Goal: Task Accomplishment & Management: Complete application form

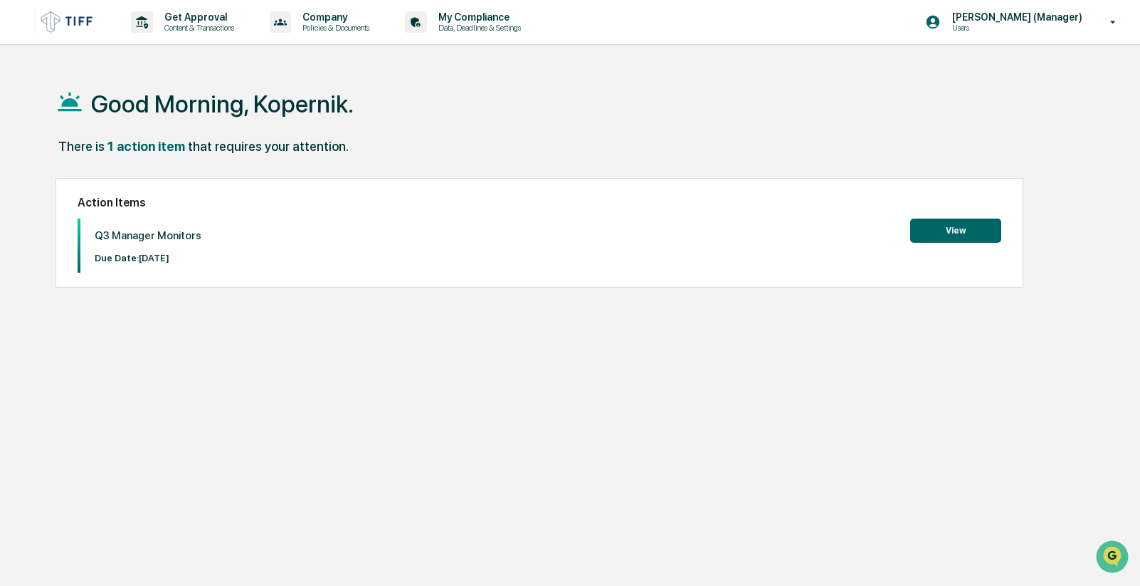
click at [943, 223] on button "View" at bounding box center [955, 230] width 91 height 24
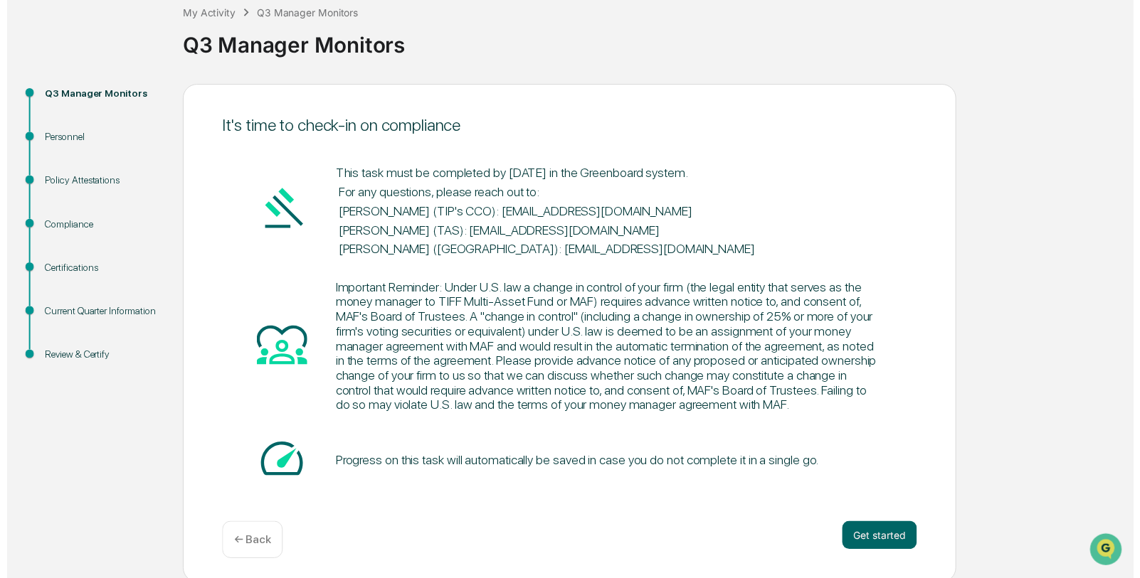
scroll to position [88, 0]
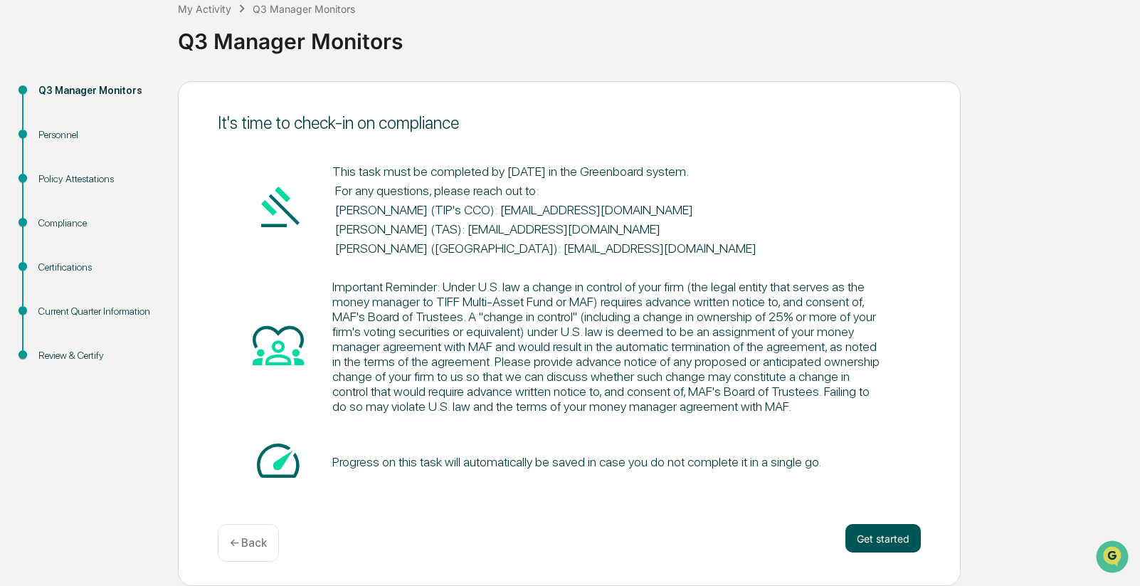
click at [900, 544] on button "Get started" at bounding box center [882, 538] width 75 height 28
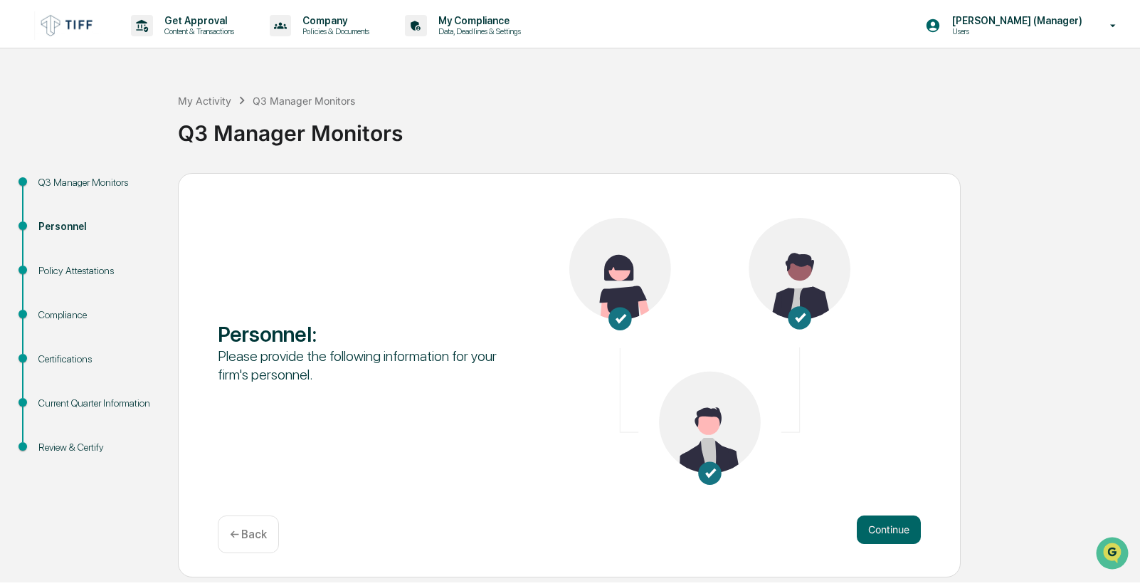
scroll to position [0, 0]
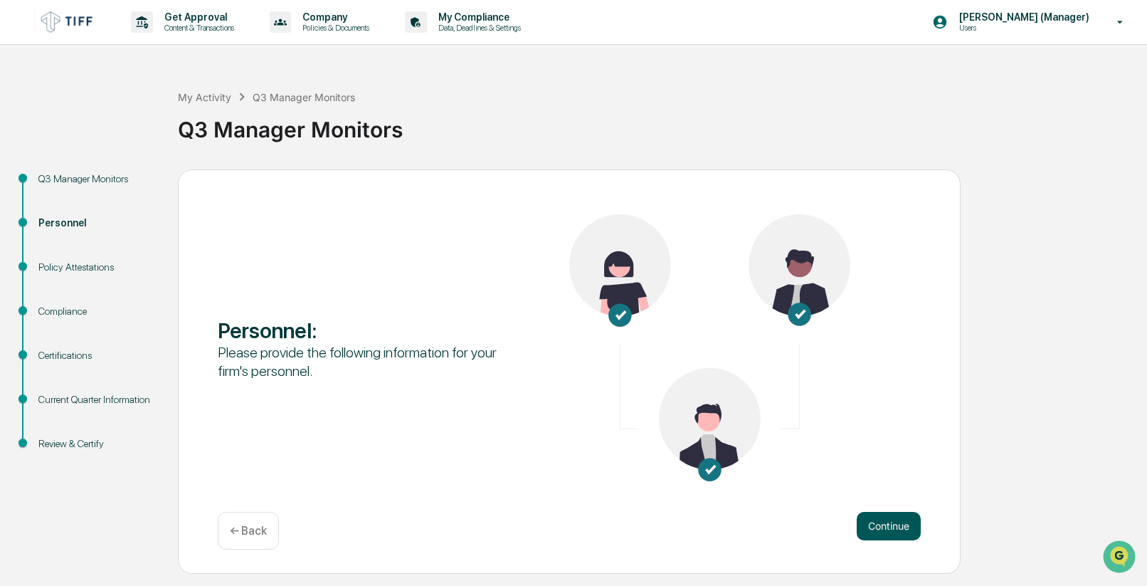
click at [890, 528] on button "Continue" at bounding box center [889, 526] width 64 height 28
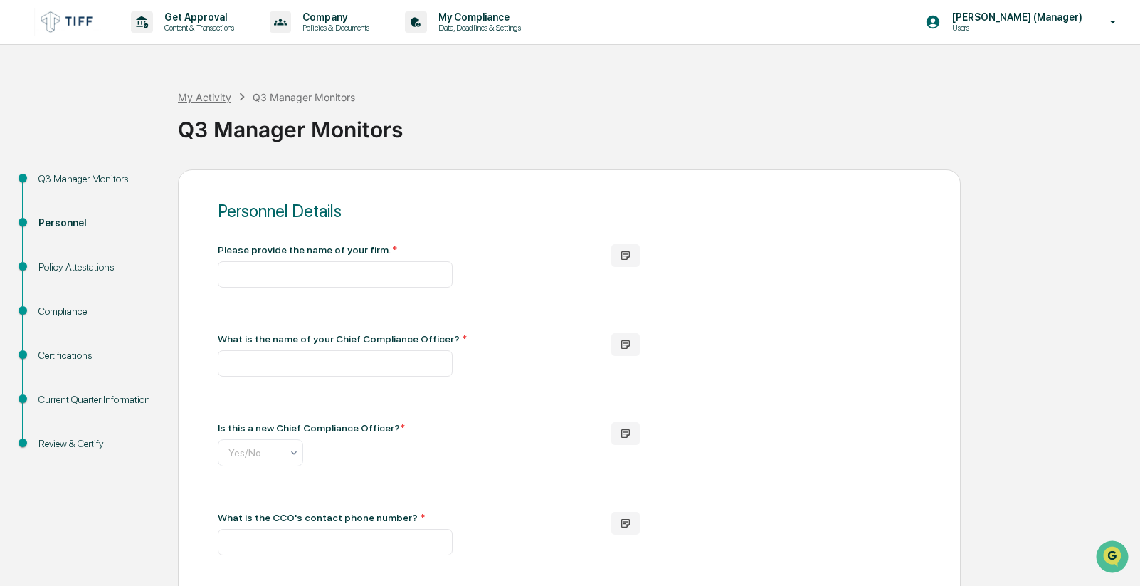
click at [221, 97] on div "My Activity" at bounding box center [204, 97] width 53 height 12
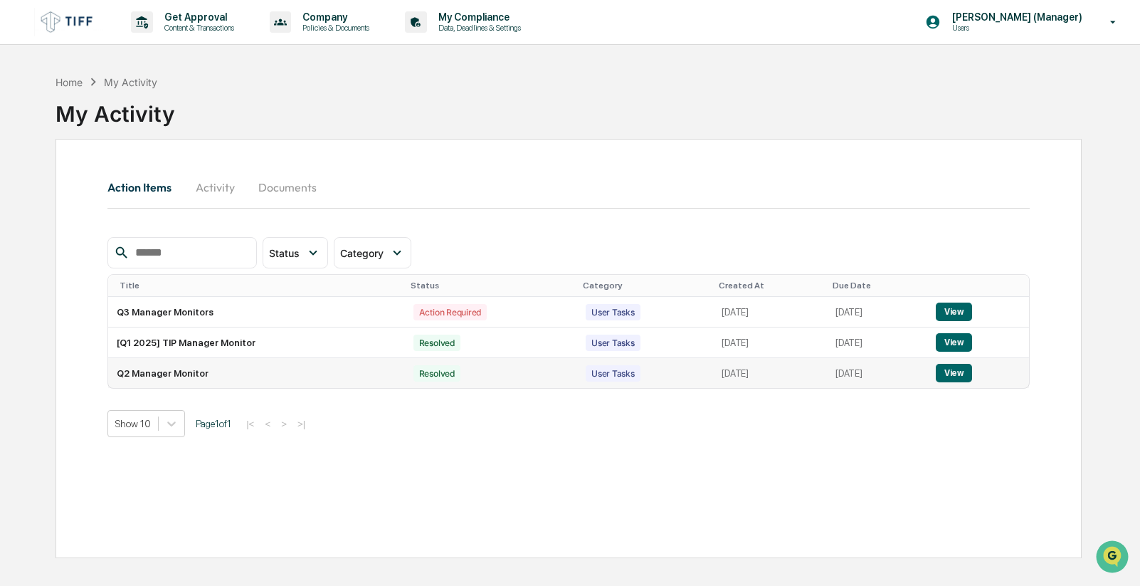
click at [965, 378] on button "View" at bounding box center [954, 373] width 36 height 18
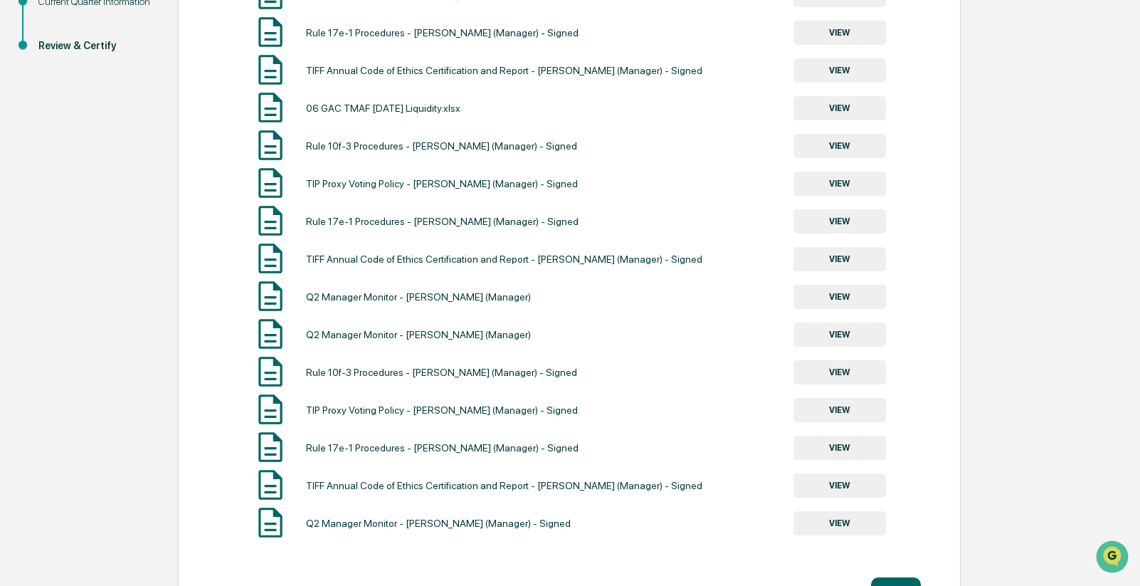
scroll to position [427, 0]
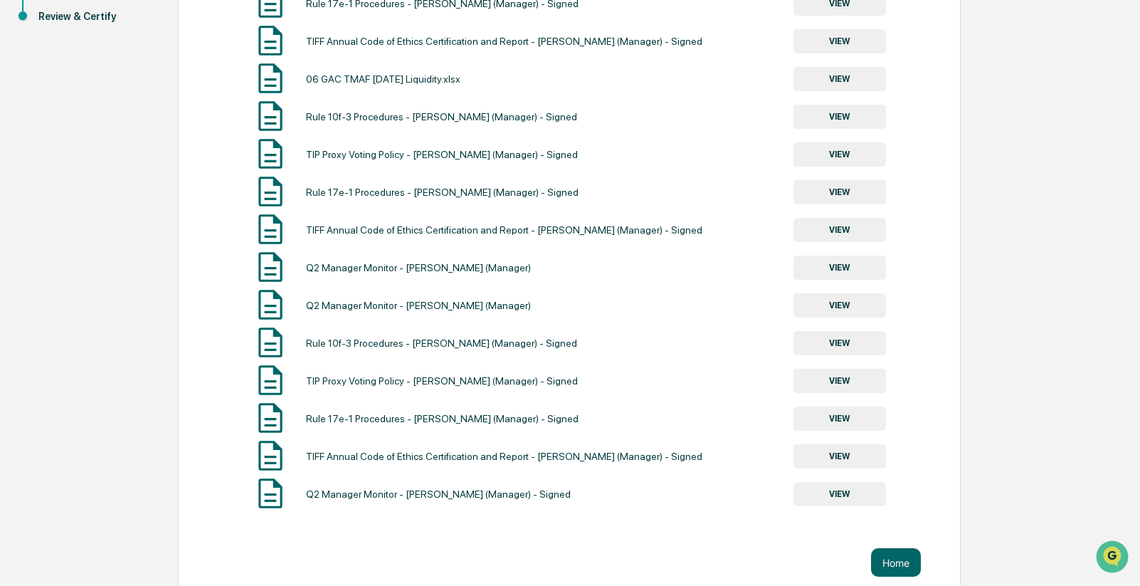
click at [828, 493] on button "VIEW" at bounding box center [839, 494] width 92 height 24
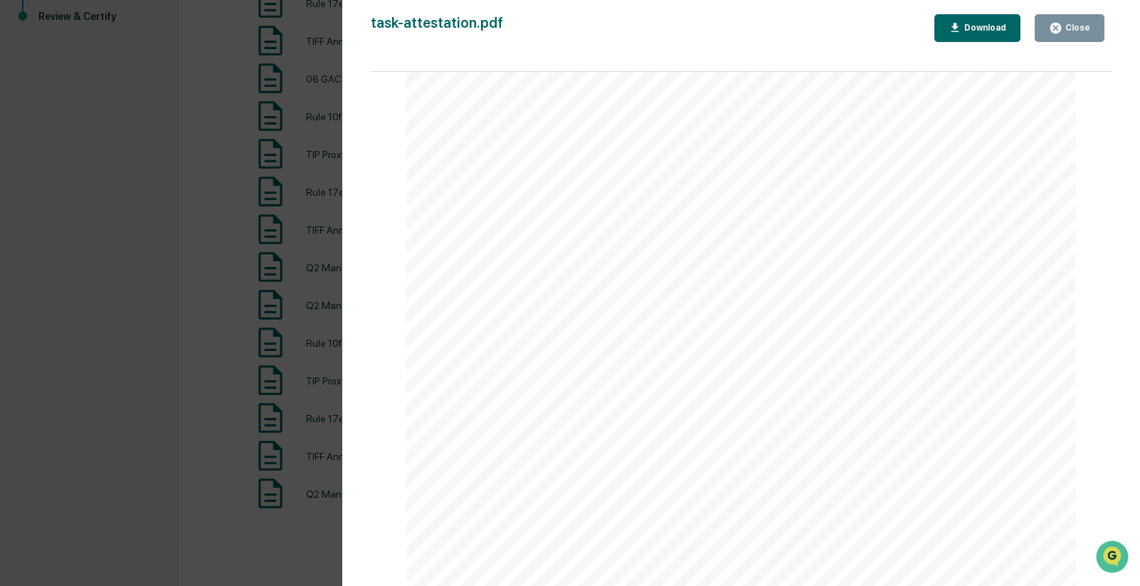
scroll to position [0, 0]
click at [988, 33] on div "Download" at bounding box center [983, 28] width 45 height 10
click at [115, 117] on div "Version History [DATE] 03:51 PM [PERSON_NAME] (Manager) task-attestation.pdf Cl…" at bounding box center [570, 293] width 1140 height 586
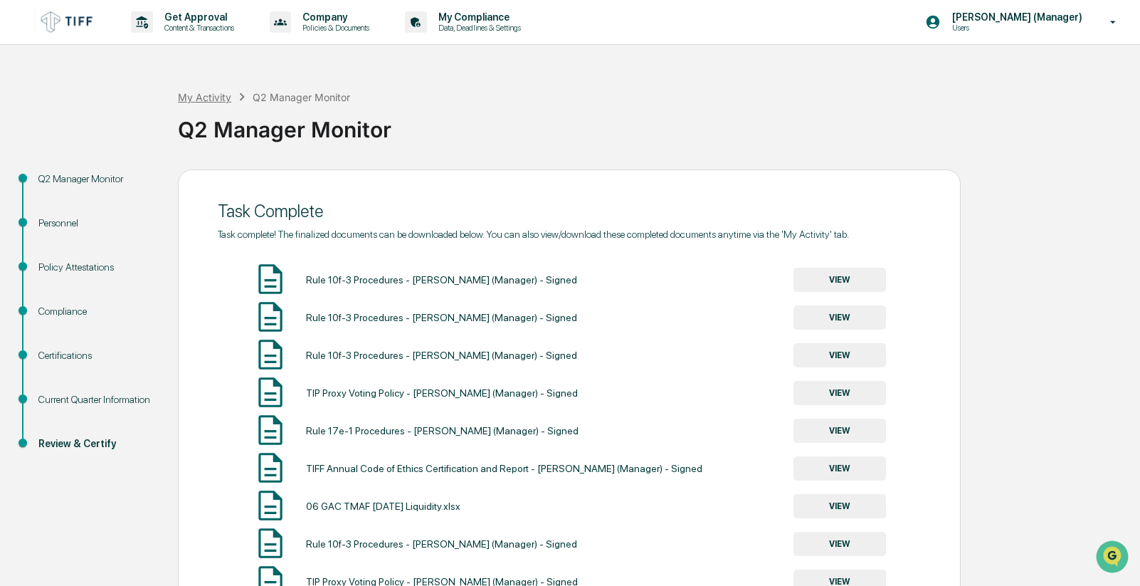
click at [218, 99] on div "My Activity" at bounding box center [204, 97] width 53 height 12
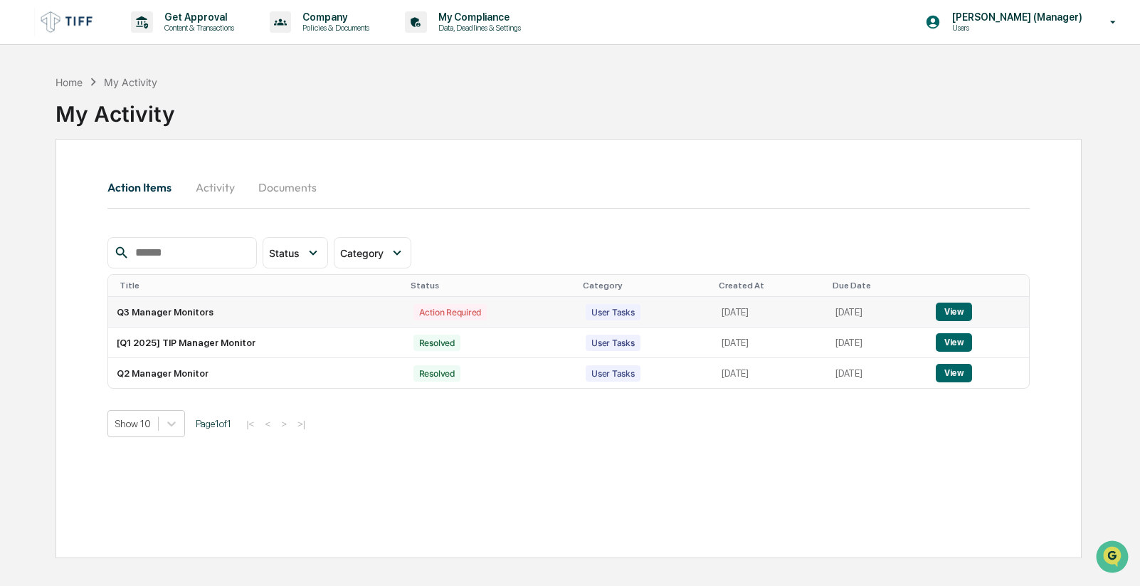
click at [967, 318] on button "View" at bounding box center [954, 311] width 36 height 18
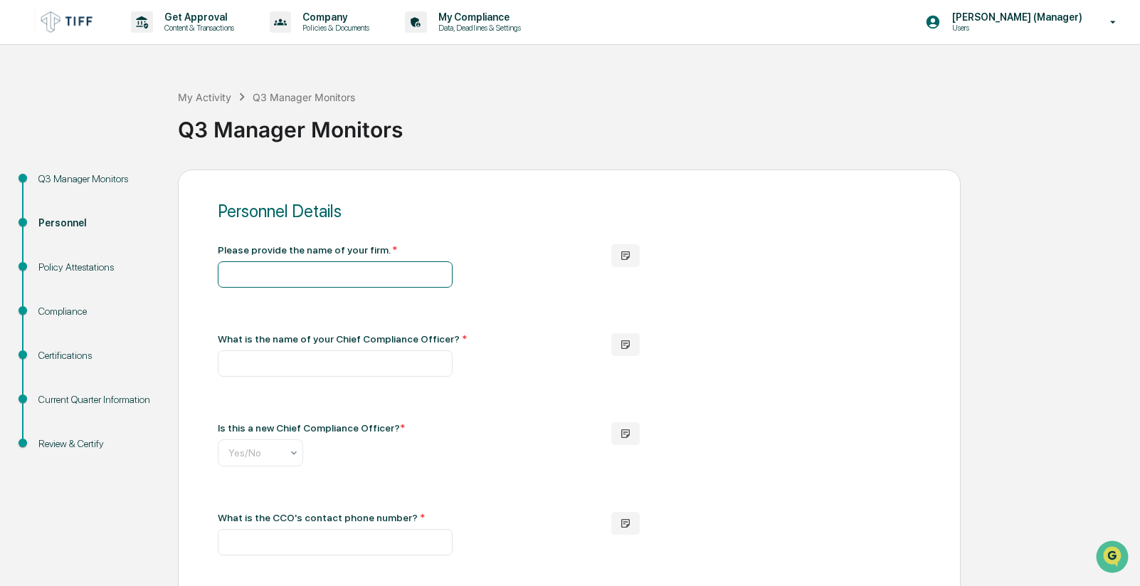
click at [325, 281] on input "text" at bounding box center [335, 274] width 235 height 26
type input "**********"
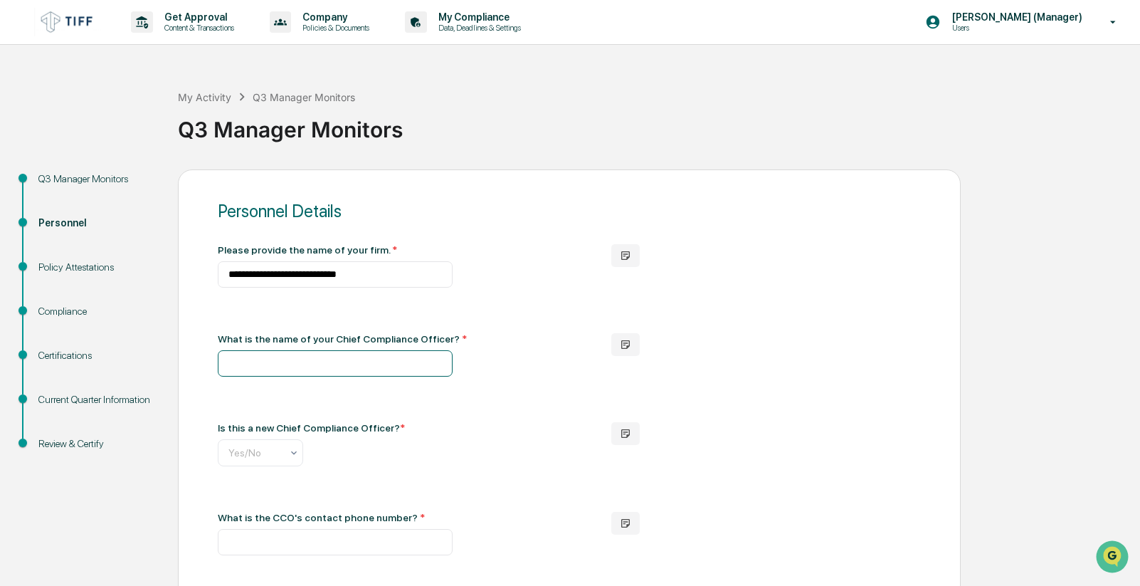
click at [329, 367] on input "text" at bounding box center [335, 363] width 235 height 26
type input "**********"
click at [268, 447] on div at bounding box center [334, 452] width 213 height 14
click at [265, 514] on div "No" at bounding box center [260, 516] width 84 height 28
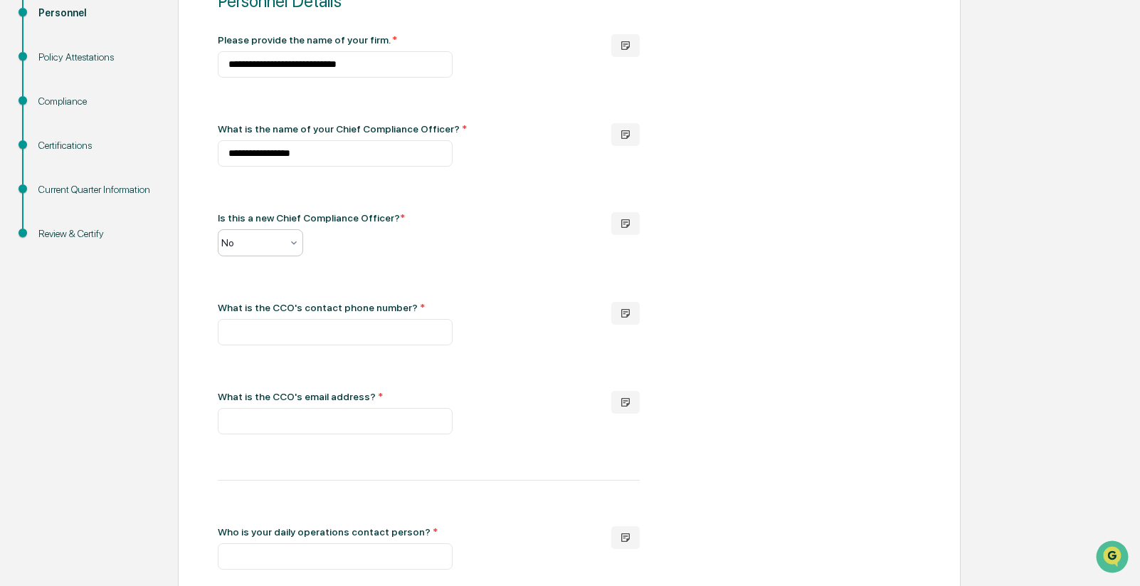
scroll to position [213, 0]
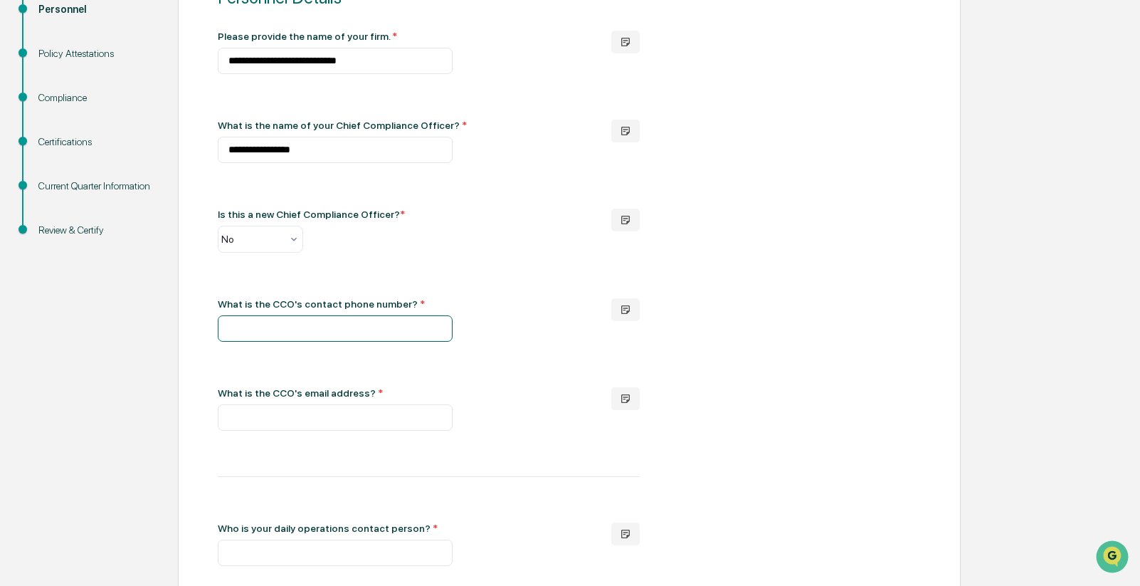
click at [300, 336] on input "text" at bounding box center [335, 328] width 235 height 26
type input "**********"
click at [250, 422] on input "text" at bounding box center [335, 417] width 235 height 26
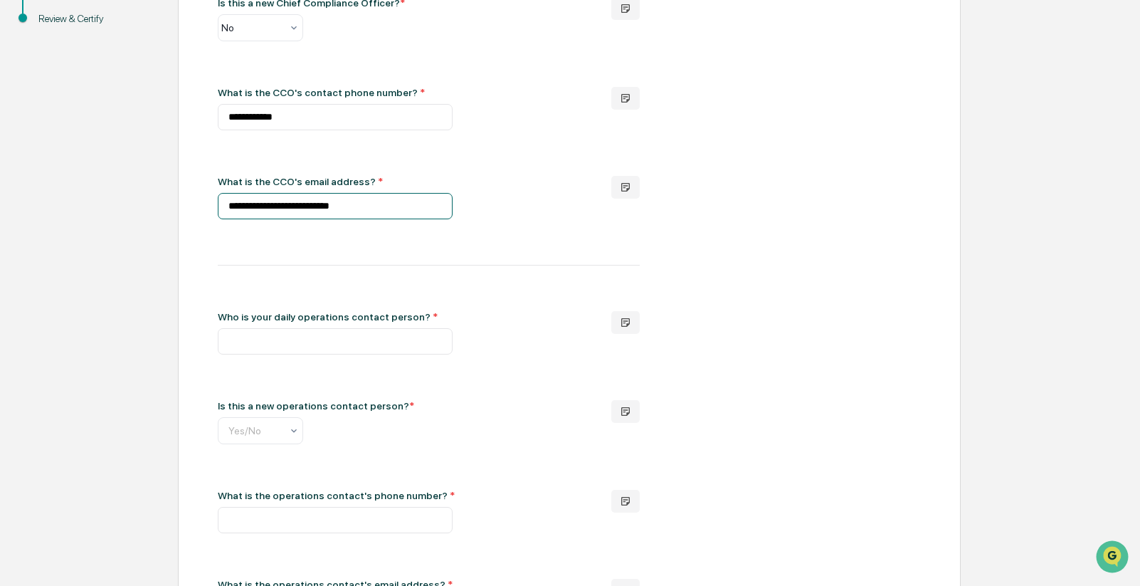
scroll to position [427, 0]
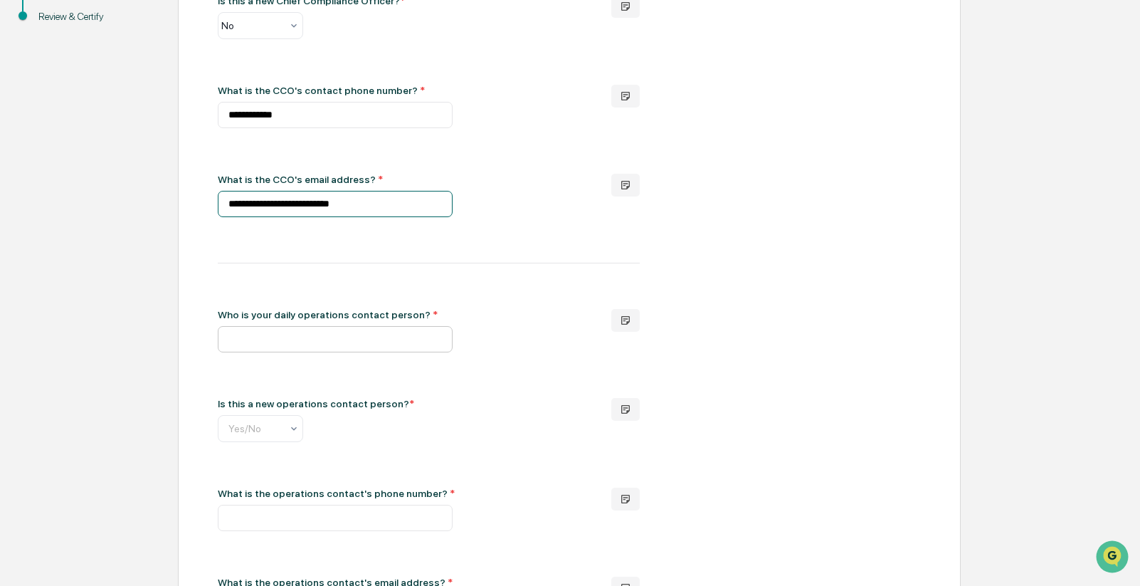
type input "**********"
click at [298, 348] on input "text" at bounding box center [335, 339] width 235 height 26
type input "**********"
click at [230, 420] on div "Yes/No" at bounding box center [260, 428] width 85 height 27
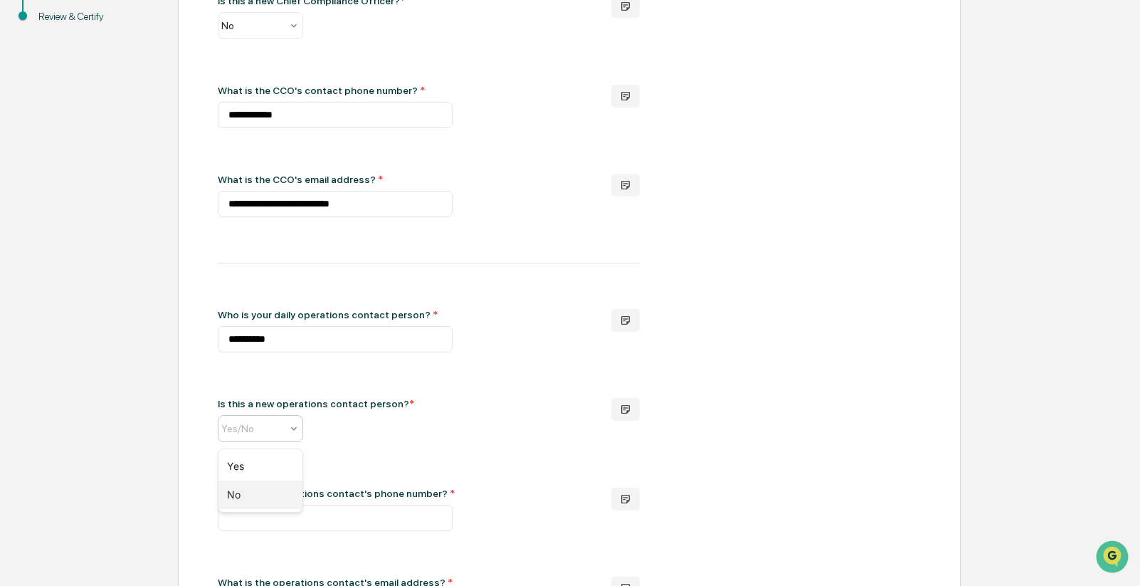
click at [255, 489] on div "No" at bounding box center [260, 494] width 84 height 28
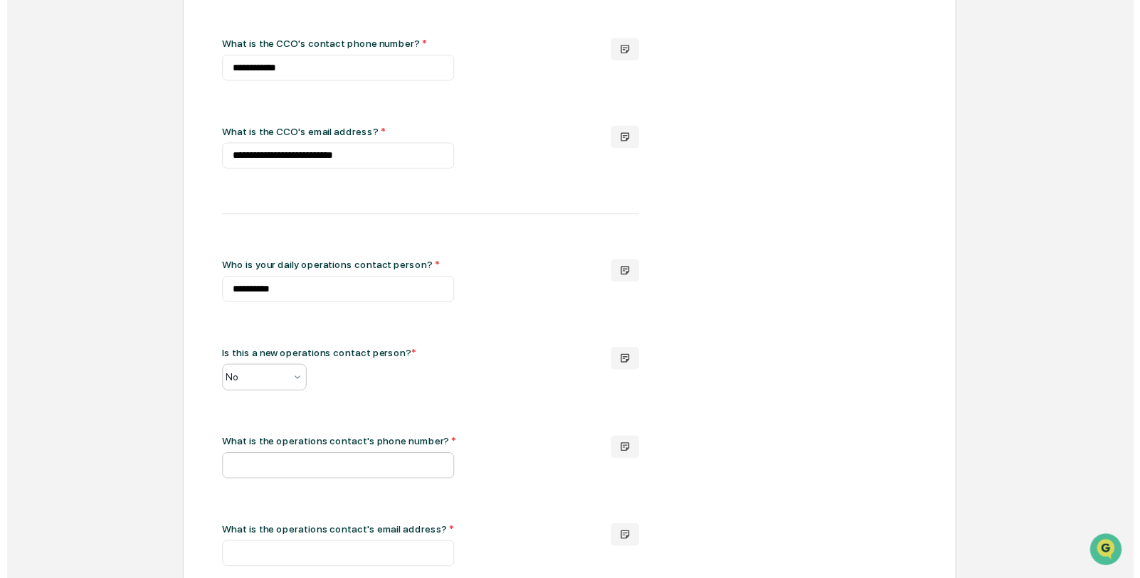
scroll to position [553, 0]
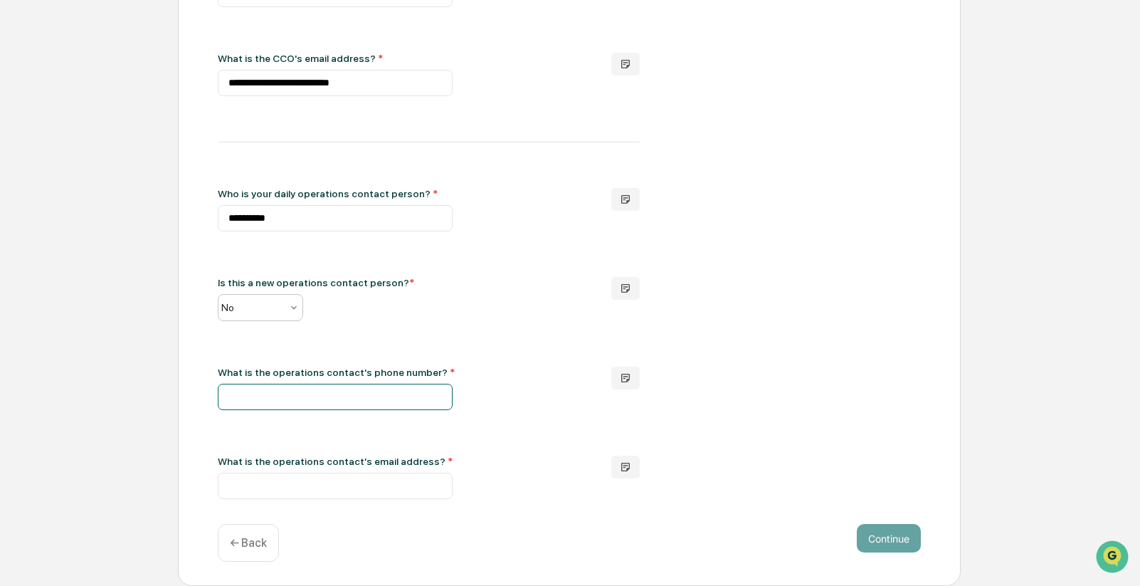
click at [273, 401] on input "text" at bounding box center [335, 396] width 235 height 26
type input "**********"
click at [336, 478] on input "text" at bounding box center [335, 485] width 235 height 26
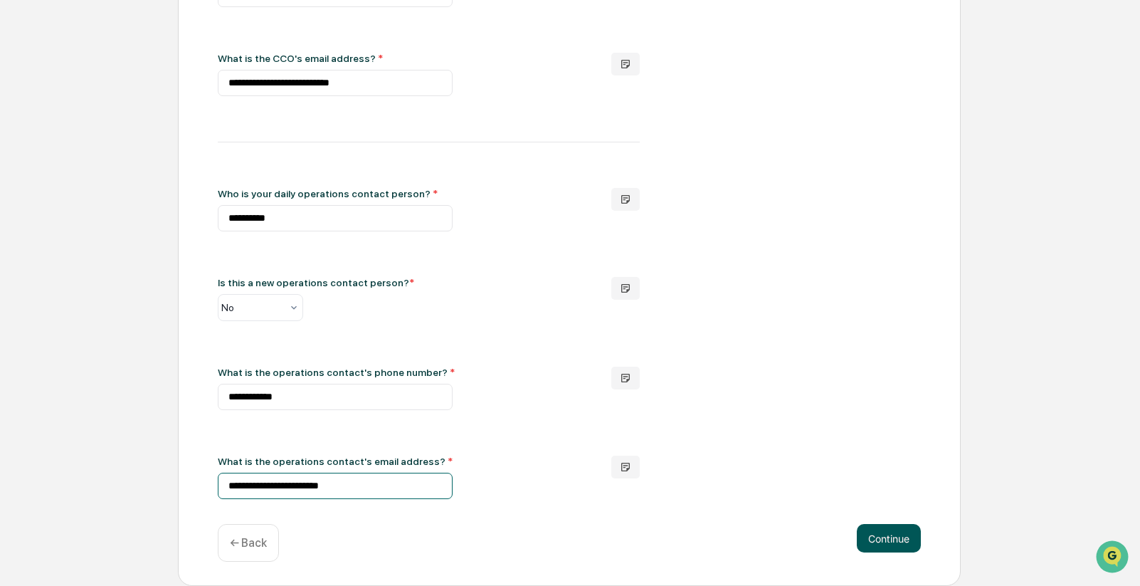
type input "**********"
click at [889, 541] on button "Continue" at bounding box center [889, 538] width 64 height 28
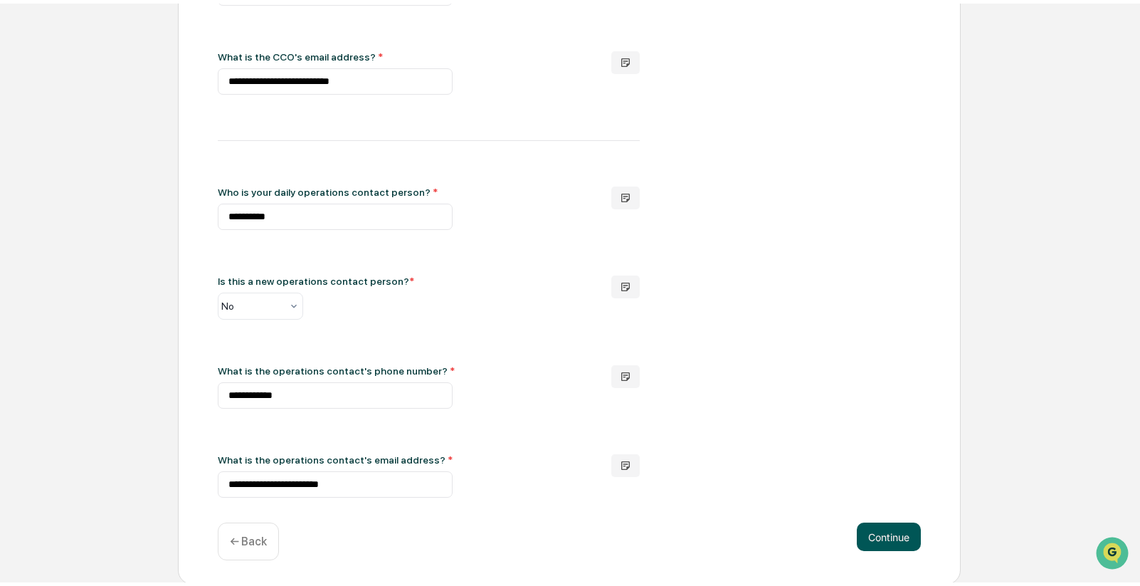
scroll to position [0, 0]
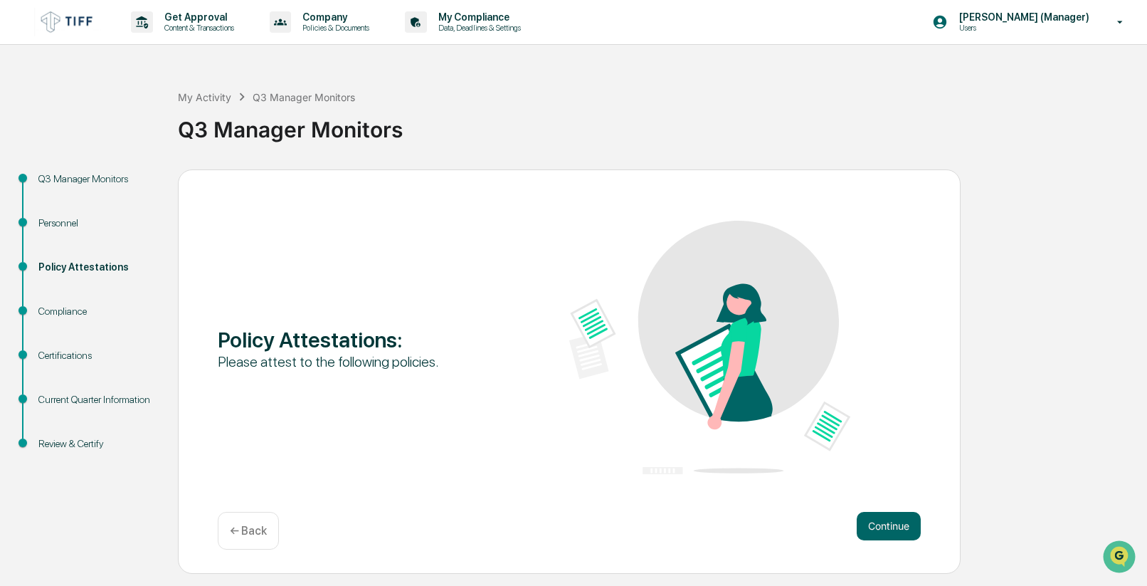
drag, startPoint x: 584, startPoint y: 28, endPoint x: 713, endPoint y: 1, distance: 131.7
click at [585, 28] on div "Get Approval Content & Transactions Company Policies & Documents My Compliance …" at bounding box center [573, 22] width 1147 height 45
click at [885, 529] on button "Continue" at bounding box center [889, 526] width 64 height 28
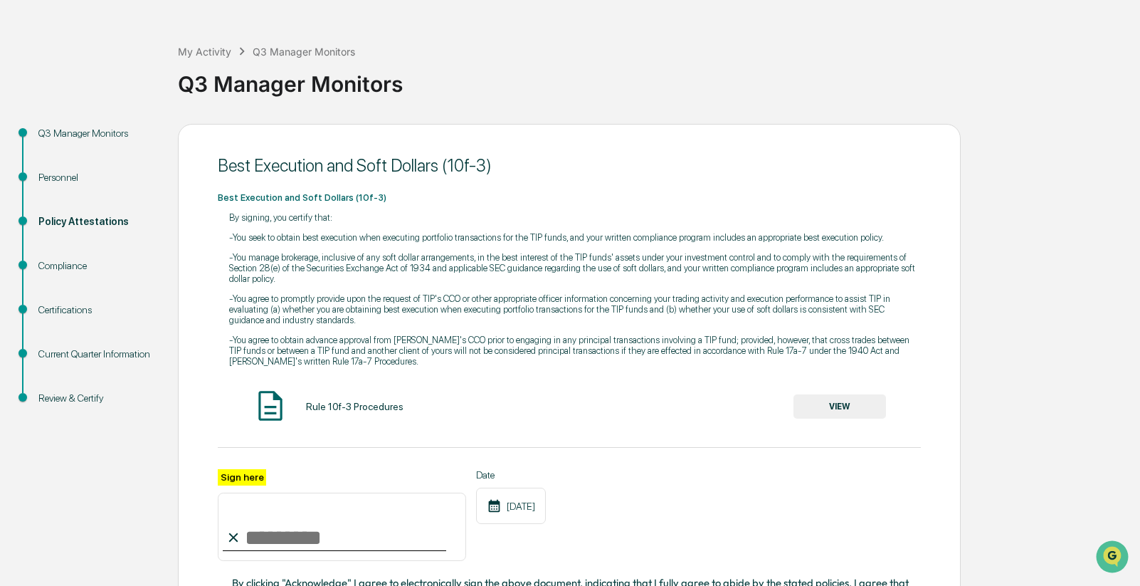
scroll to position [71, 0]
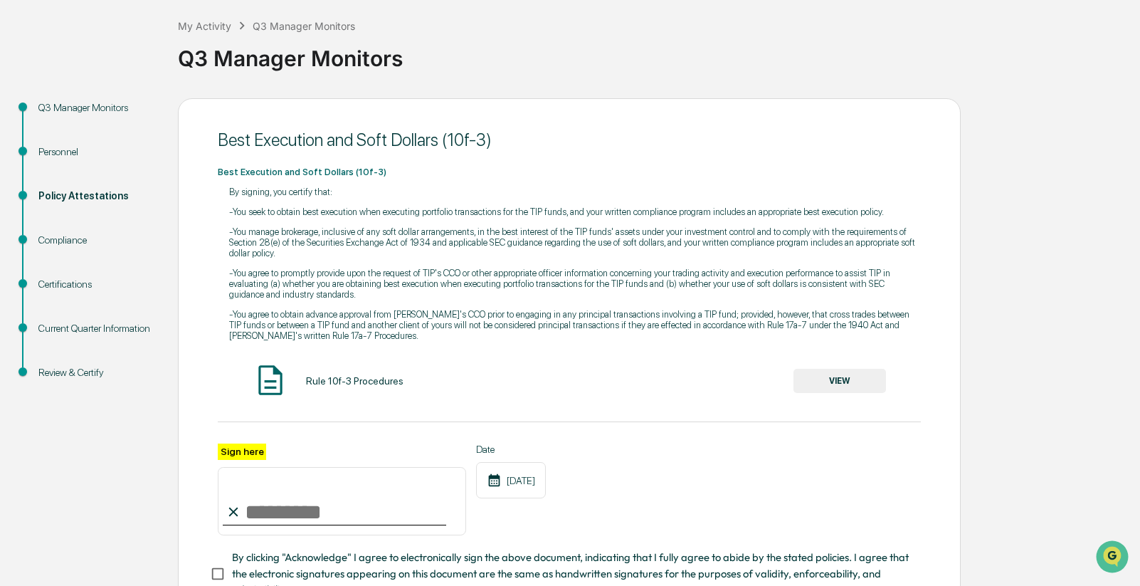
click at [851, 381] on button "VIEW" at bounding box center [839, 381] width 92 height 24
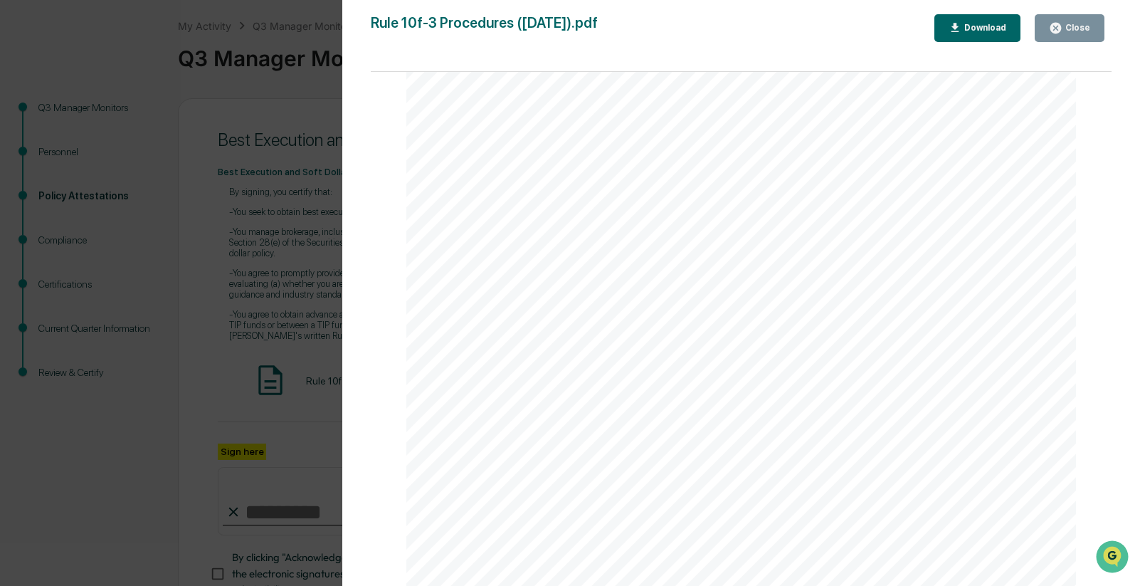
scroll to position [3126, 0]
drag, startPoint x: 1022, startPoint y: 330, endPoint x: 1038, endPoint y: 358, distance: 31.9
click at [1022, 332] on div "1940 Act made during the preceding quarter) were effected in compliance with th…" at bounding box center [740, 152] width 669 height 867
click at [839, 225] on span "TIP are not interested persons of TIP and those trustees select and nominate" at bounding box center [784, 221] width 422 height 13
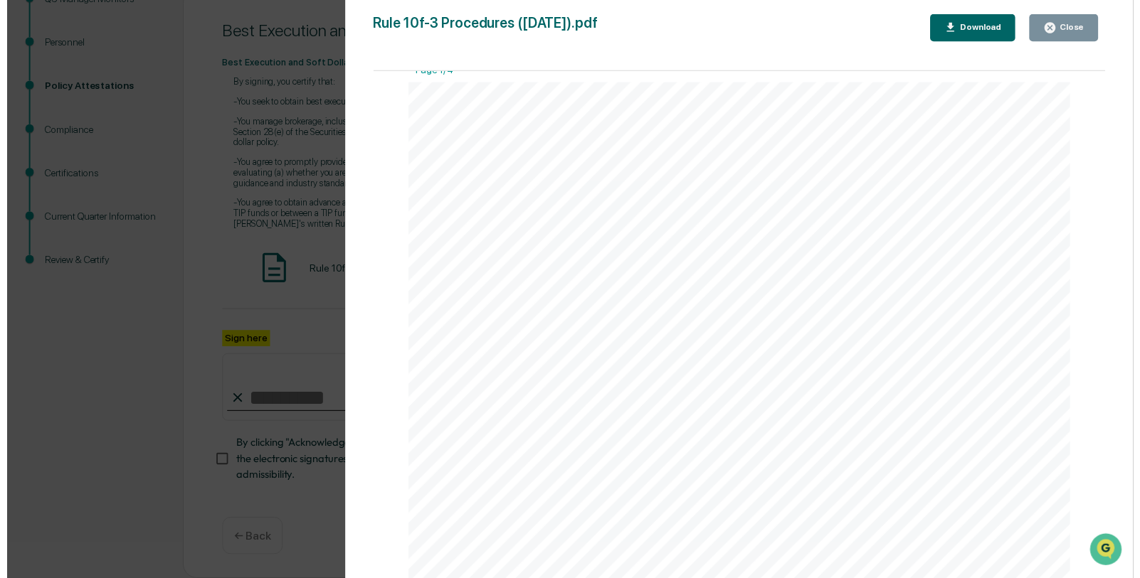
scroll to position [0, 0]
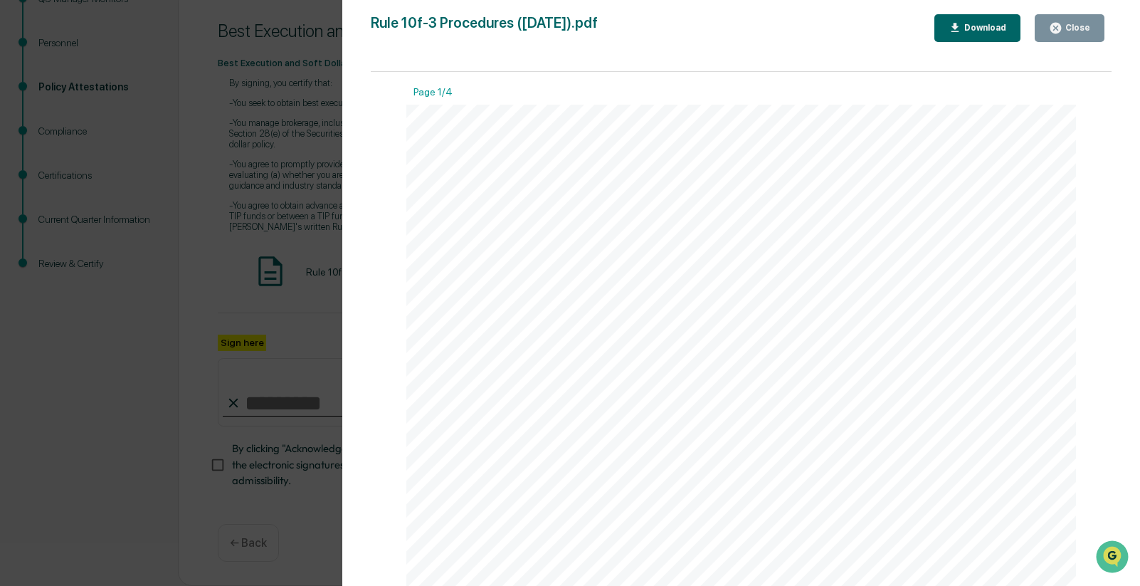
click at [1054, 36] on button "Close" at bounding box center [1069, 28] width 70 height 28
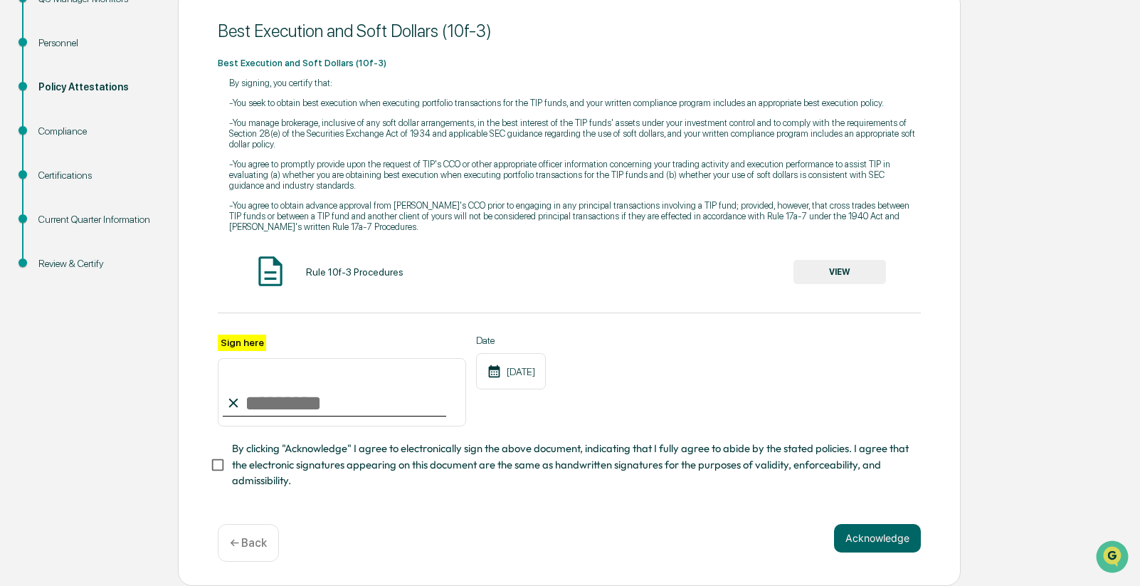
click at [290, 403] on input "Sign here" at bounding box center [342, 392] width 248 height 68
type input "**********"
click at [879, 544] on button "Acknowledge" at bounding box center [877, 538] width 87 height 28
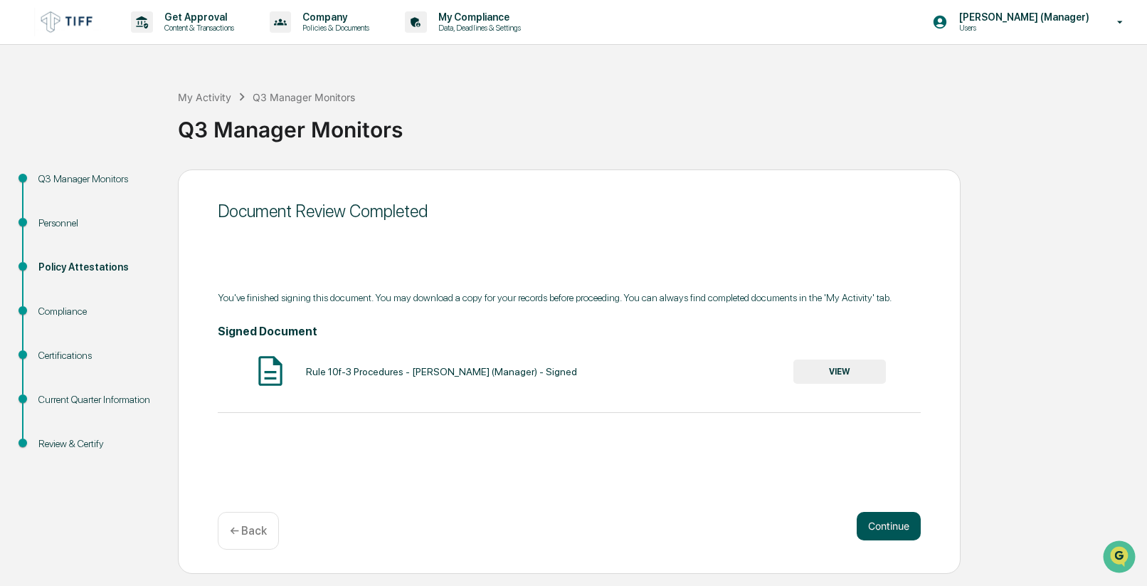
click at [887, 527] on button "Continue" at bounding box center [889, 526] width 64 height 28
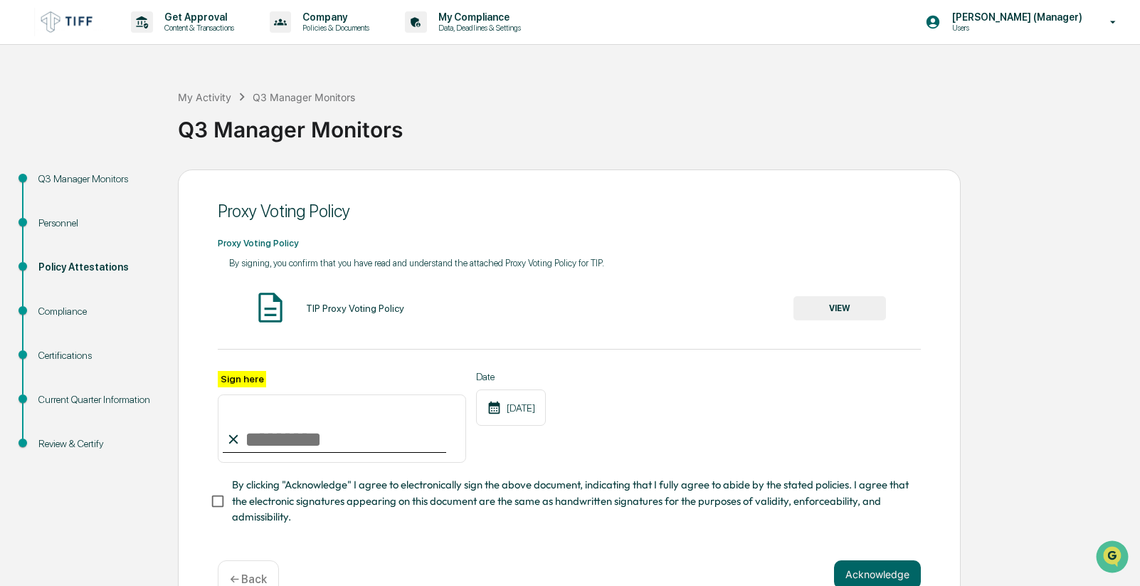
click at [845, 313] on button "VIEW" at bounding box center [839, 308] width 92 height 24
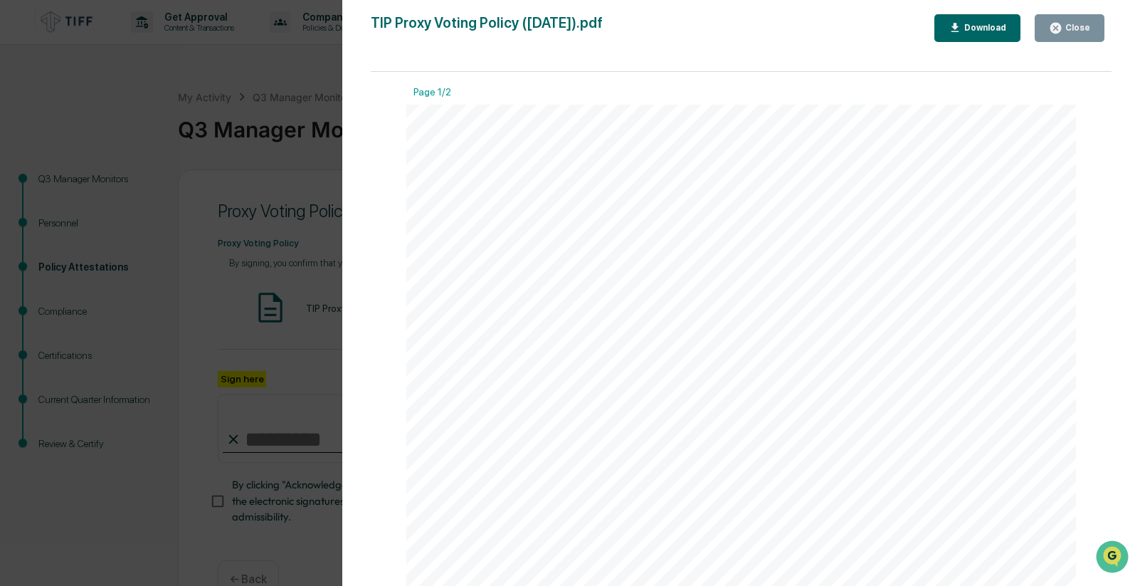
click at [1086, 32] on div "Close" at bounding box center [1076, 28] width 28 height 10
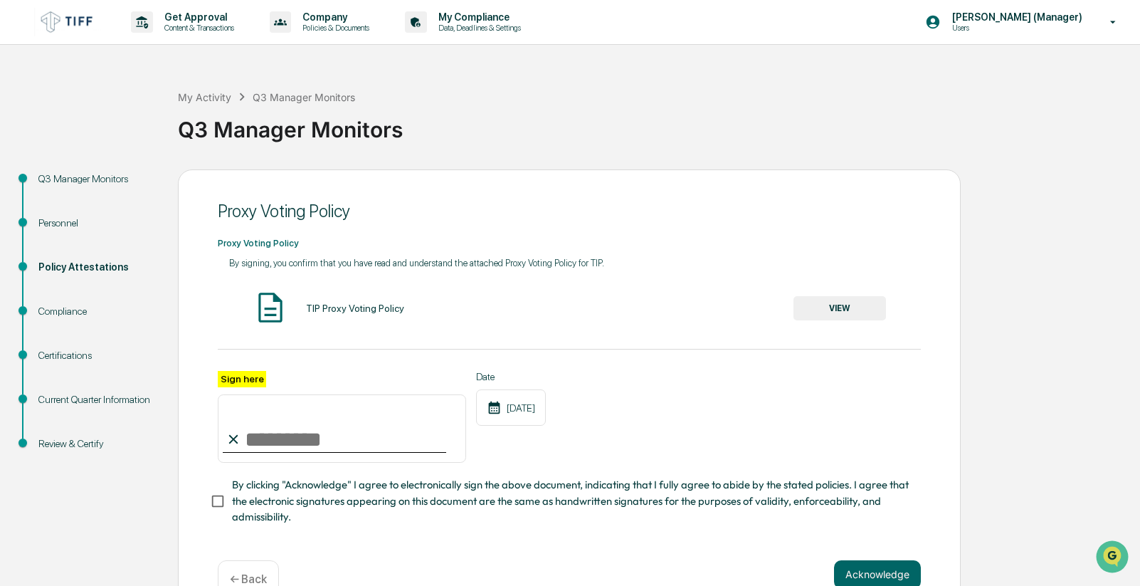
click at [302, 450] on input "Sign here" at bounding box center [342, 428] width 248 height 68
type input "**********"
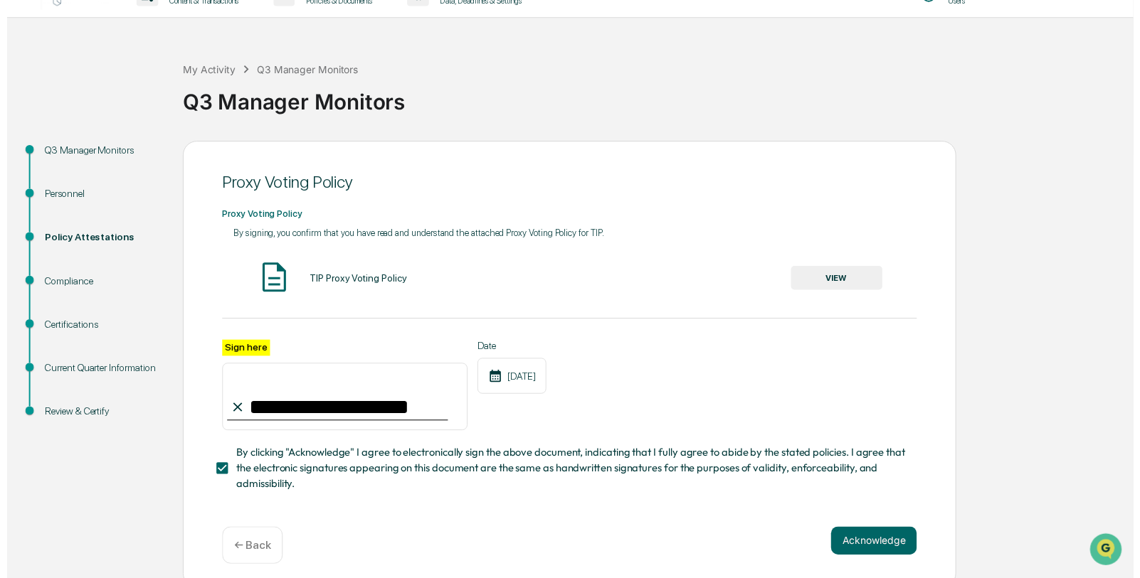
scroll to position [41, 0]
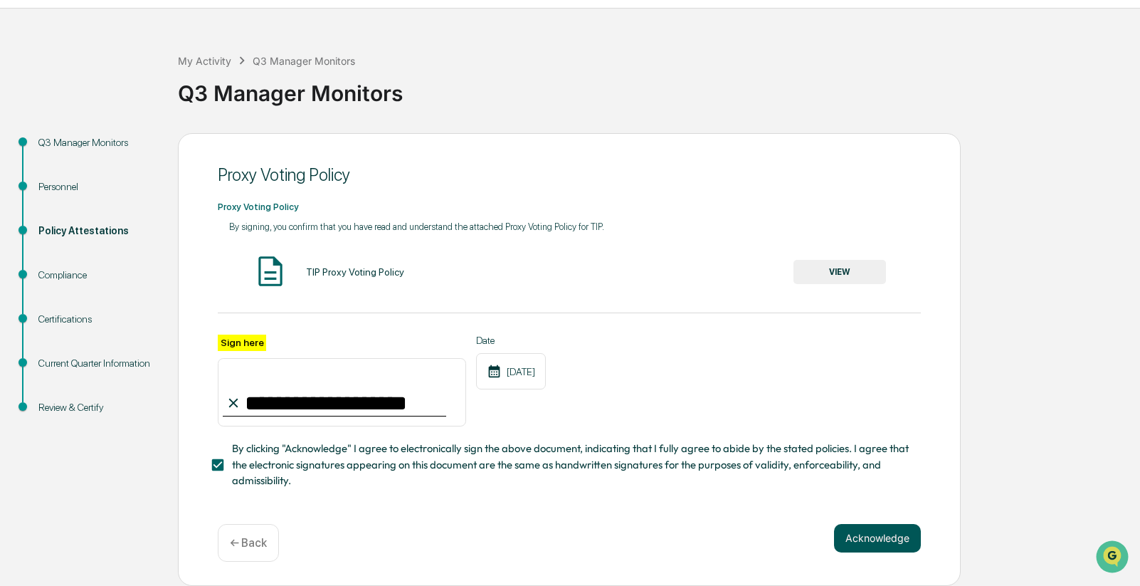
click at [894, 539] on button "Acknowledge" at bounding box center [877, 538] width 87 height 28
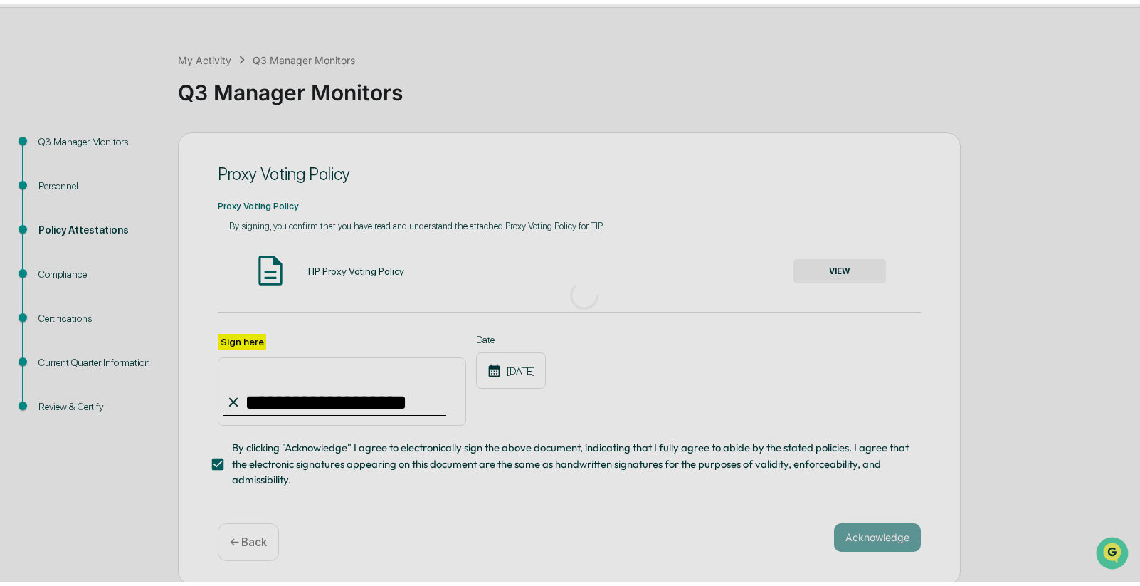
scroll to position [0, 0]
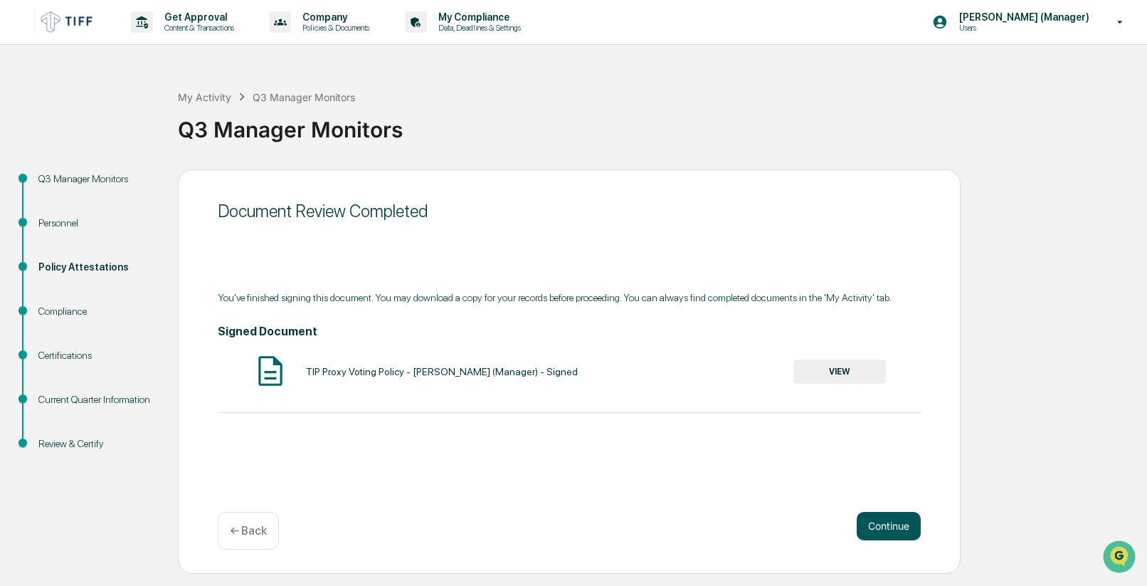
click at [909, 529] on button "Continue" at bounding box center [889, 526] width 64 height 28
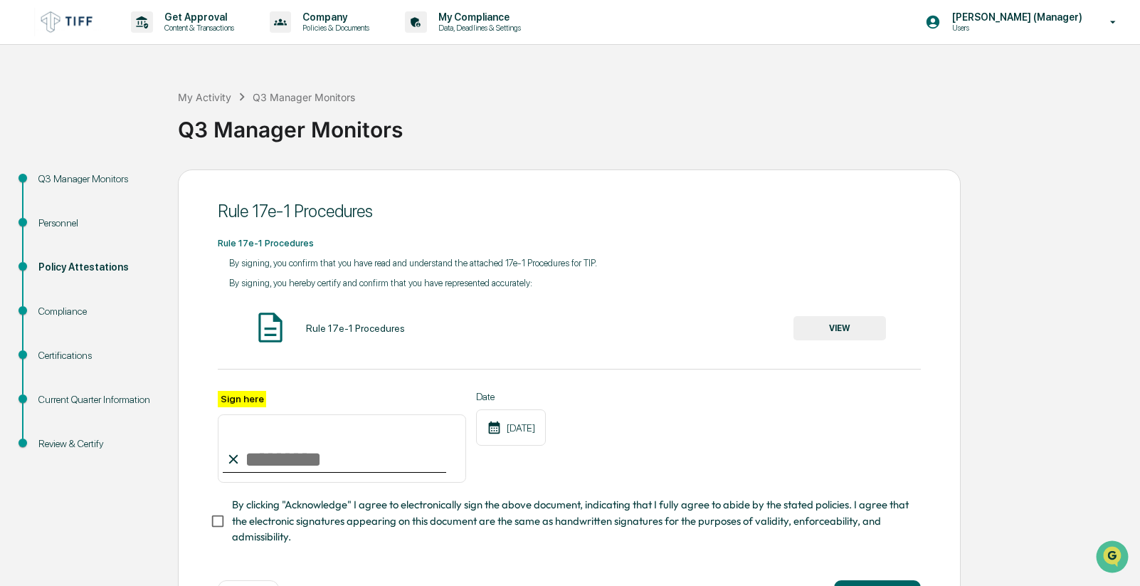
click at [304, 329] on div "Rule 17e-1 Procedures VIEW" at bounding box center [569, 328] width 703 height 38
click at [278, 332] on img at bounding box center [271, 327] width 36 height 36
click at [369, 329] on div "Rule 17e-1 Procedures" at bounding box center [355, 327] width 99 height 11
click at [820, 322] on button "VIEW" at bounding box center [839, 328] width 92 height 24
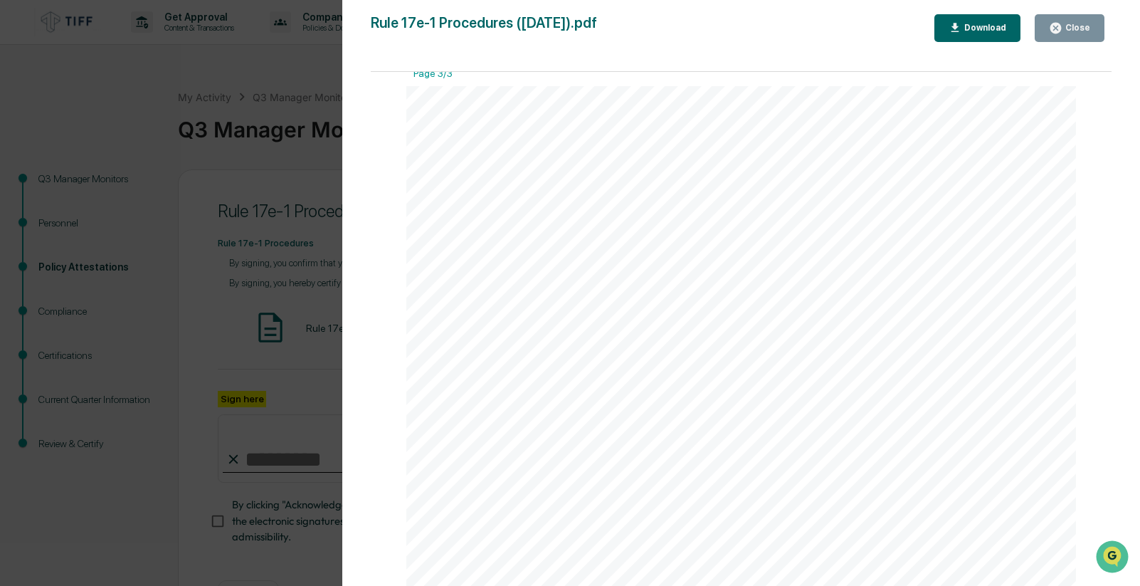
scroll to position [2213, 0]
click at [1038, 32] on button "Close" at bounding box center [1069, 28] width 70 height 28
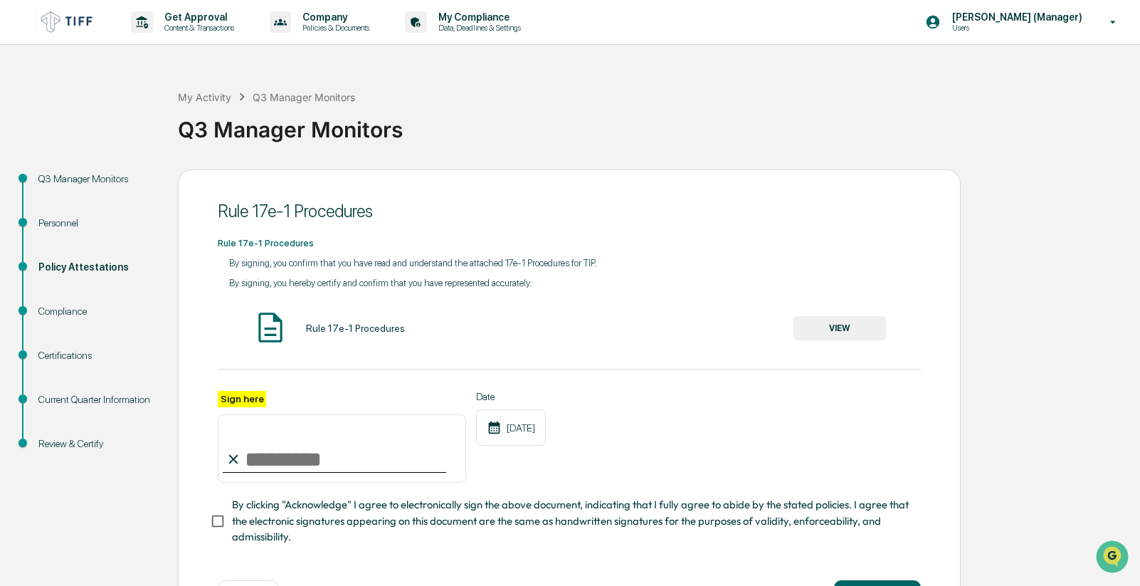
click at [321, 460] on input "Sign here" at bounding box center [342, 448] width 248 height 68
type input "**********"
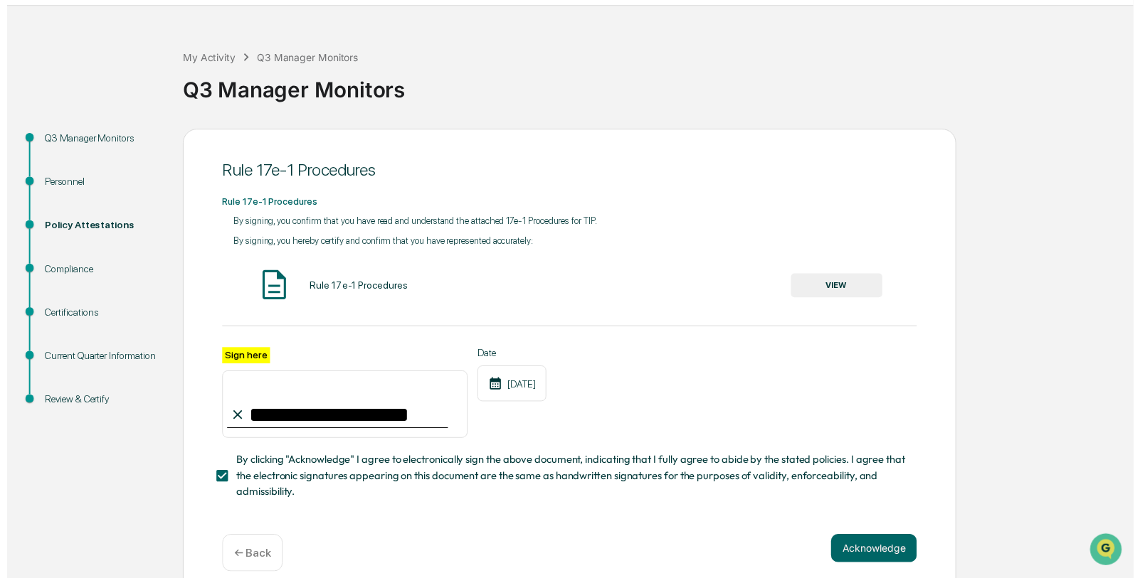
scroll to position [60, 0]
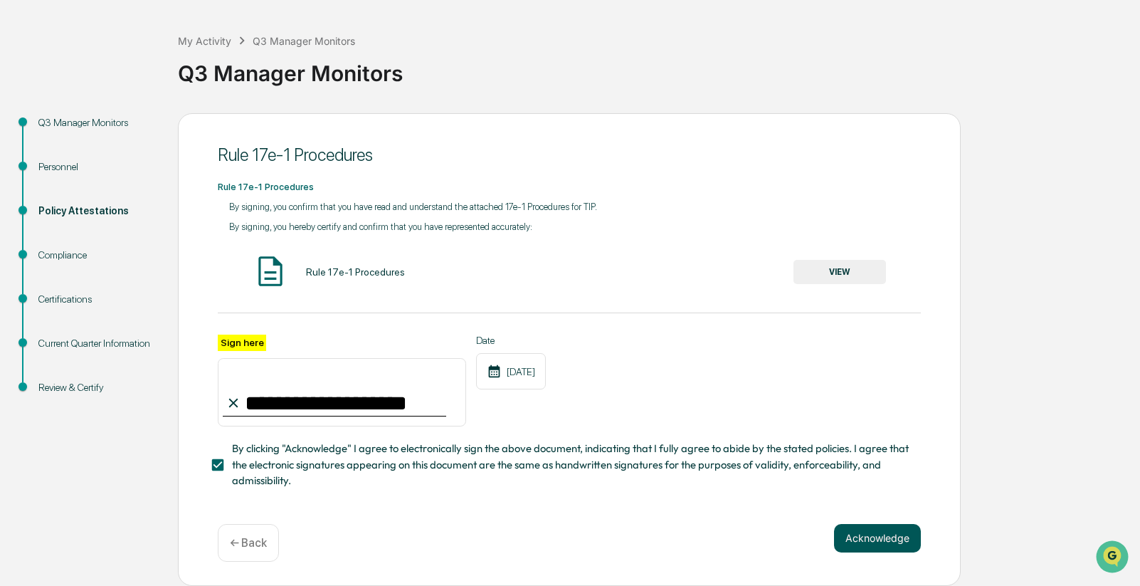
click at [872, 531] on button "Acknowledge" at bounding box center [877, 538] width 87 height 28
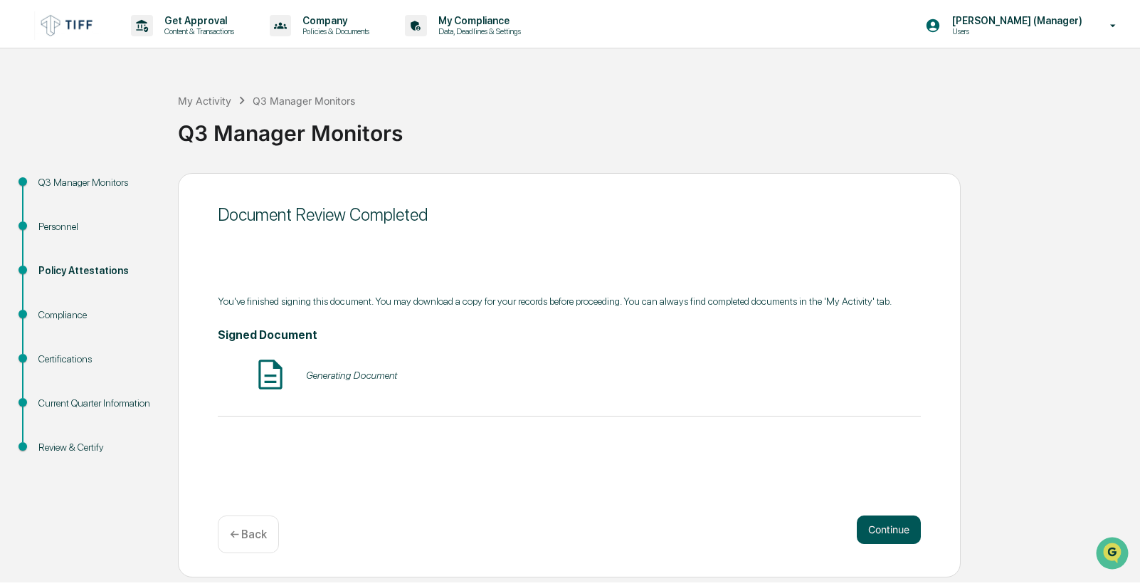
scroll to position [0, 0]
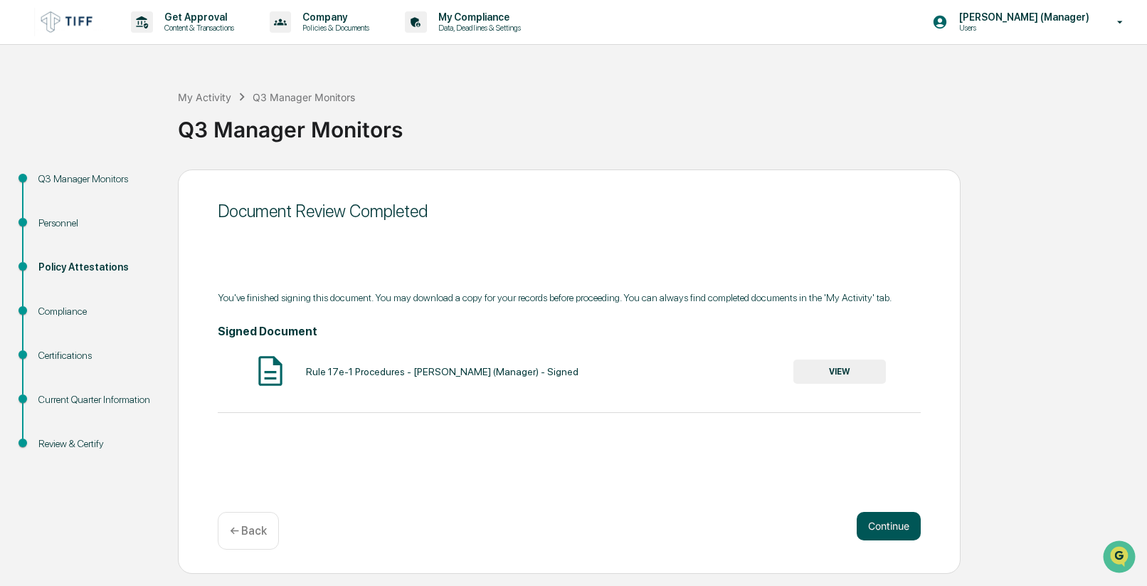
click at [889, 526] on button "Continue" at bounding box center [889, 526] width 64 height 28
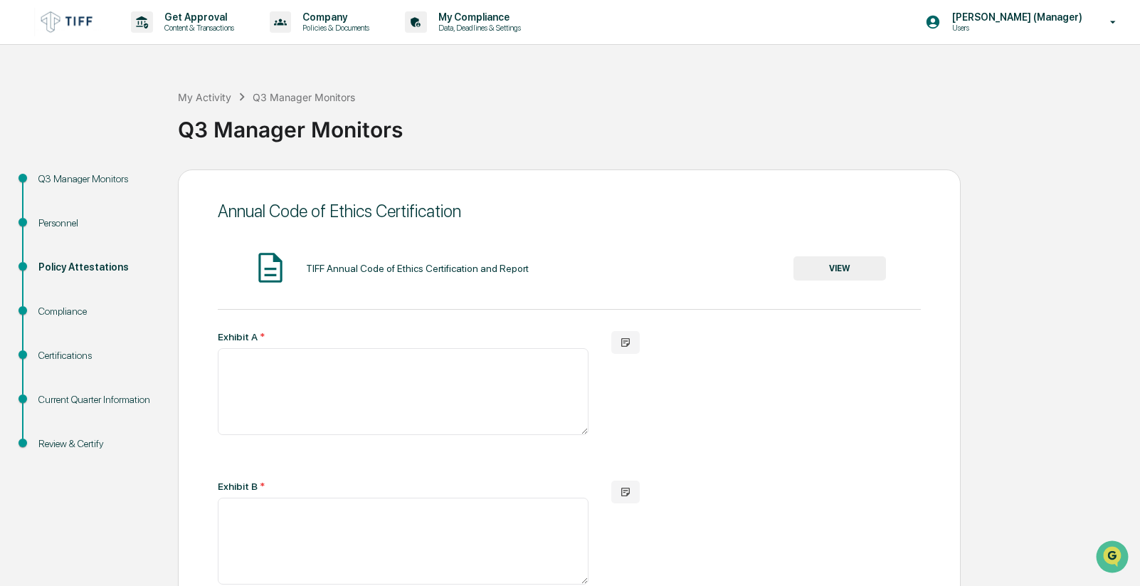
click at [851, 268] on button "VIEW" at bounding box center [839, 268] width 92 height 24
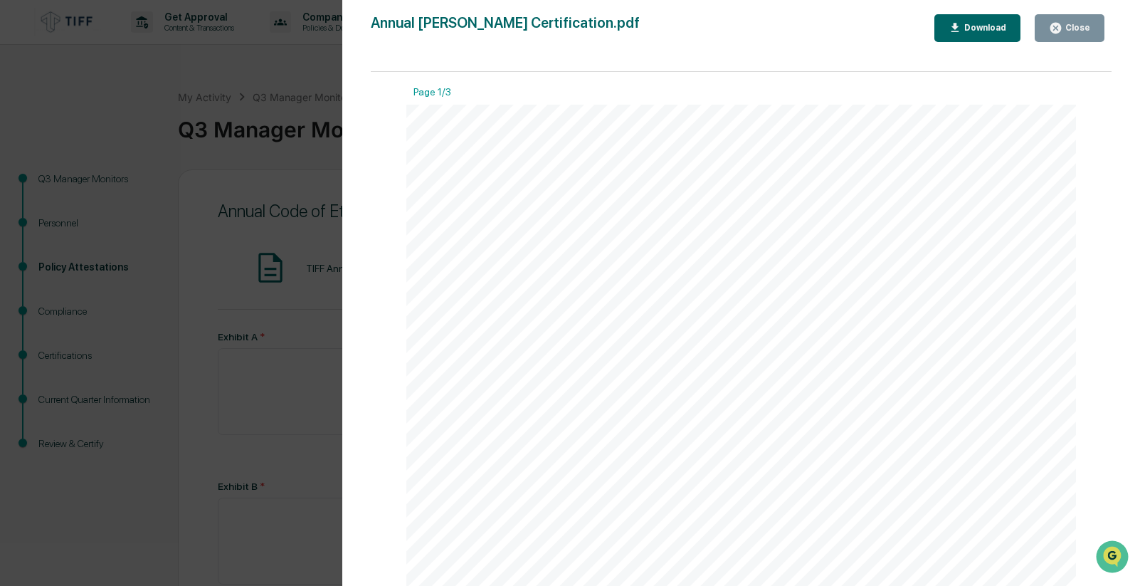
click at [978, 28] on div "Download" at bounding box center [983, 28] width 45 height 10
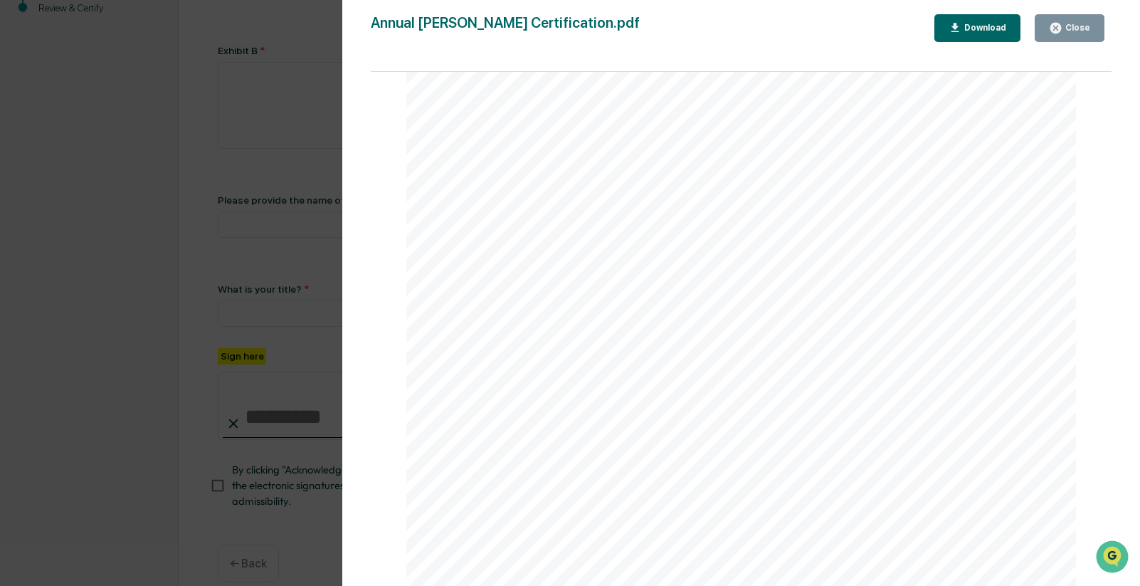
scroll to position [462, 0]
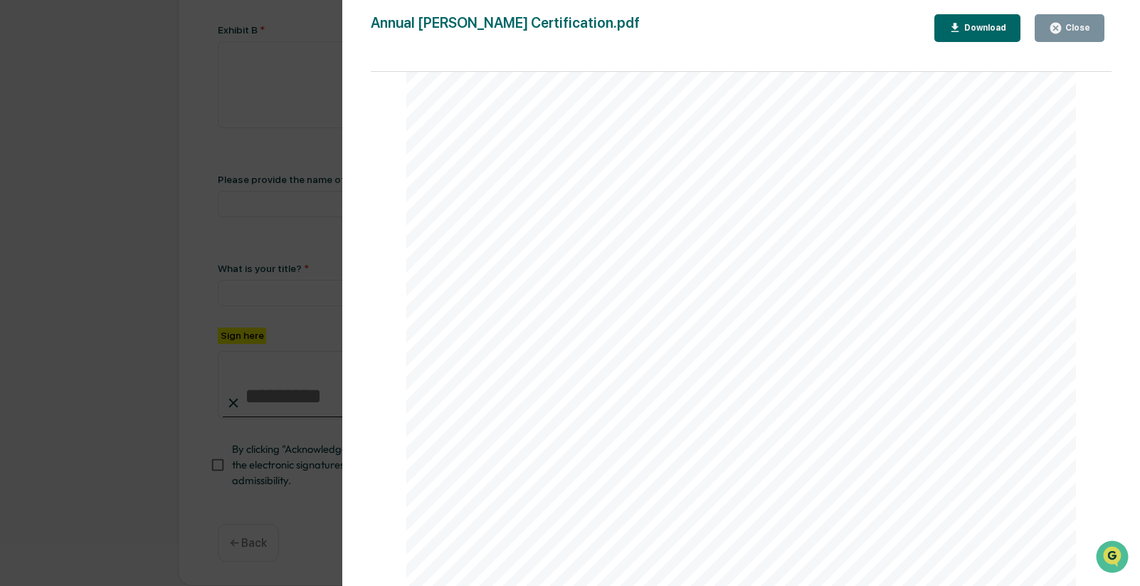
click at [1071, 29] on div "Close" at bounding box center [1076, 28] width 28 height 10
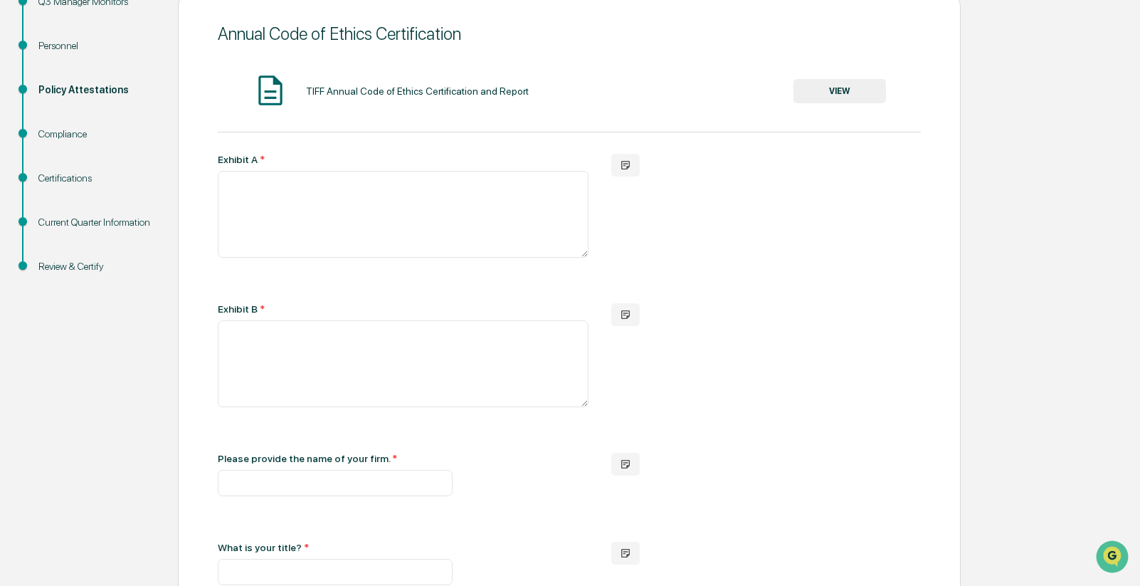
scroll to position [0, 0]
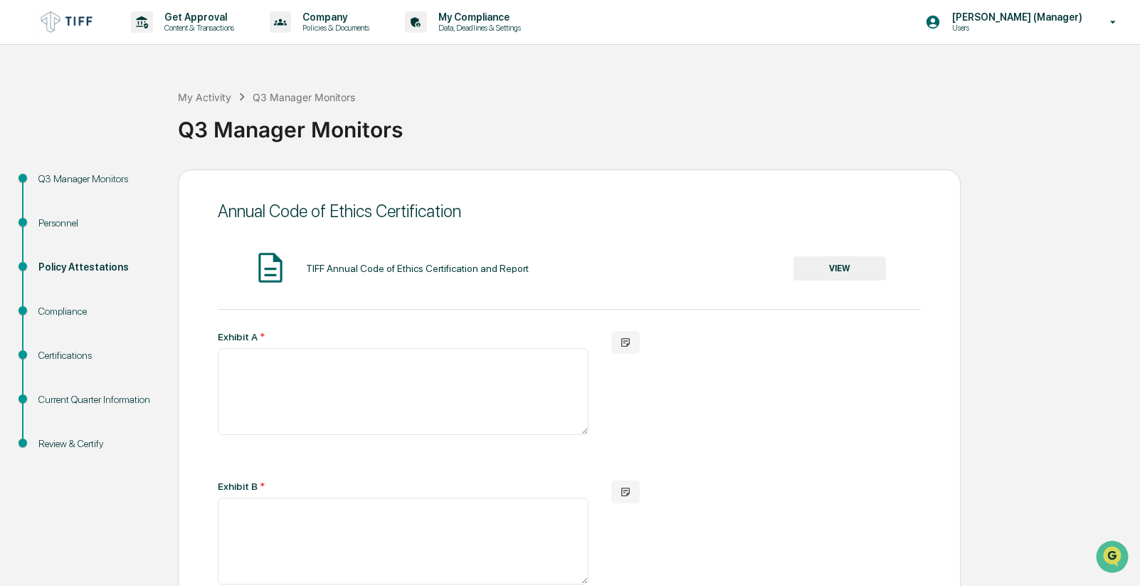
click at [610, 92] on div "My Activity Q3 Manager Monitors Q3 Manager Monitors" at bounding box center [655, 118] width 955 height 59
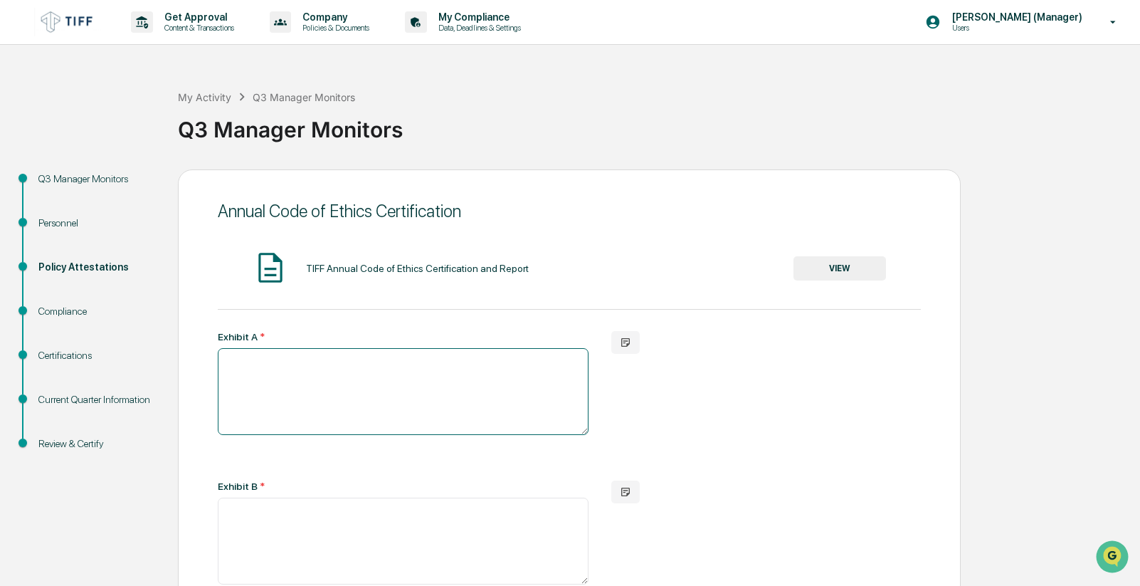
click at [352, 362] on textarea at bounding box center [403, 391] width 371 height 87
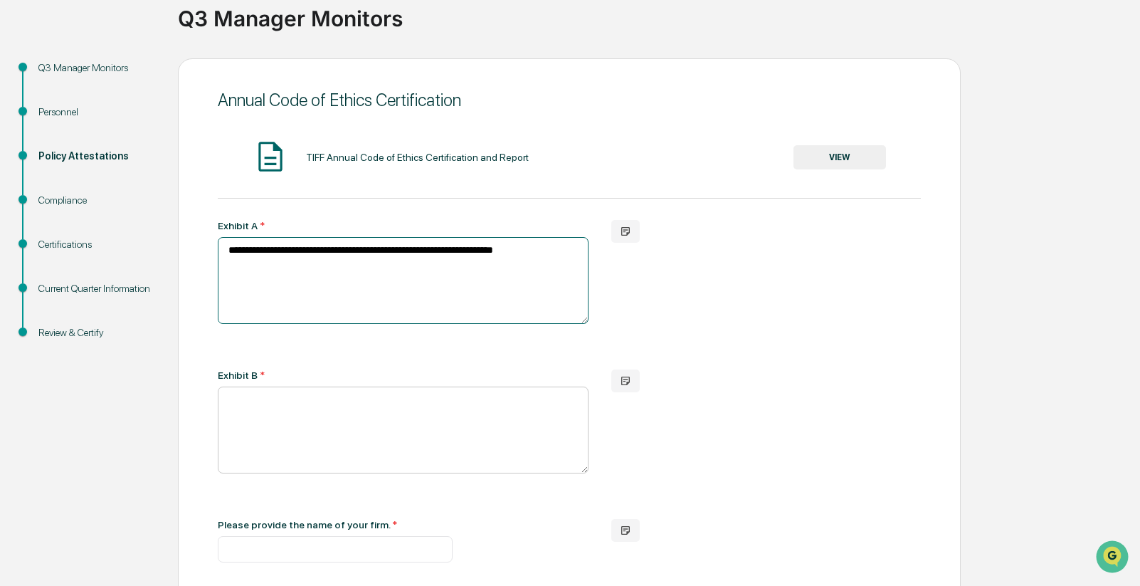
scroll to position [142, 0]
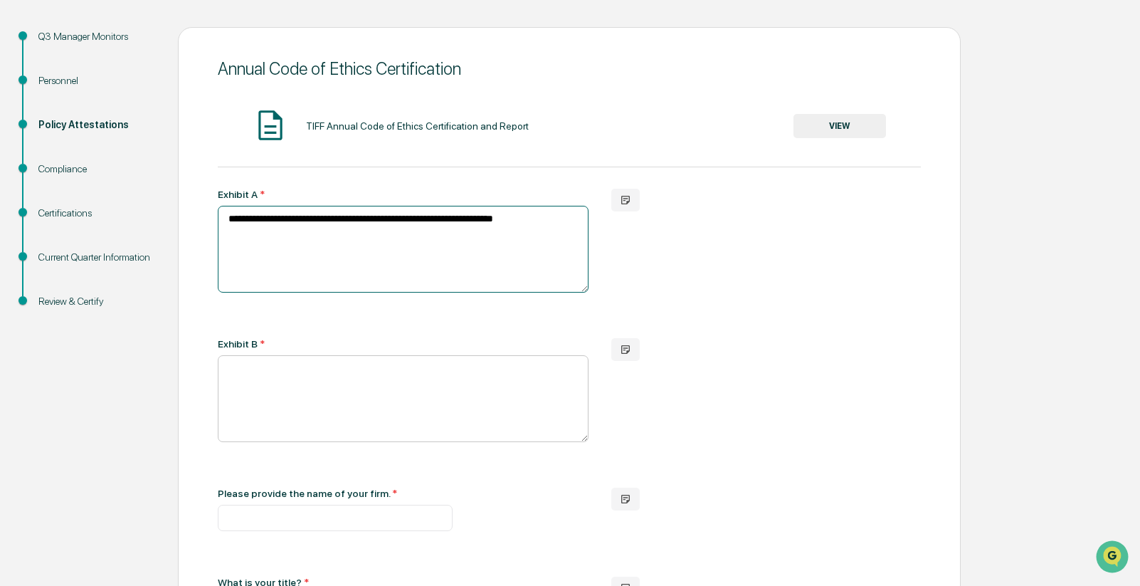
type textarea "**********"
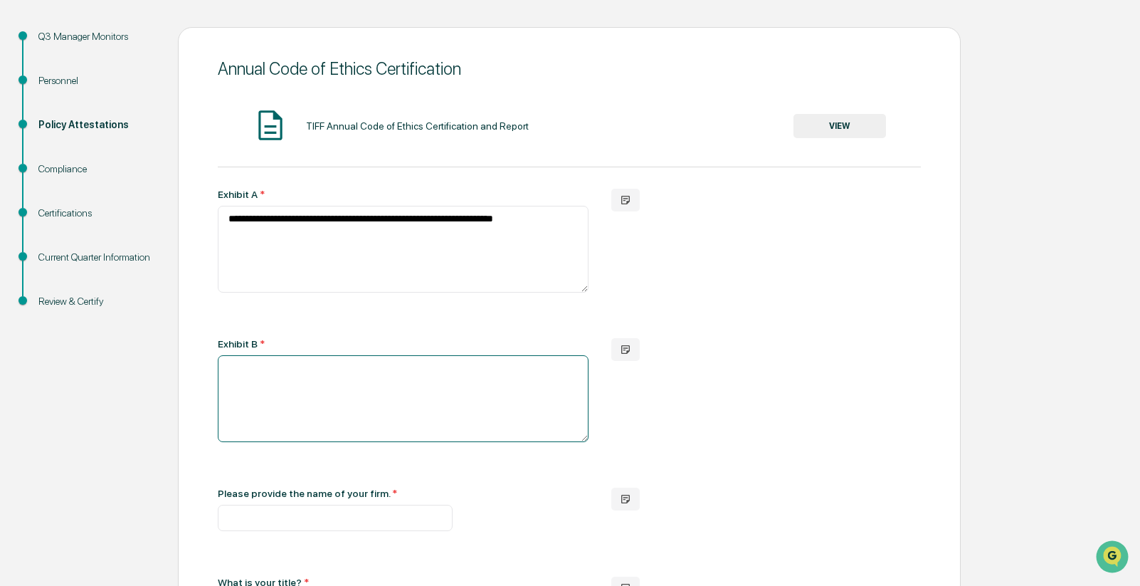
click at [343, 369] on textarea at bounding box center [403, 398] width 371 height 87
type textarea "**********"
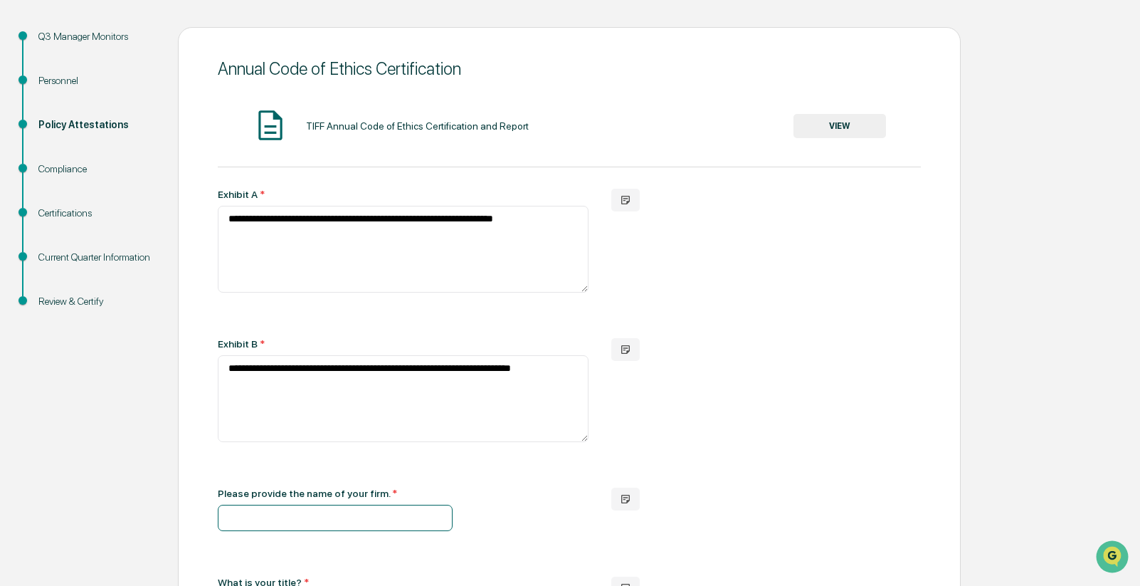
click at [376, 527] on input "text" at bounding box center [335, 517] width 235 height 26
click at [271, 524] on input "text" at bounding box center [335, 517] width 235 height 26
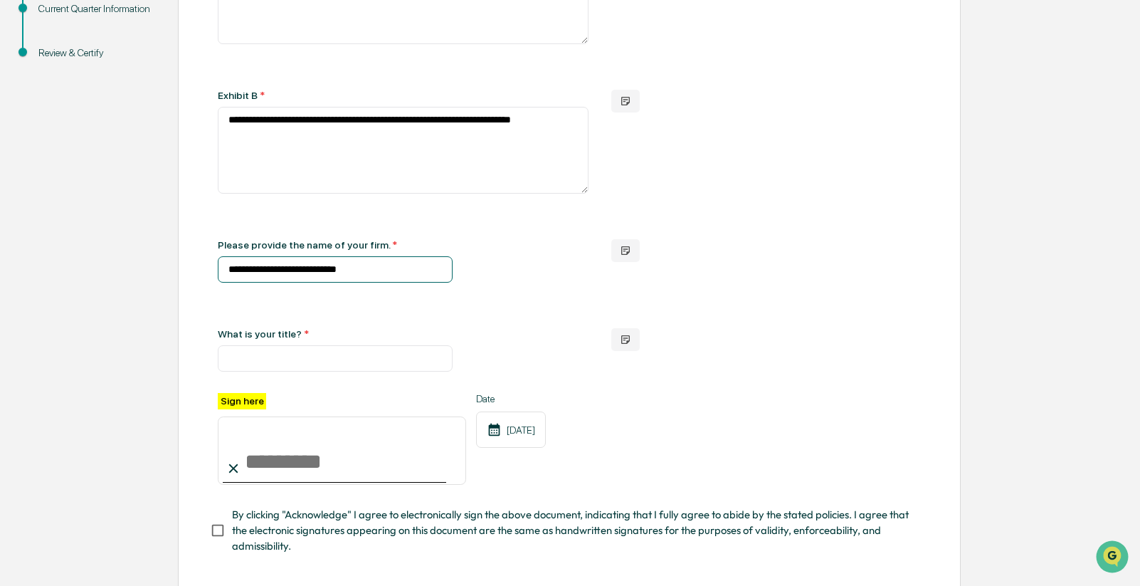
scroll to position [427, 0]
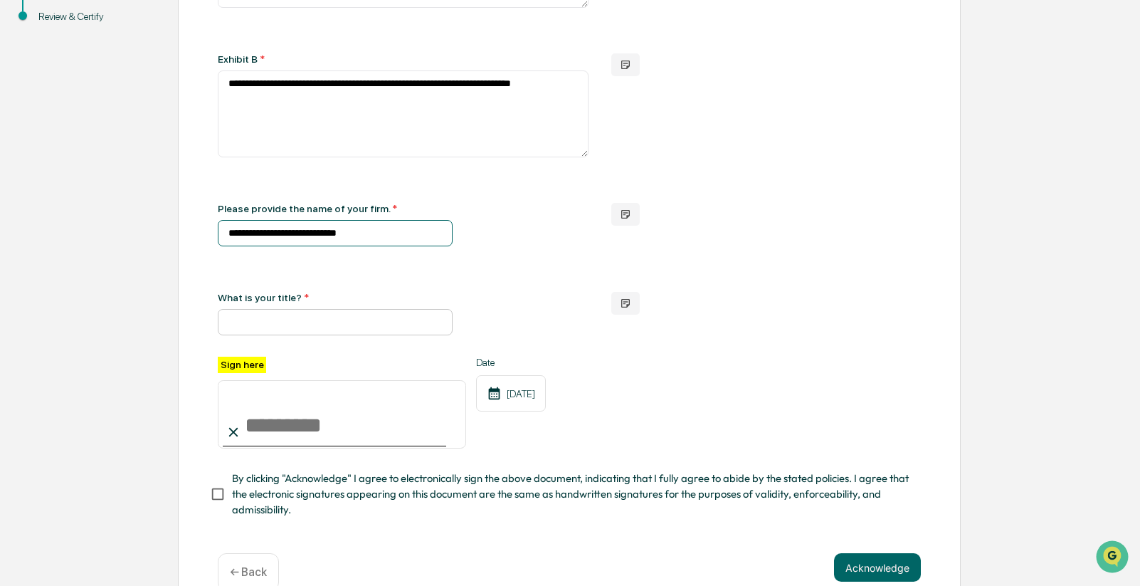
type input "**********"
click at [297, 329] on input "text" at bounding box center [335, 322] width 235 height 26
type input "*"
type input "**********"
click at [326, 437] on input "Sign here" at bounding box center [342, 414] width 248 height 68
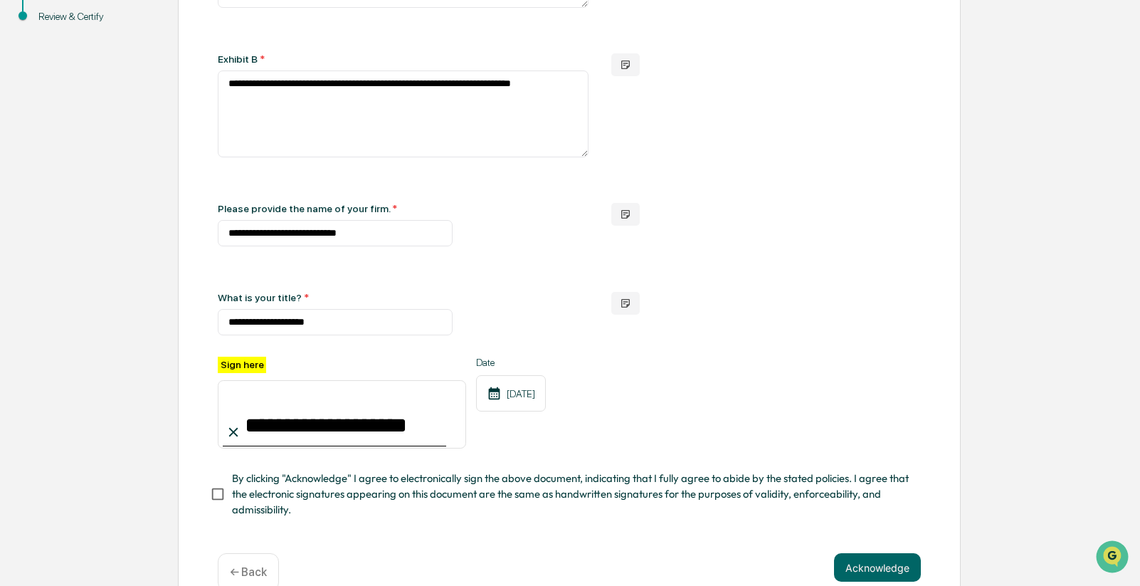
type input "**********"
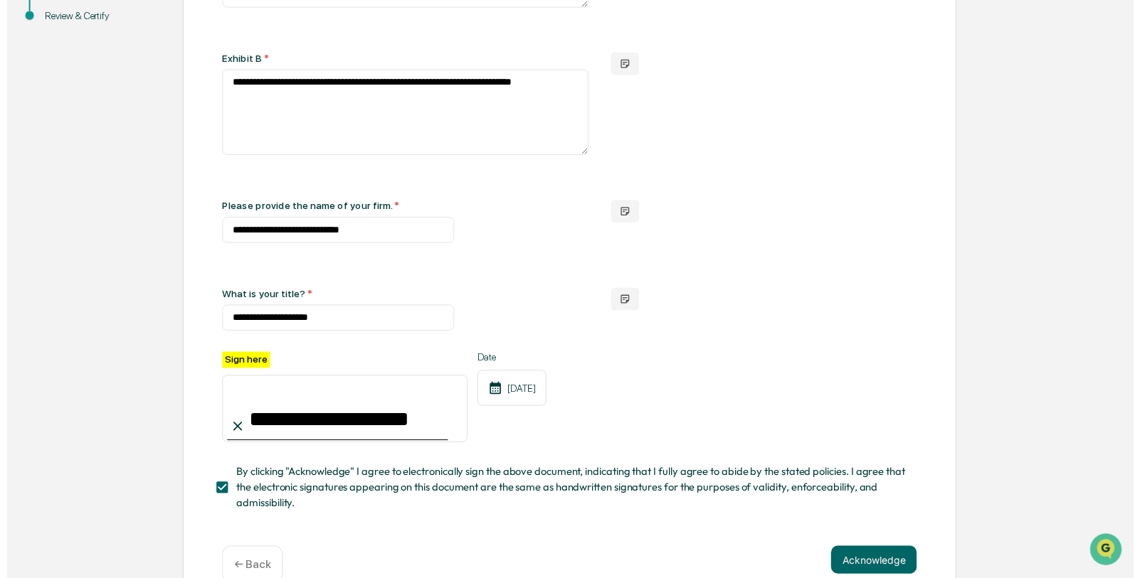
scroll to position [462, 0]
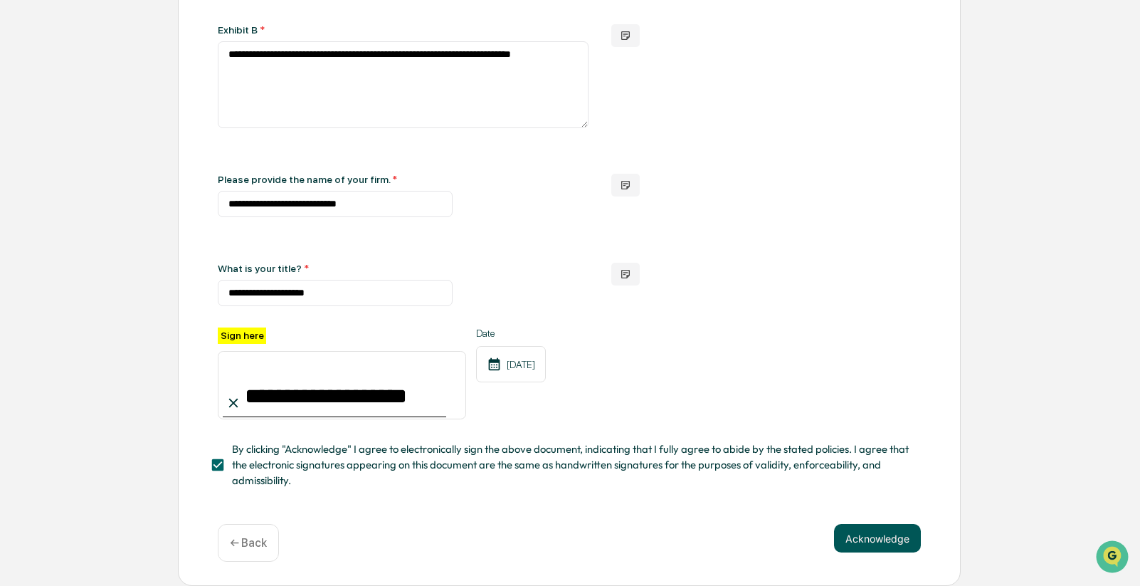
click at [894, 541] on button "Acknowledge" at bounding box center [877, 538] width 87 height 28
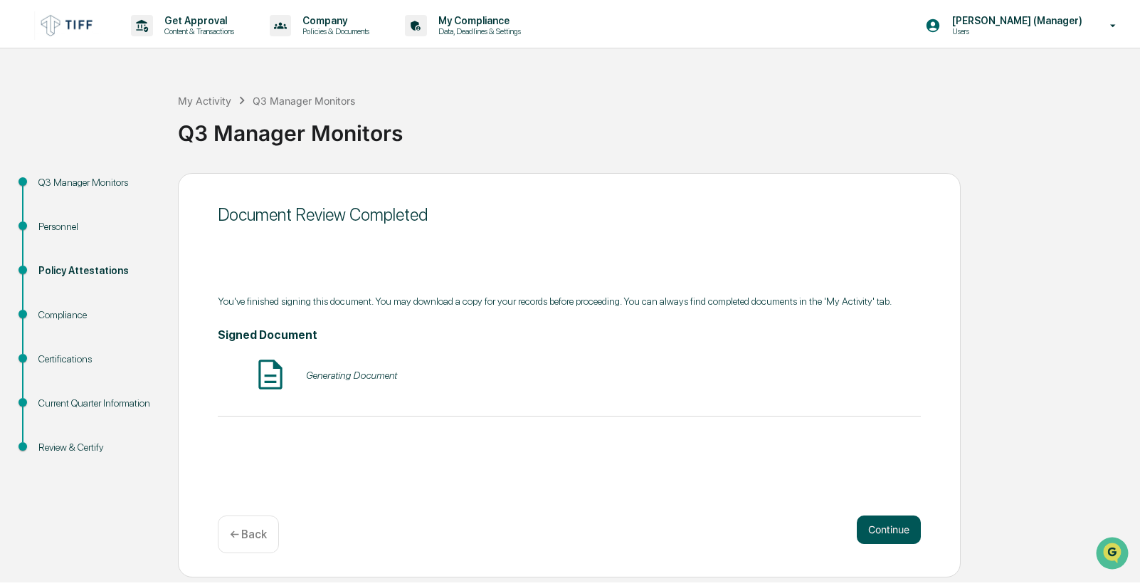
scroll to position [0, 0]
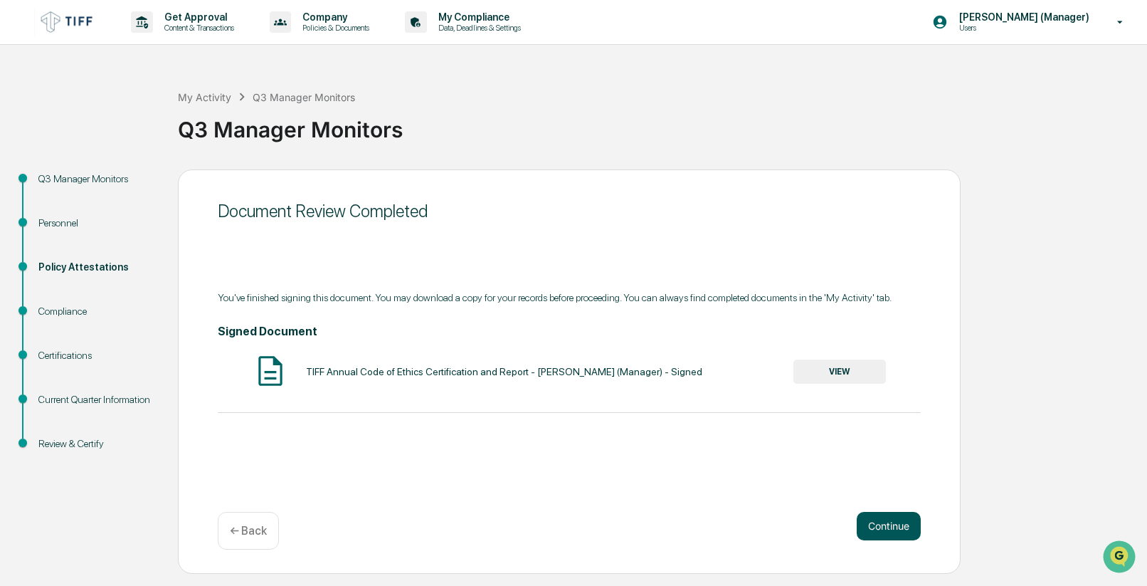
click at [898, 529] on button "Continue" at bounding box center [889, 526] width 64 height 28
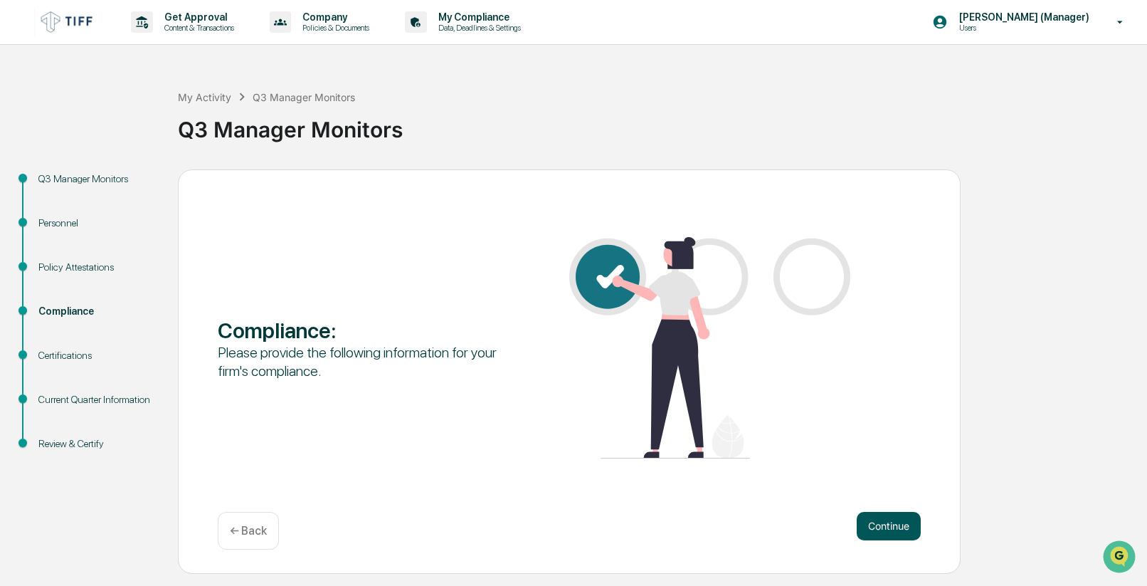
click at [896, 532] on button "Continue" at bounding box center [889, 526] width 64 height 28
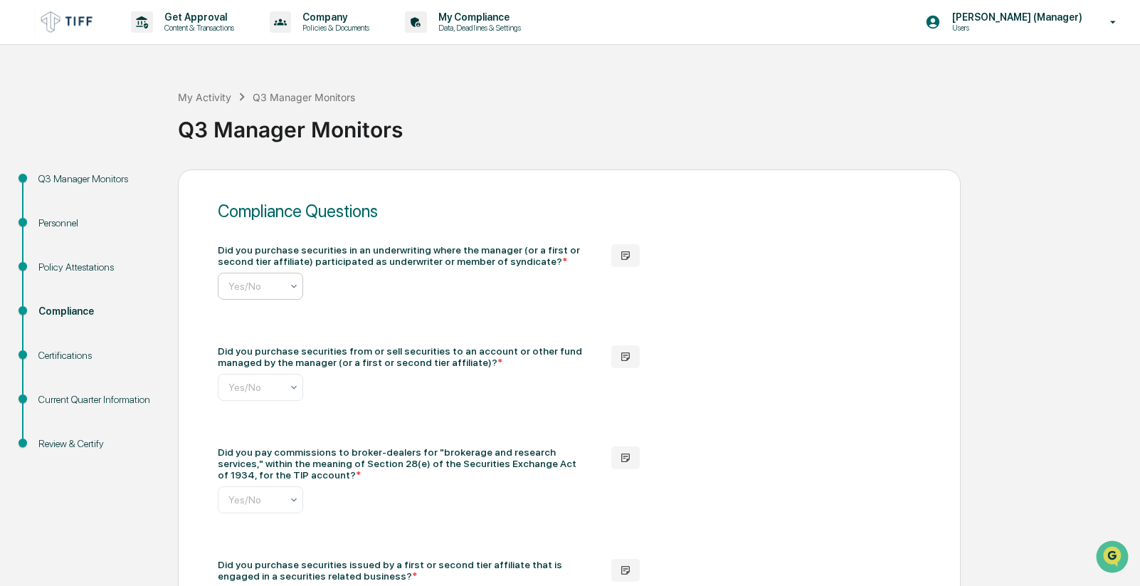
click at [292, 284] on icon at bounding box center [293, 285] width 11 height 11
click at [250, 351] on div "No" at bounding box center [260, 348] width 84 height 28
drag, startPoint x: 551, startPoint y: 127, endPoint x: 627, endPoint y: 9, distance: 140.7
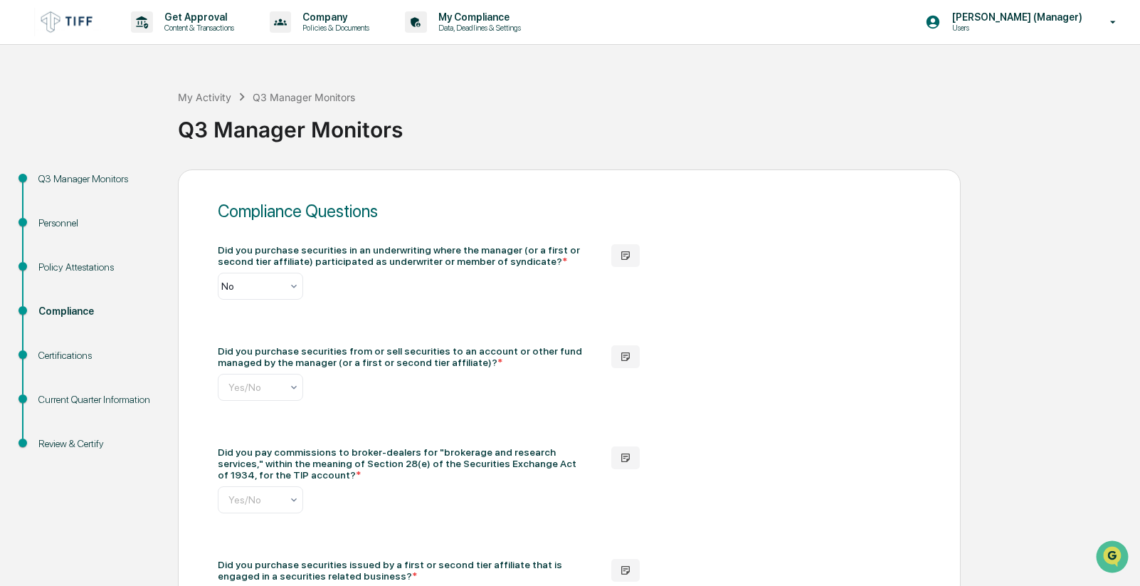
click at [551, 127] on div "Q3 Manager Monitors" at bounding box center [655, 123] width 955 height 37
click at [294, 379] on div at bounding box center [293, 387] width 11 height 26
click at [273, 446] on div "No" at bounding box center [260, 449] width 84 height 28
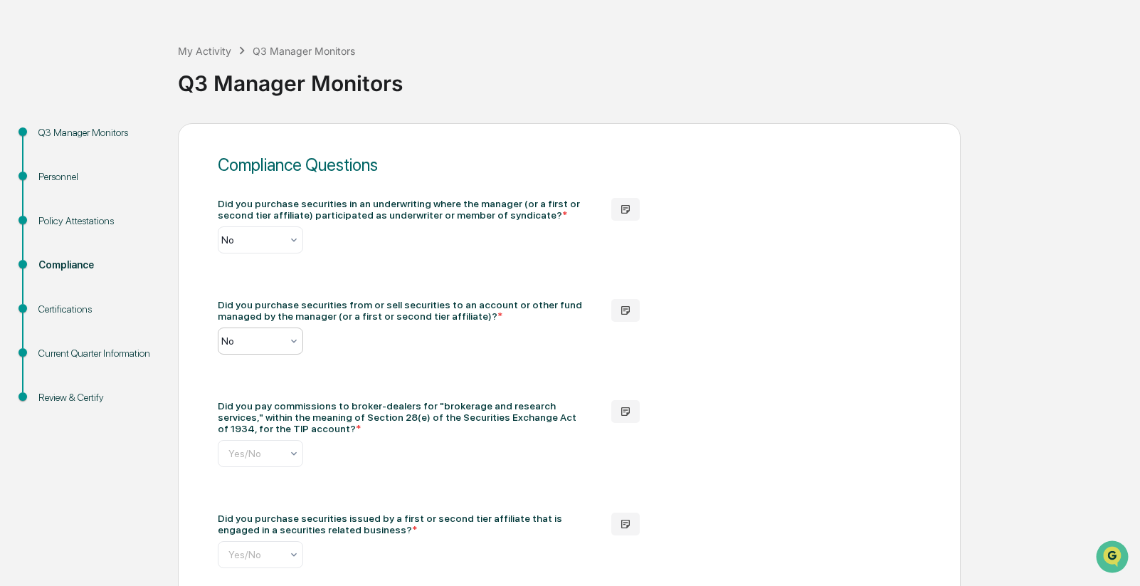
scroll to position [71, 0]
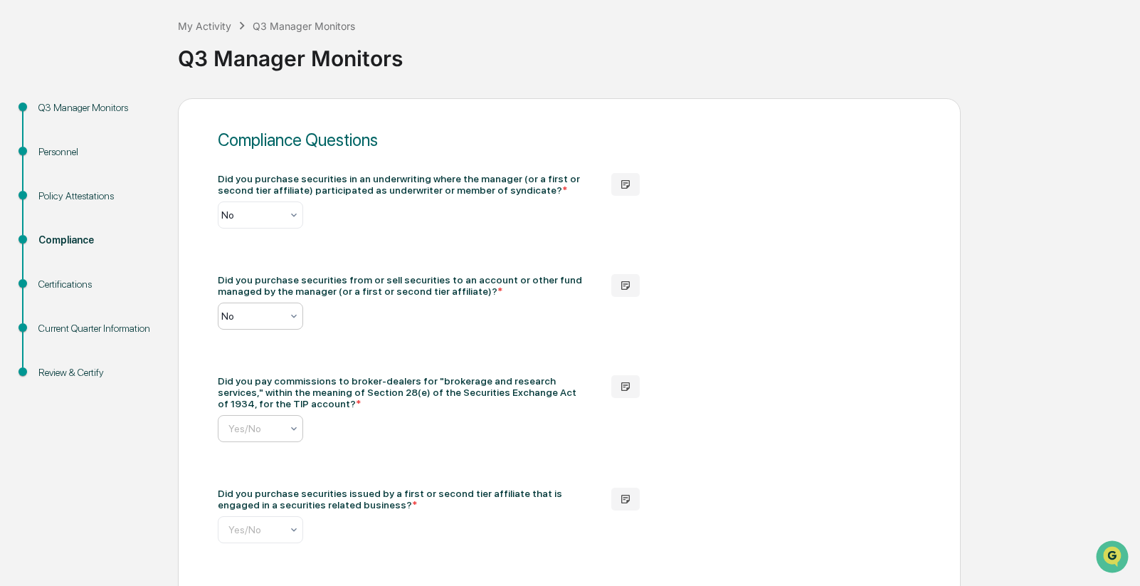
click at [272, 430] on input "text" at bounding box center [334, 428] width 213 height 11
click at [245, 465] on div "Yes" at bounding box center [260, 462] width 84 height 28
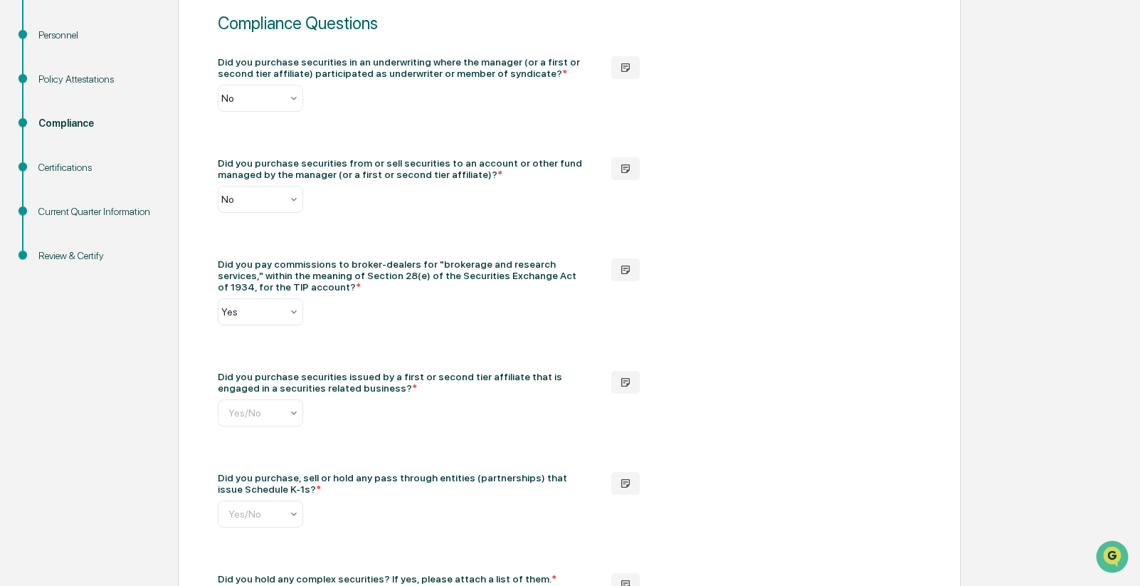
scroll to position [213, 0]
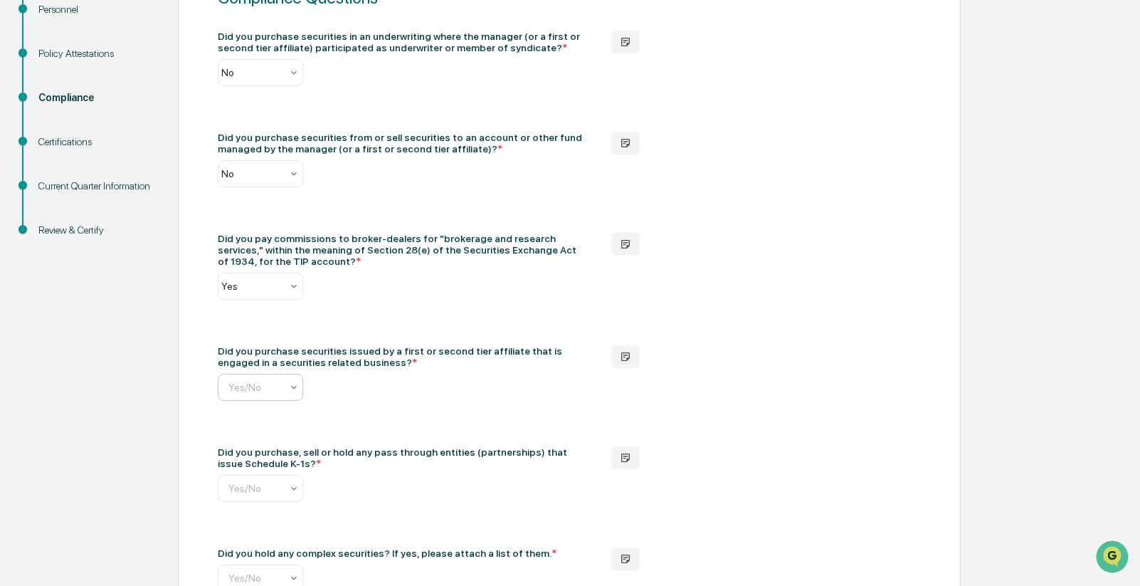
click at [232, 381] on input "text" at bounding box center [334, 386] width 213 height 11
click at [255, 450] on div "No" at bounding box center [260, 449] width 84 height 28
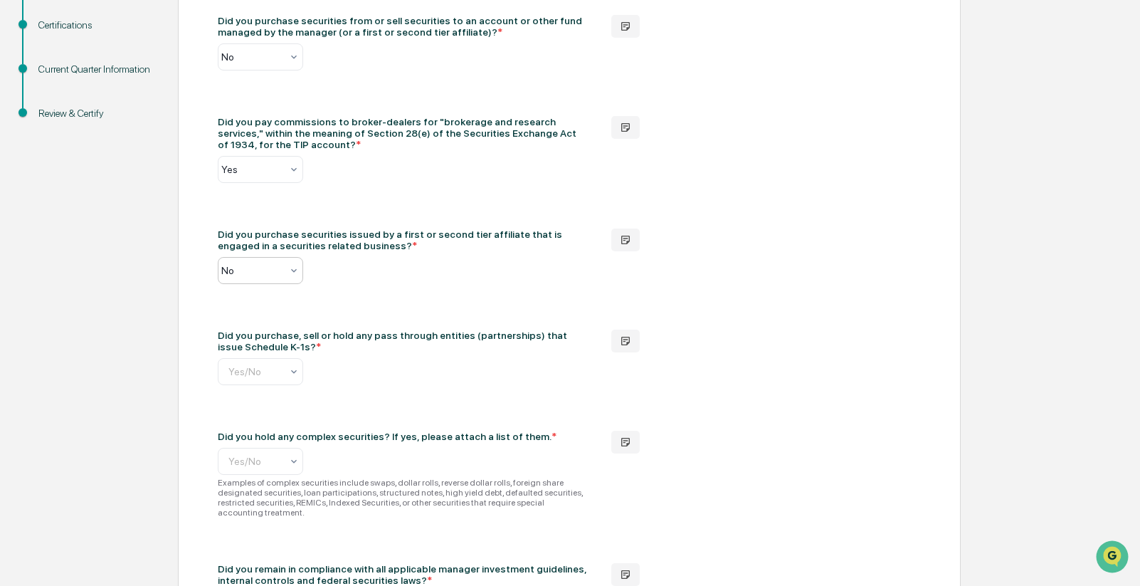
scroll to position [356, 0]
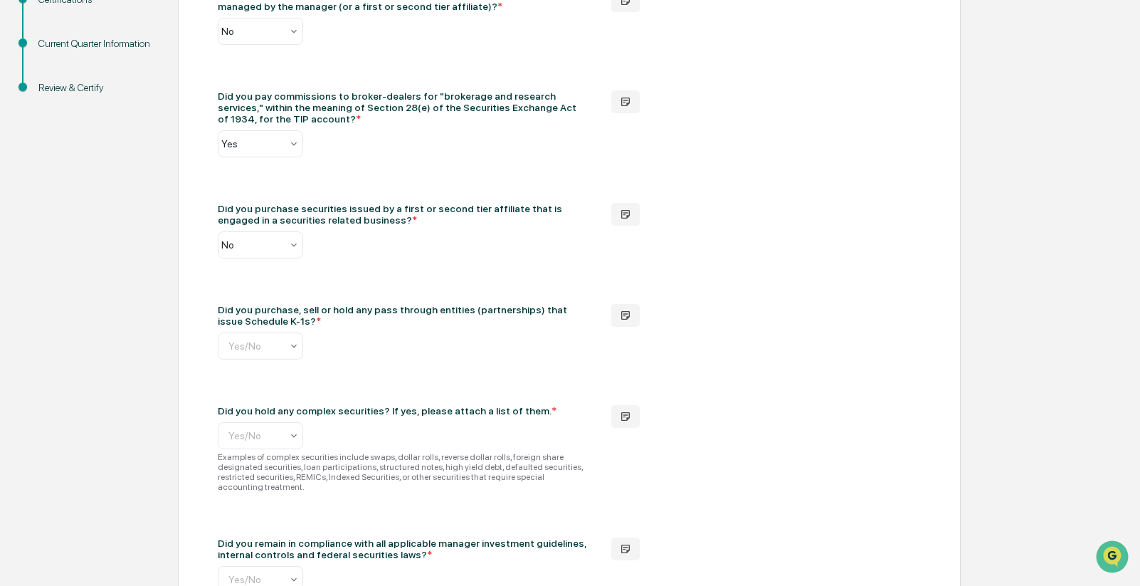
click at [250, 351] on input "text" at bounding box center [334, 345] width 213 height 11
click at [242, 403] on div "No" at bounding box center [260, 408] width 84 height 28
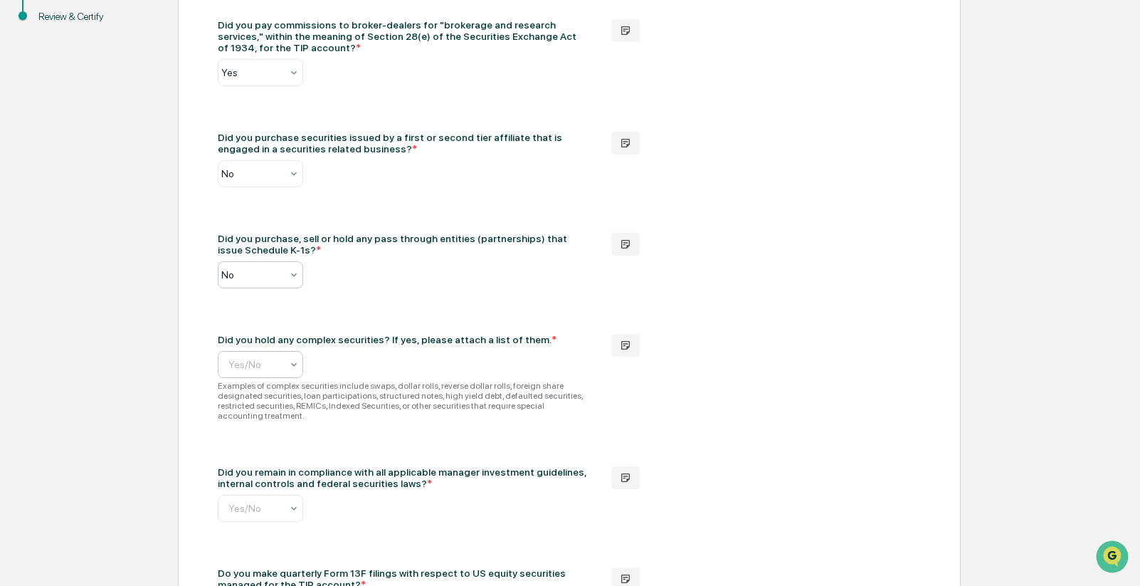
click at [261, 362] on input "text" at bounding box center [334, 364] width 213 height 11
click at [243, 436] on div "No" at bounding box center [260, 427] width 84 height 28
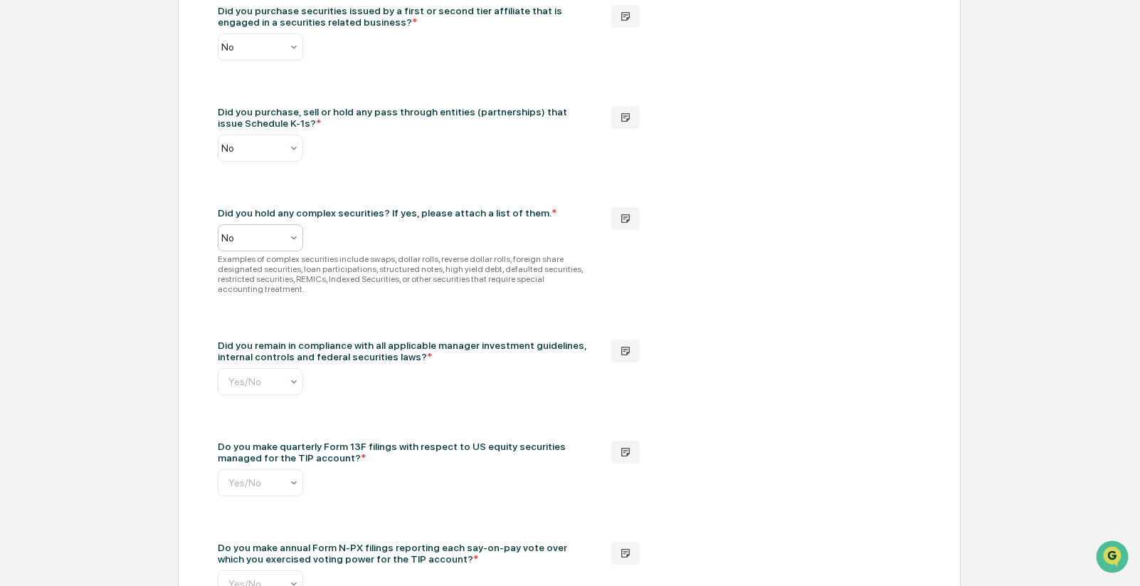
scroll to position [569, 0]
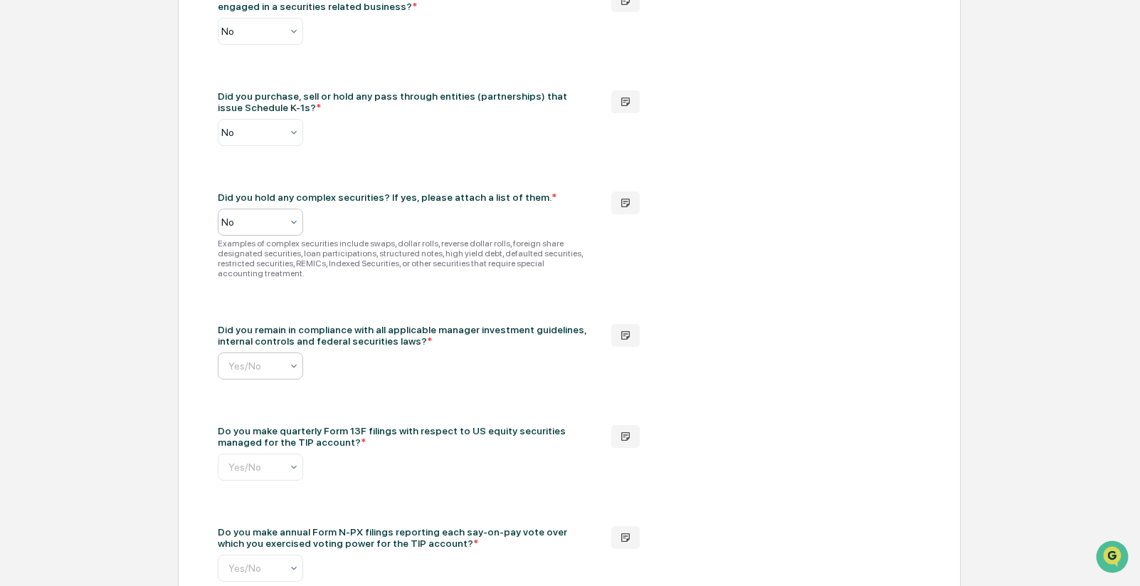
click at [277, 360] on input "text" at bounding box center [334, 365] width 213 height 11
click at [250, 388] on div "Yes" at bounding box center [260, 390] width 84 height 28
click at [263, 461] on input "text" at bounding box center [334, 466] width 213 height 11
click at [254, 497] on div "Yes" at bounding box center [260, 491] width 84 height 28
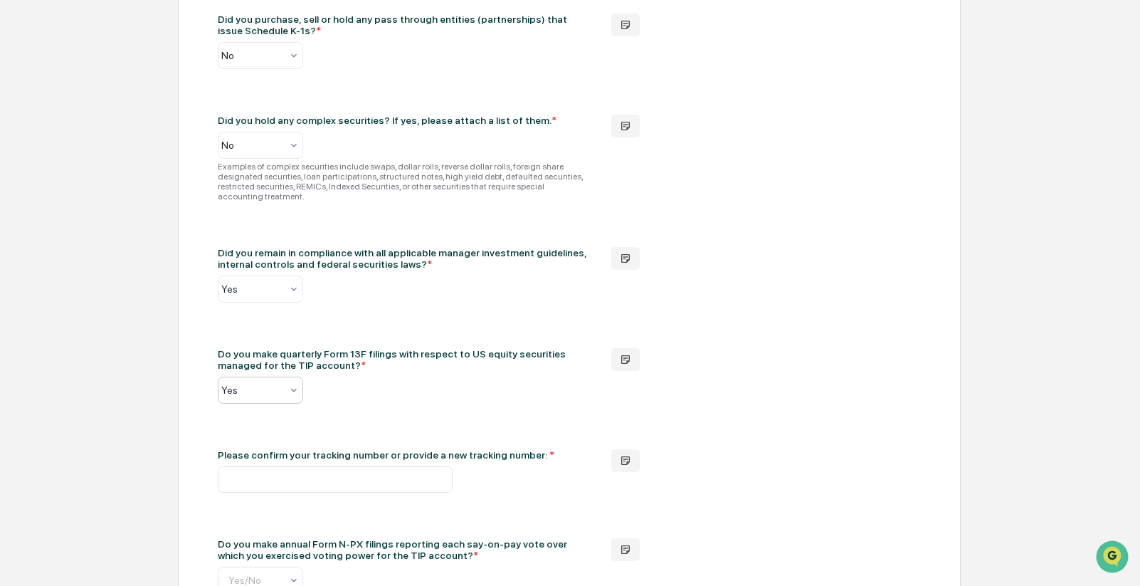
scroll to position [711, 0]
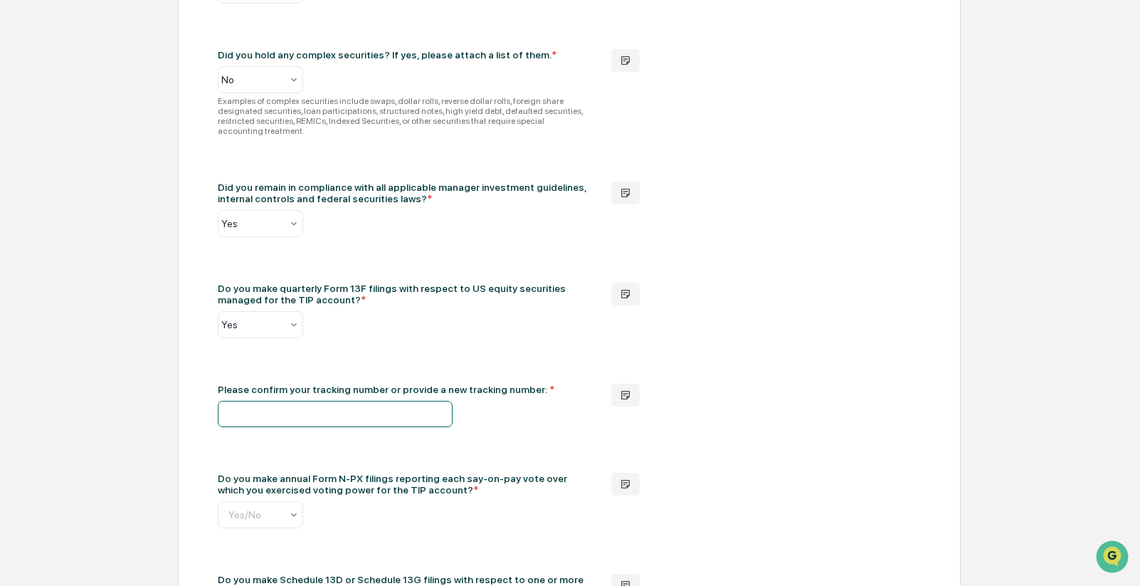
drag, startPoint x: 317, startPoint y: 400, endPoint x: 306, endPoint y: 386, distance: 18.2
click at [317, 401] on input "text" at bounding box center [335, 414] width 235 height 26
type input "*********"
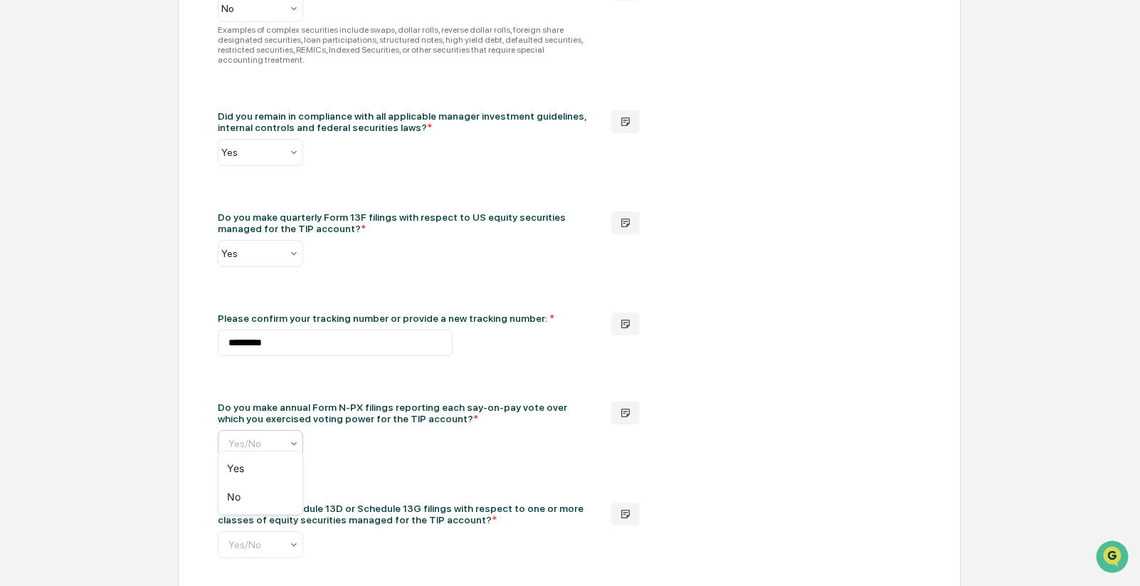
scroll to position [0, 7]
click at [248, 443] on div "Yes/No" at bounding box center [260, 443] width 85 height 27
click at [255, 497] on div "No" at bounding box center [260, 496] width 84 height 28
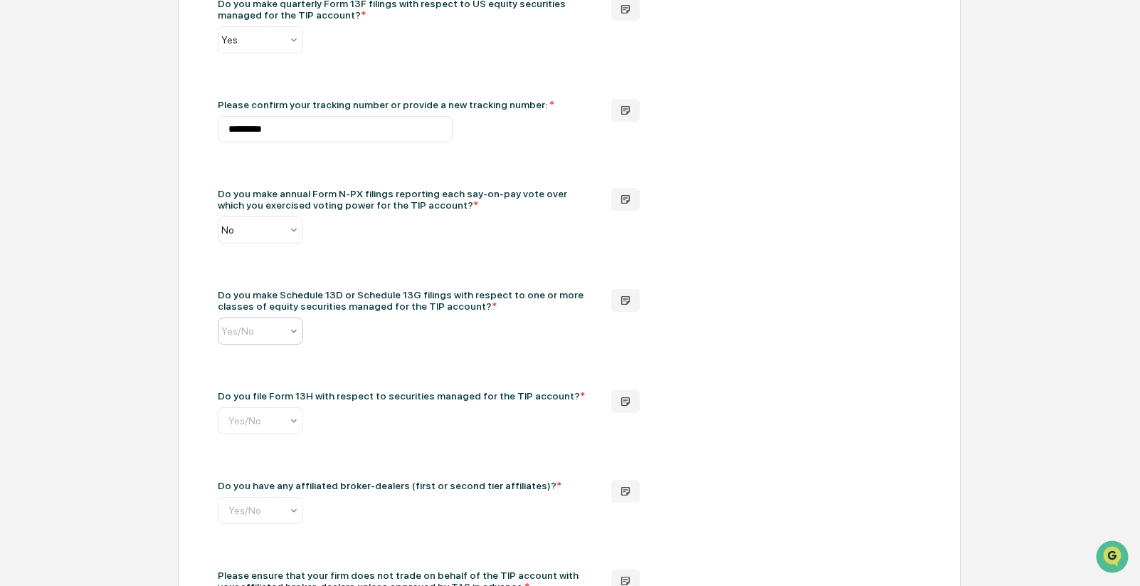
click at [270, 325] on input "text" at bounding box center [327, 330] width 213 height 11
drag, startPoint x: 251, startPoint y: 355, endPoint x: 213, endPoint y: 359, distance: 37.9
click at [251, 354] on div "Yes" at bounding box center [260, 356] width 84 height 28
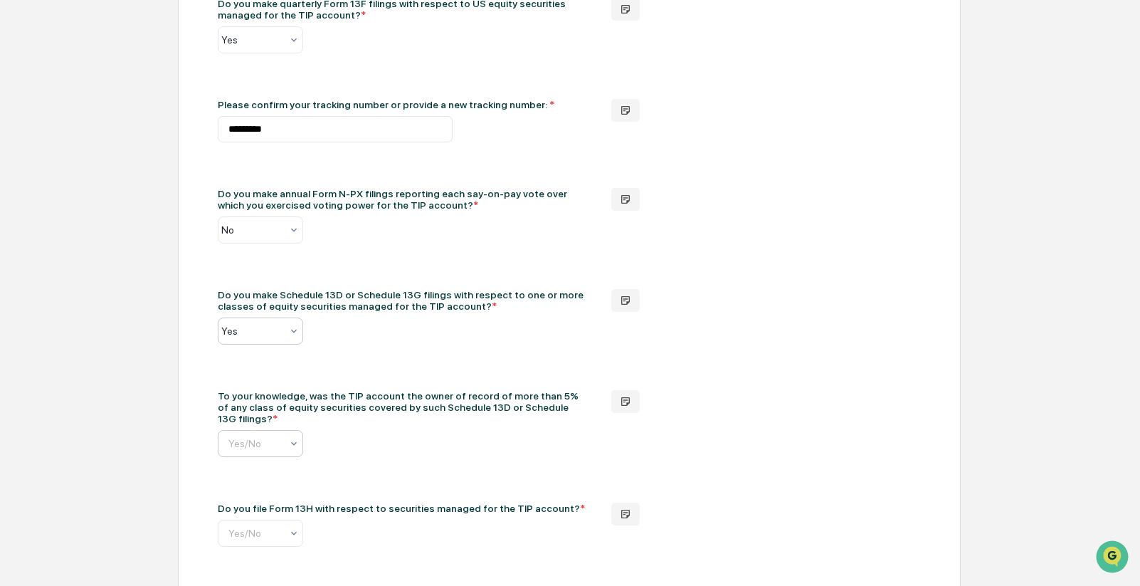
click at [283, 438] on input "text" at bounding box center [334, 443] width 213 height 11
click at [265, 485] on div "No" at bounding box center [260, 485] width 84 height 28
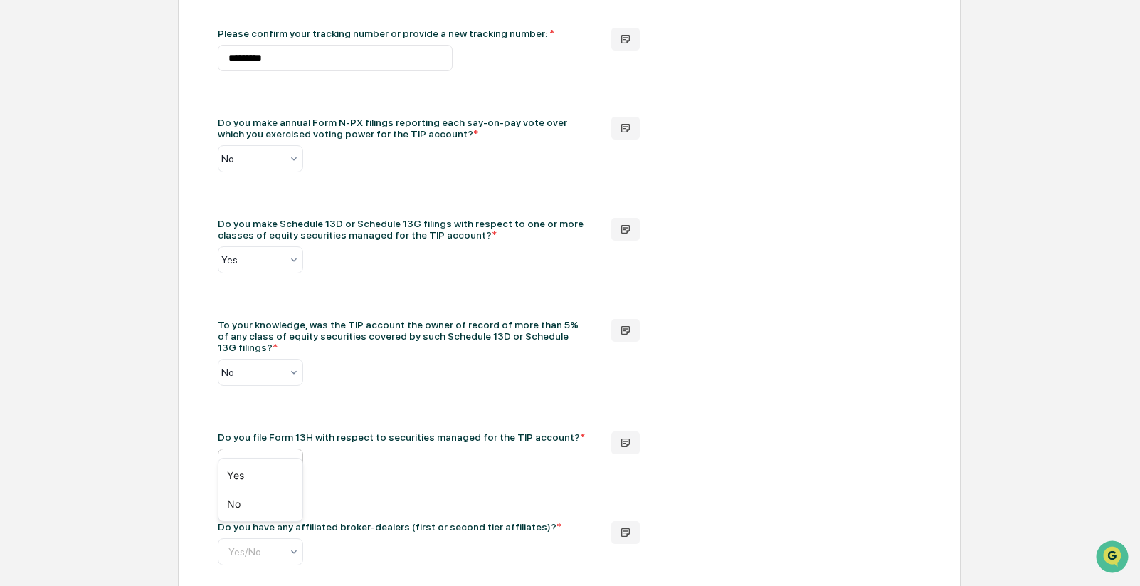
click at [269, 456] on input "text" at bounding box center [334, 461] width 213 height 11
click at [249, 481] on div "Yes" at bounding box center [260, 475] width 84 height 28
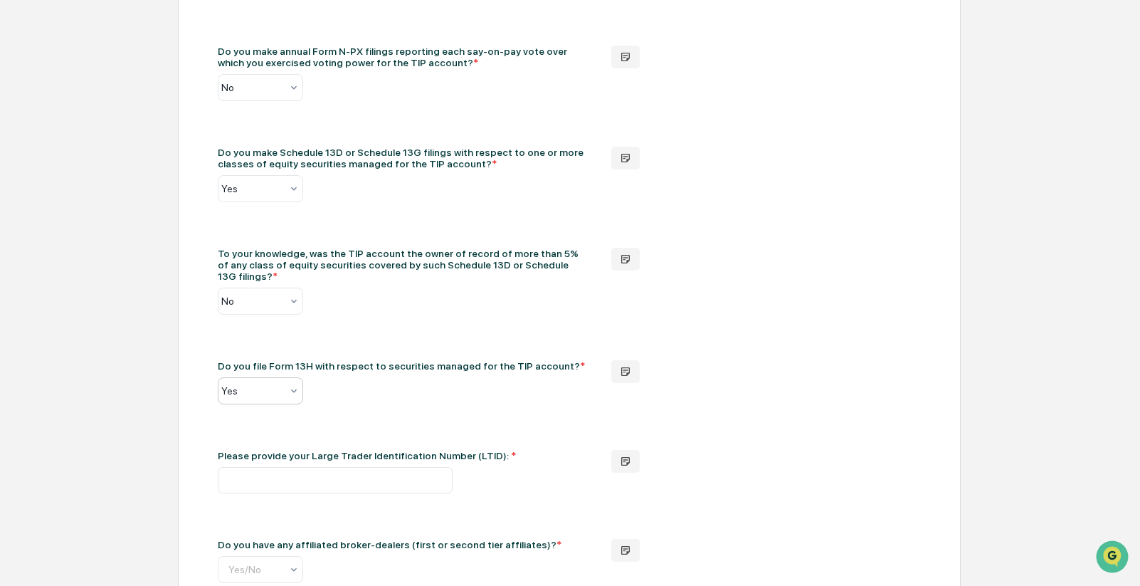
scroll to position [1210, 0]
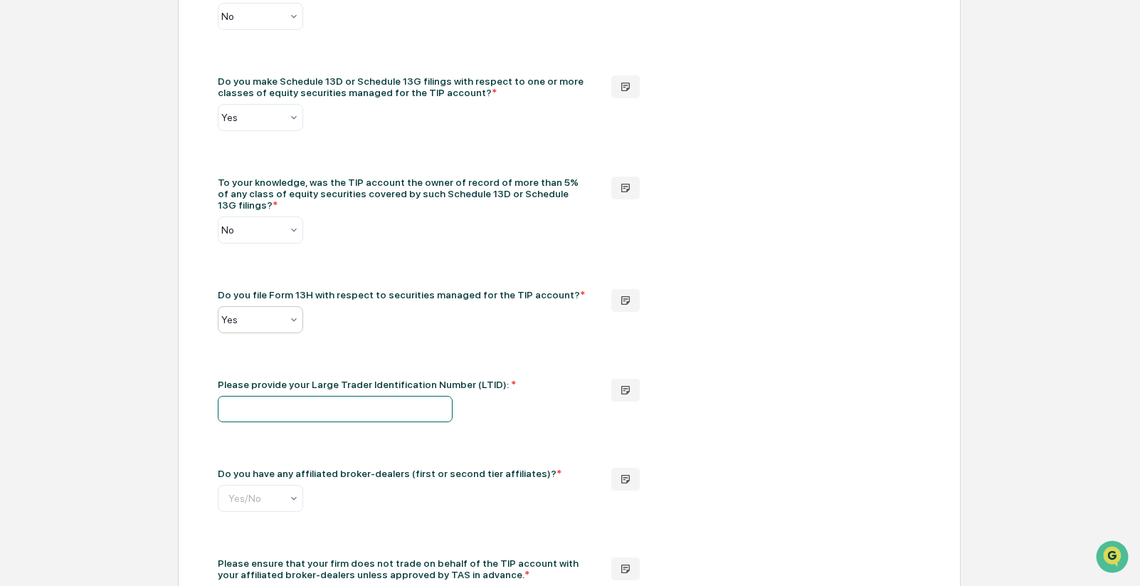
click at [258, 396] on input "text" at bounding box center [335, 409] width 235 height 26
type input "**********"
click at [314, 480] on div "Do you have any affiliated broker-dealers (first or second tier affiliates)? * …" at bounding box center [403, 489] width 371 height 44
click at [282, 492] on input "text" at bounding box center [334, 497] width 213 height 11
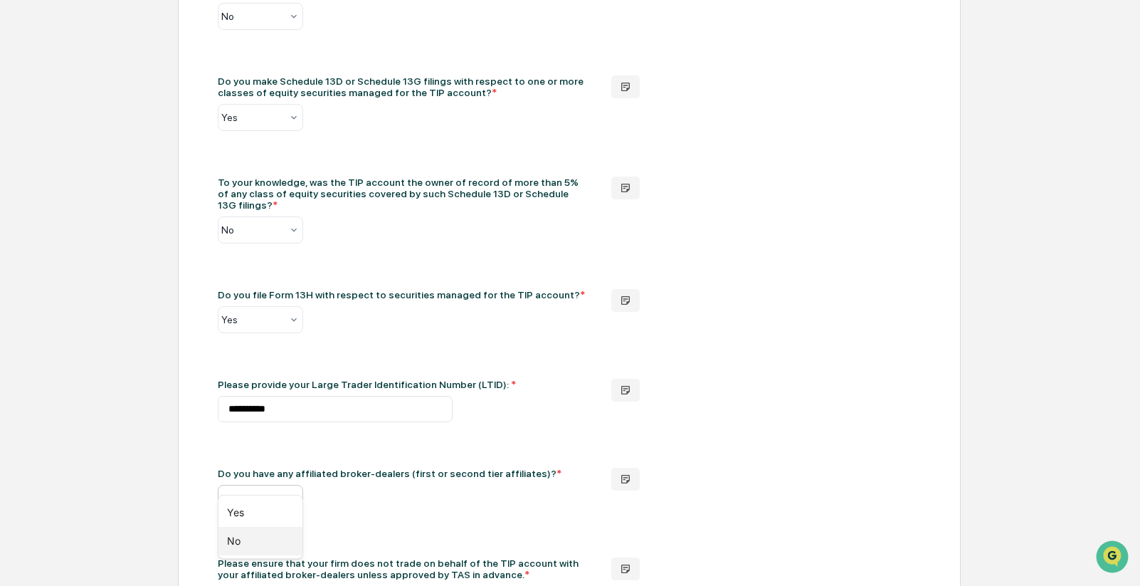
click at [258, 538] on div "No" at bounding box center [260, 540] width 84 height 28
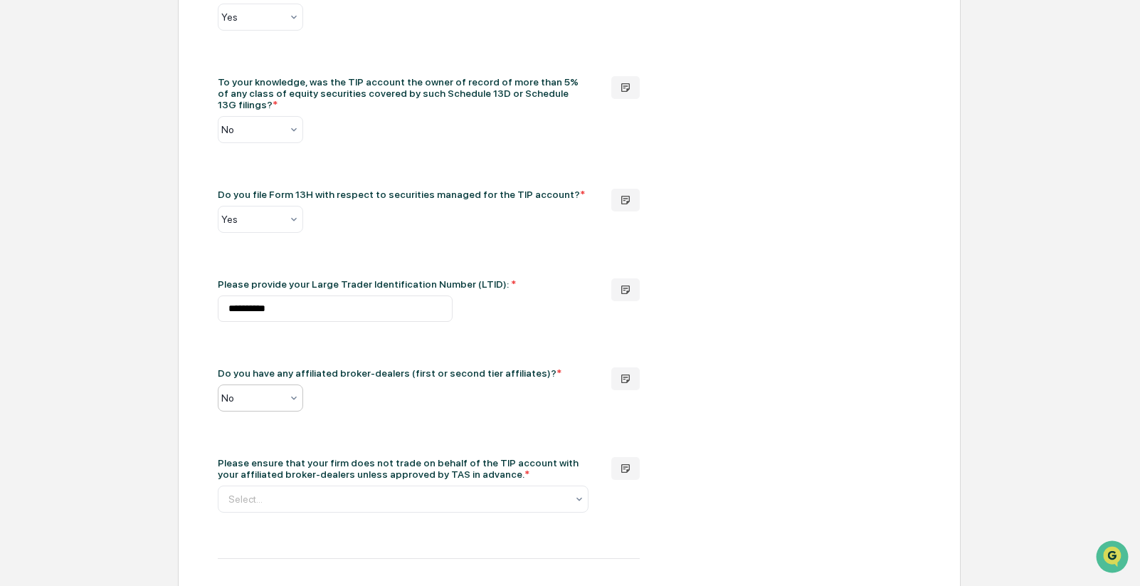
scroll to position [1352, 0]
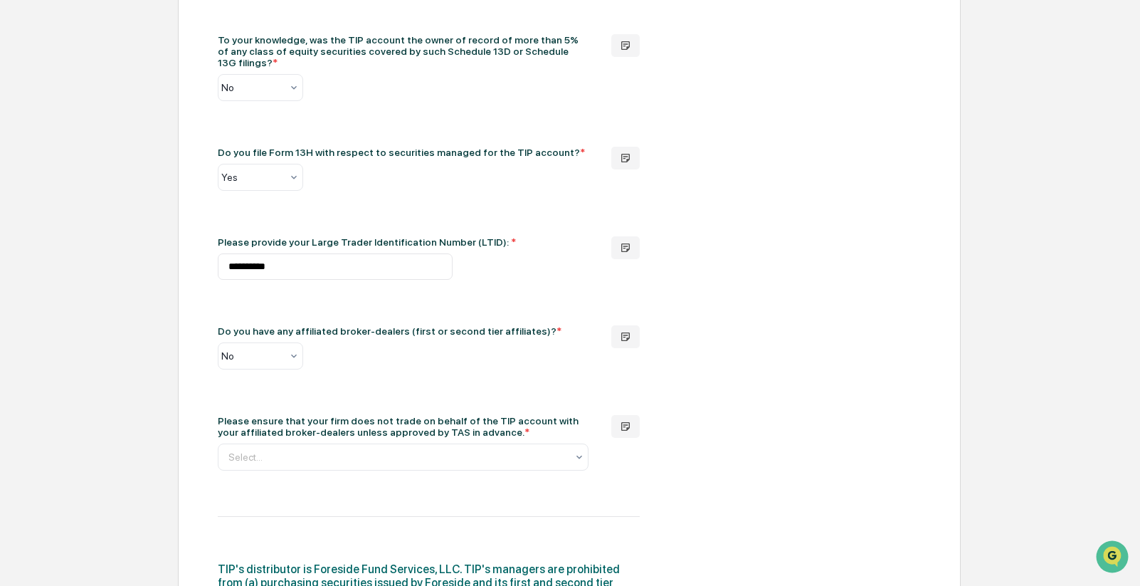
click at [999, 226] on div "**********" at bounding box center [570, 169] width 1126 height 2703
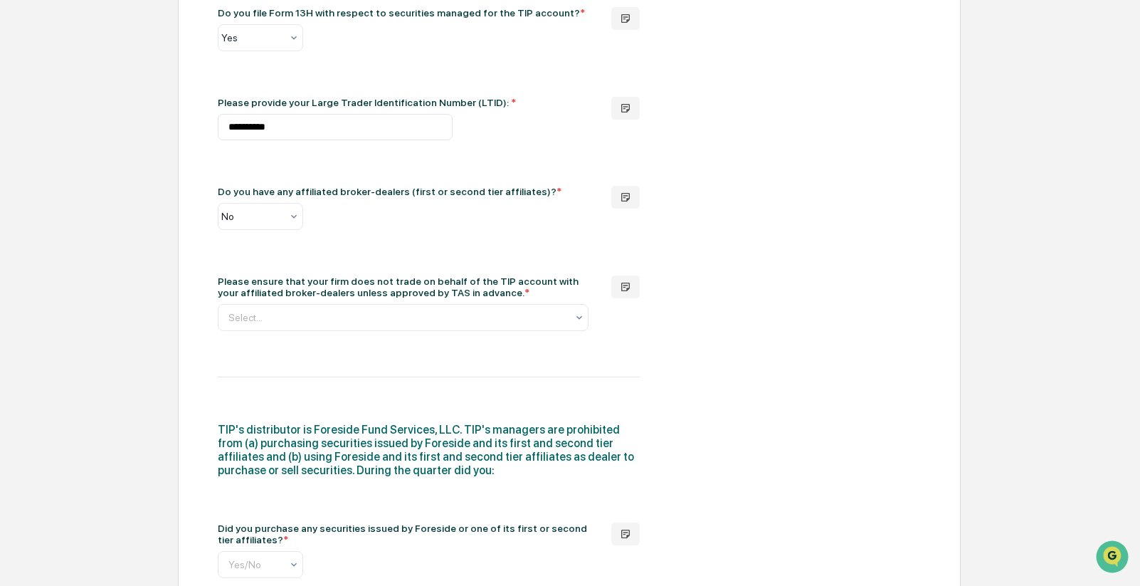
scroll to position [1494, 0]
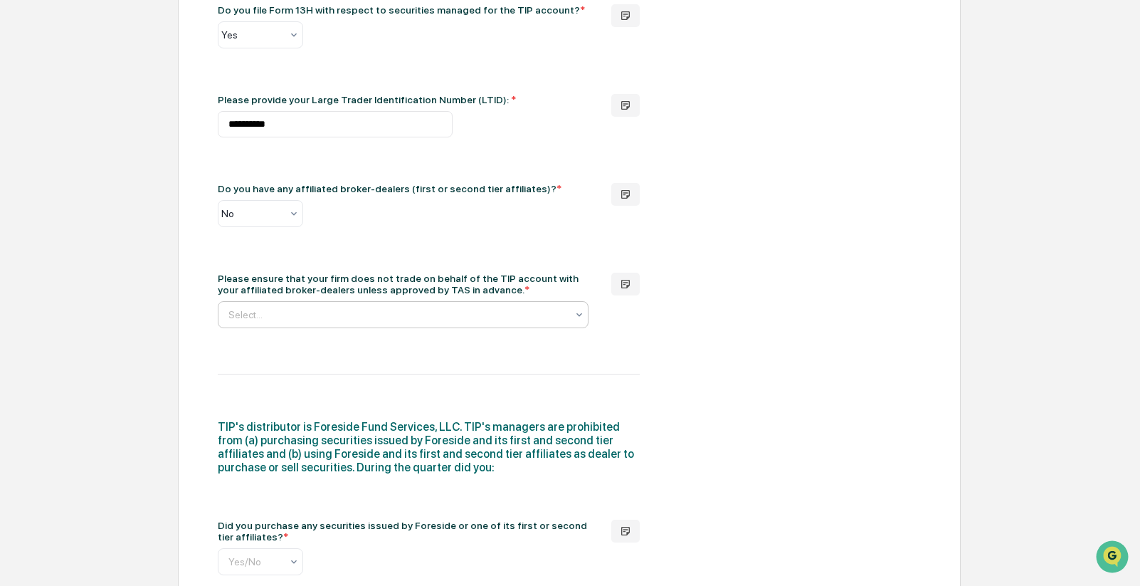
click at [375, 305] on div "Select..." at bounding box center [397, 315] width 352 height 20
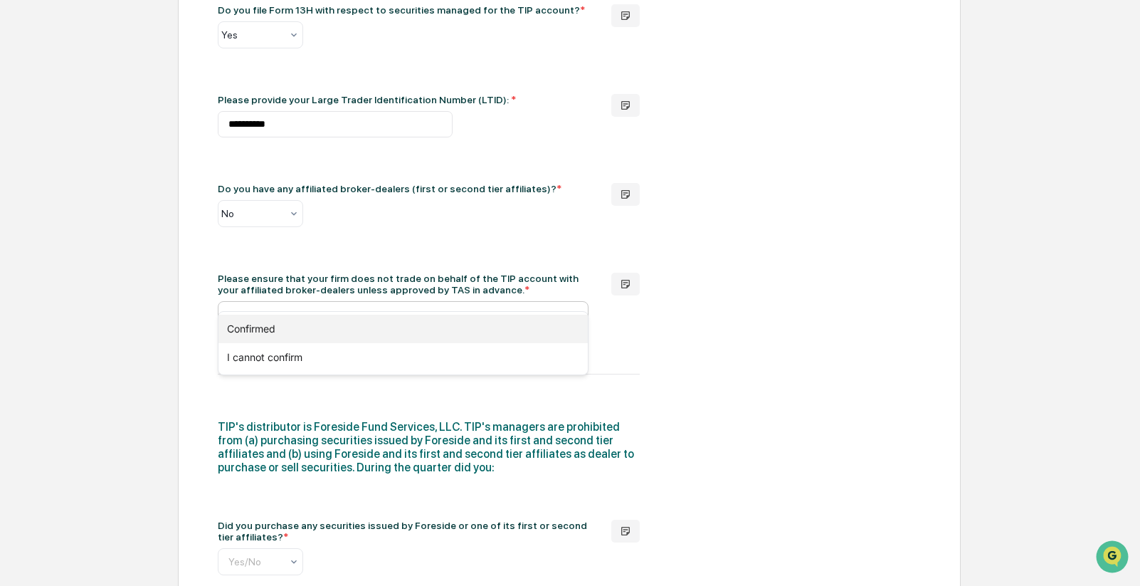
click at [297, 329] on div "Confirmed" at bounding box center [402, 328] width 369 height 28
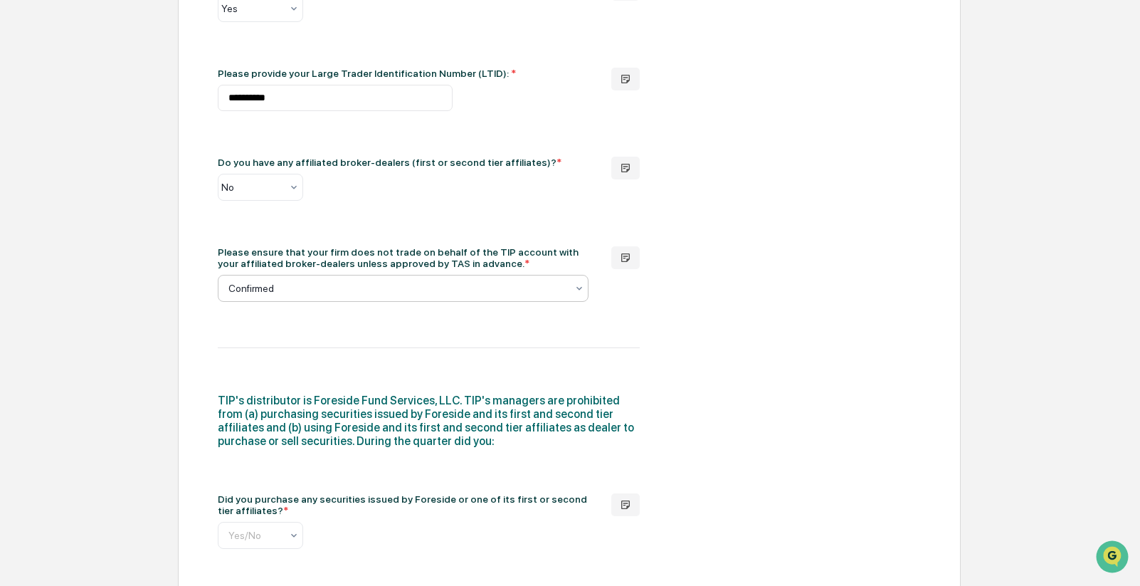
scroll to position [1565, 0]
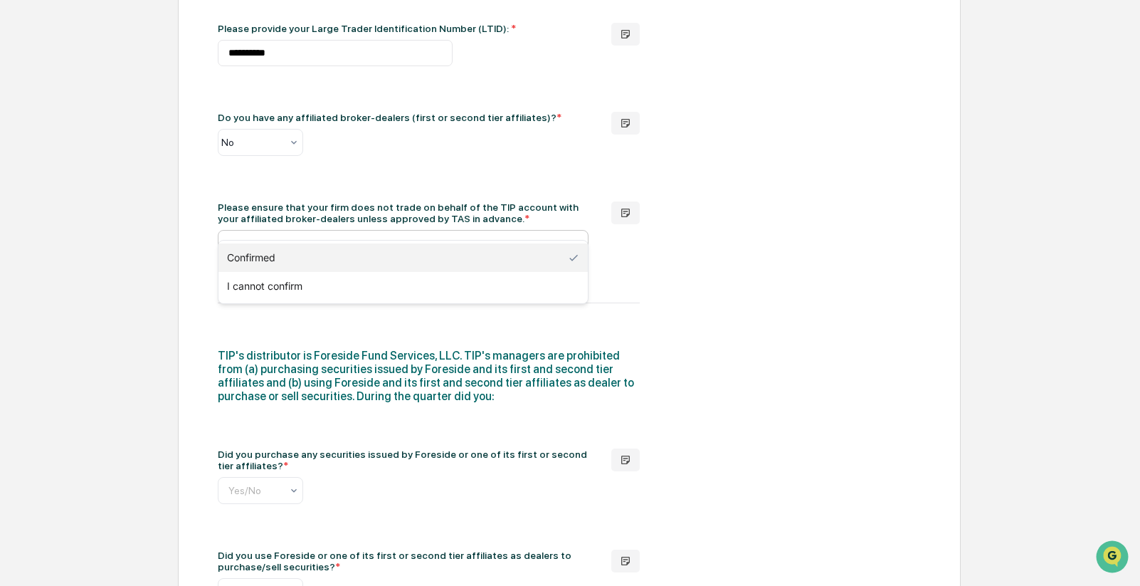
click at [453, 236] on div "Confirmed" at bounding box center [403, 243] width 371 height 27
click at [342, 252] on div "Confirmed" at bounding box center [402, 257] width 369 height 28
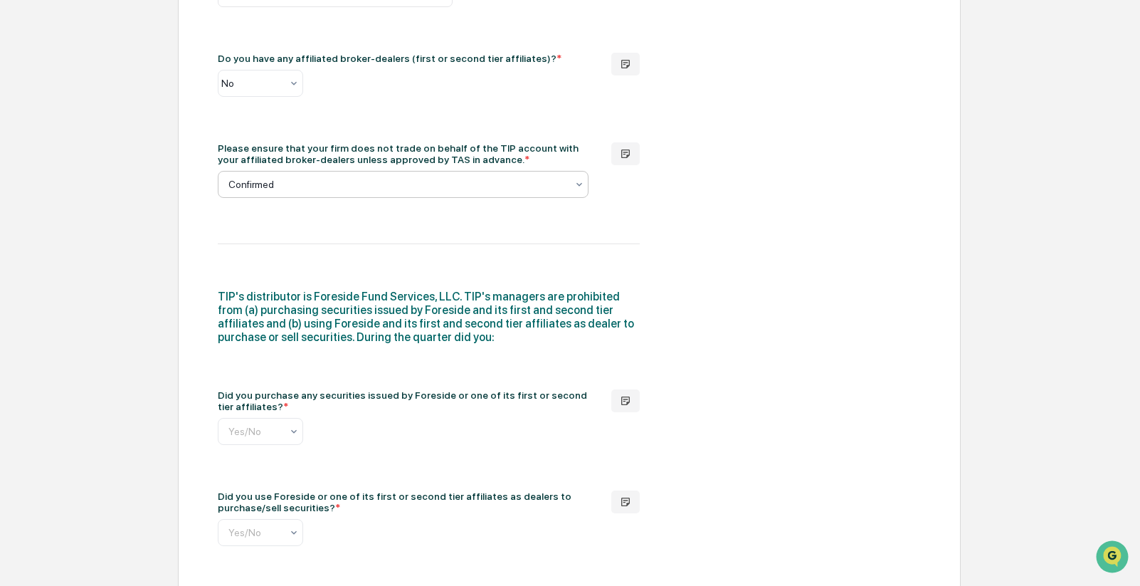
scroll to position [1708, 0]
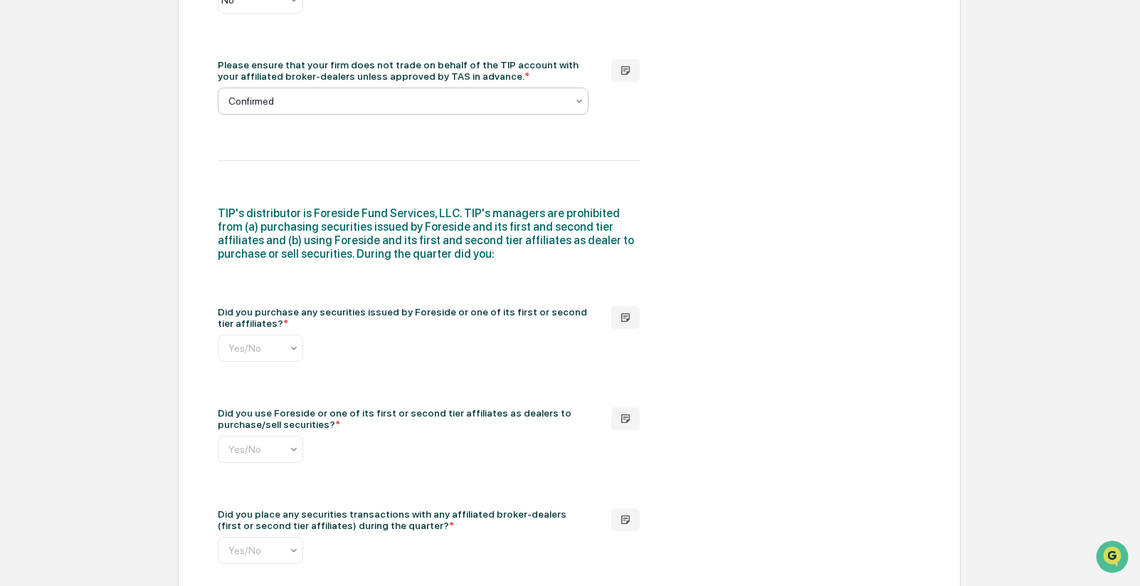
click at [245, 342] on input "text" at bounding box center [334, 347] width 213 height 11
click at [235, 390] on div "No" at bounding box center [260, 390] width 84 height 28
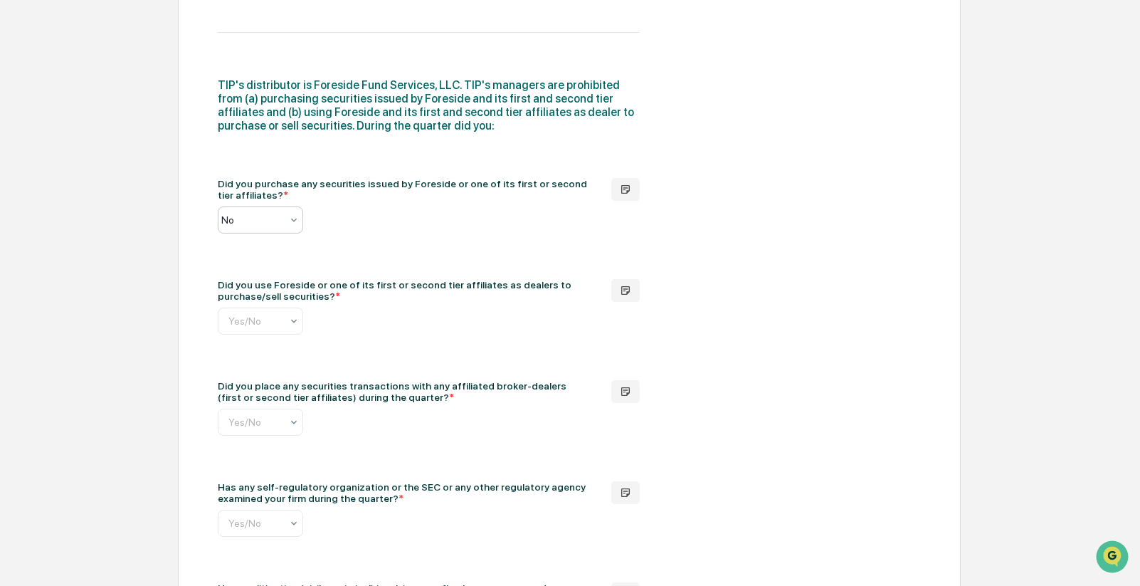
scroll to position [1850, 0]
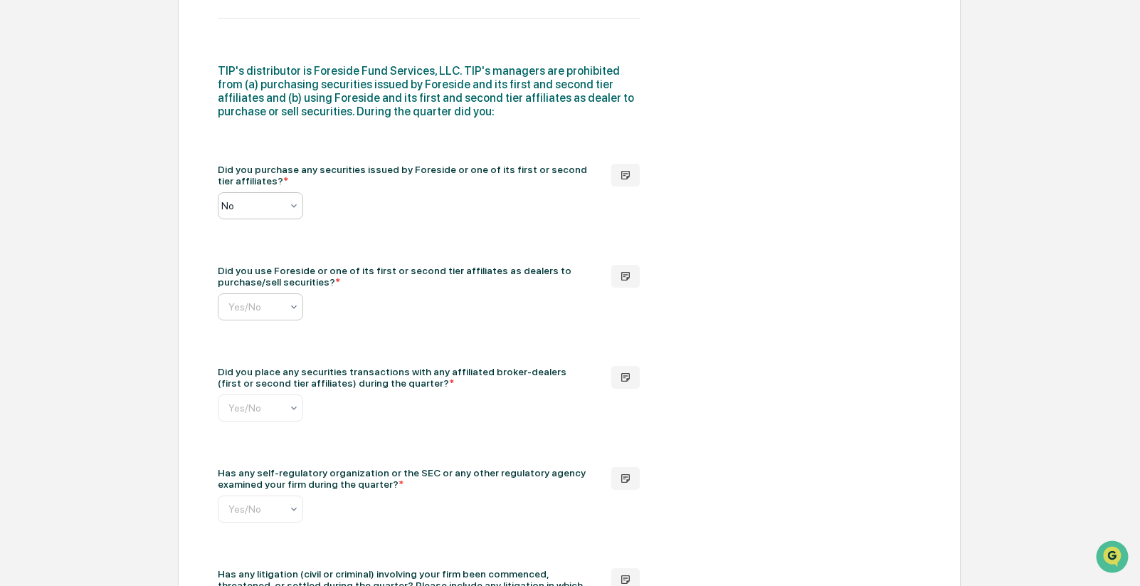
click at [283, 301] on input "text" at bounding box center [334, 306] width 213 height 11
click at [245, 343] on div "No" at bounding box center [260, 349] width 84 height 28
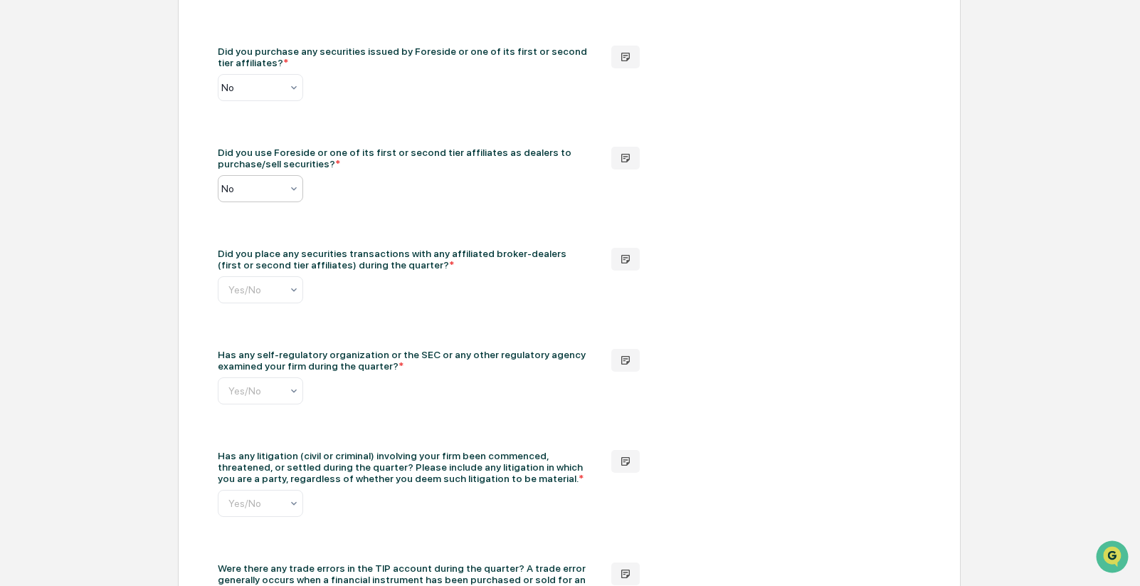
scroll to position [1992, 0]
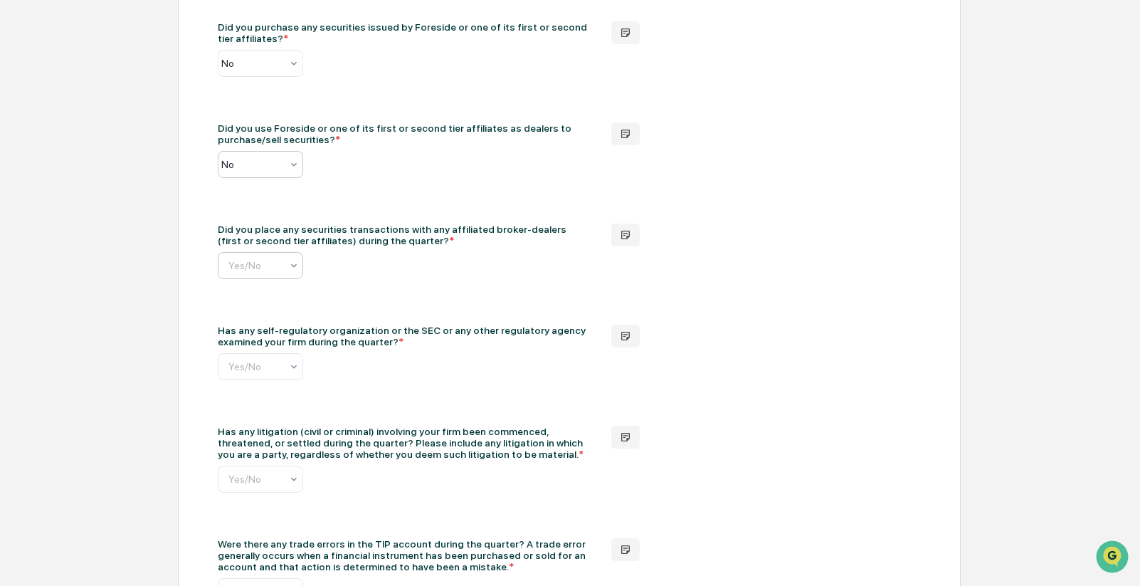
click at [250, 260] on input "text" at bounding box center [334, 265] width 213 height 11
click at [267, 307] on div "No" at bounding box center [260, 308] width 84 height 28
click at [262, 359] on div "Yes/No" at bounding box center [260, 366] width 85 height 27
click at [252, 412] on div "No" at bounding box center [260, 409] width 84 height 28
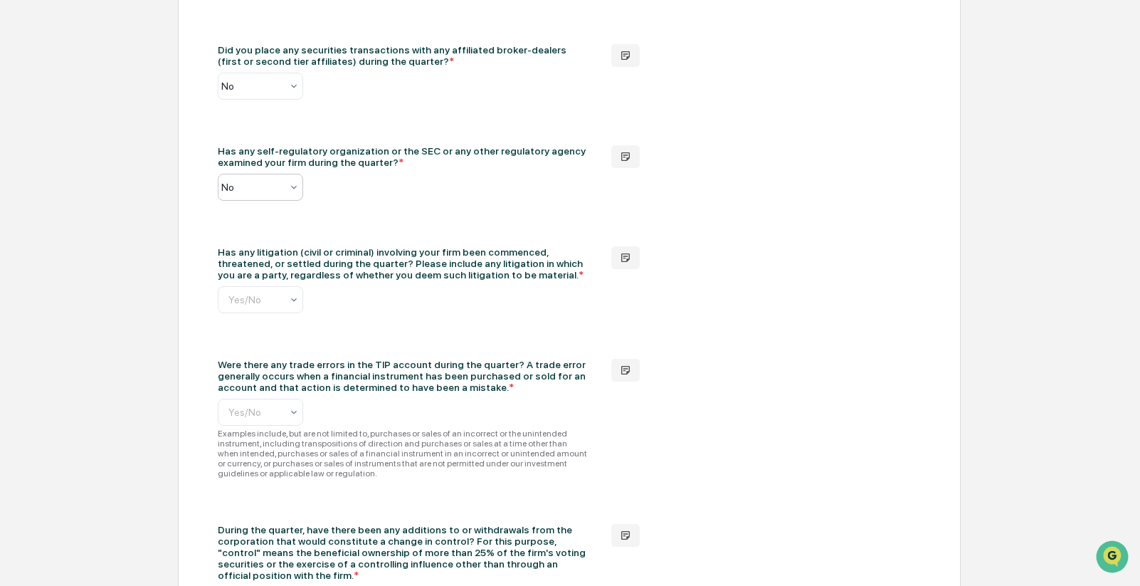
scroll to position [2206, 0]
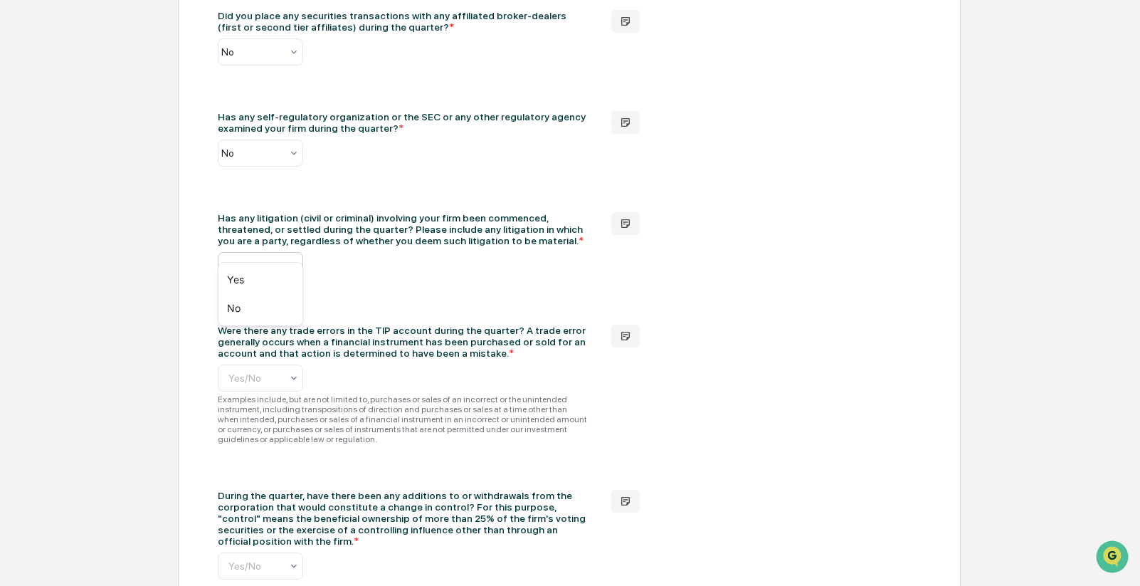
click at [268, 260] on input "text" at bounding box center [334, 265] width 213 height 11
click at [241, 310] on div "No" at bounding box center [260, 308] width 84 height 28
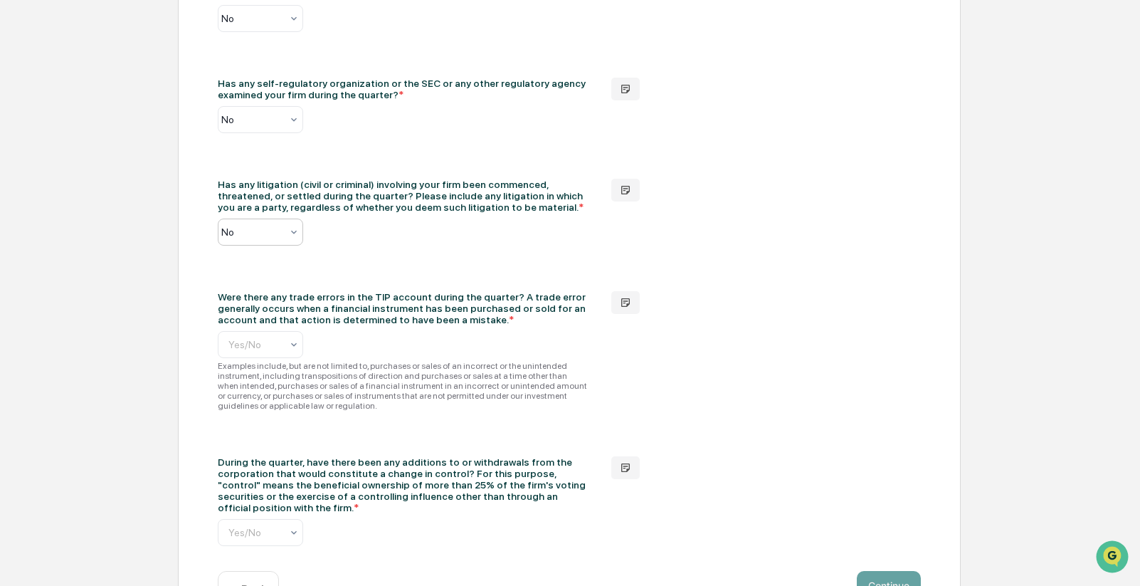
scroll to position [2255, 0]
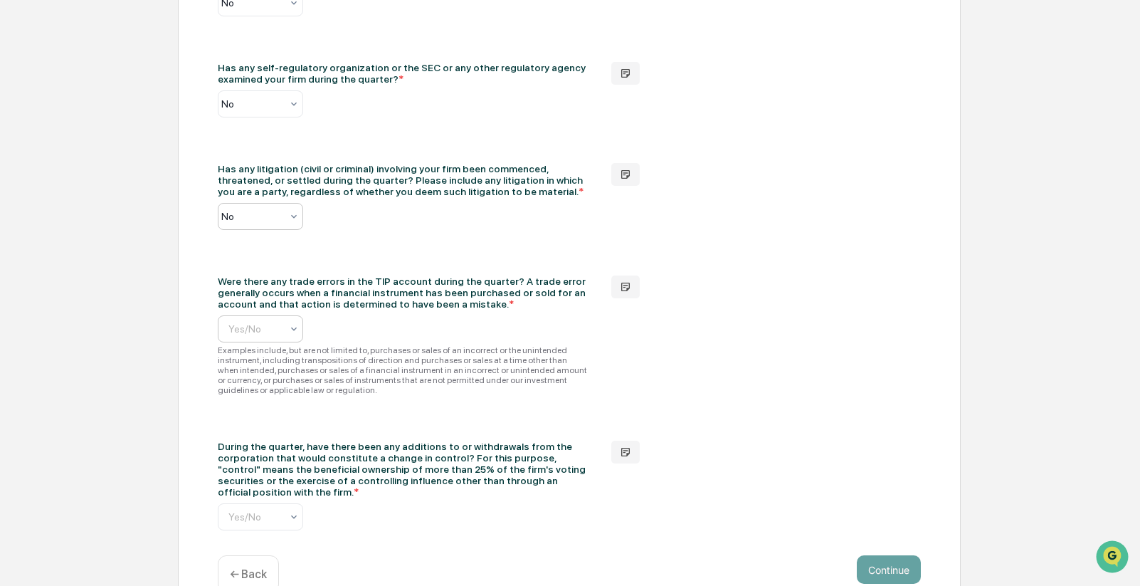
click at [234, 323] on input "text" at bounding box center [334, 328] width 213 height 11
click at [253, 369] on div "No" at bounding box center [260, 371] width 84 height 28
click at [237, 511] on input "text" at bounding box center [334, 516] width 213 height 11
click at [248, 554] on div "No" at bounding box center [260, 548] width 84 height 28
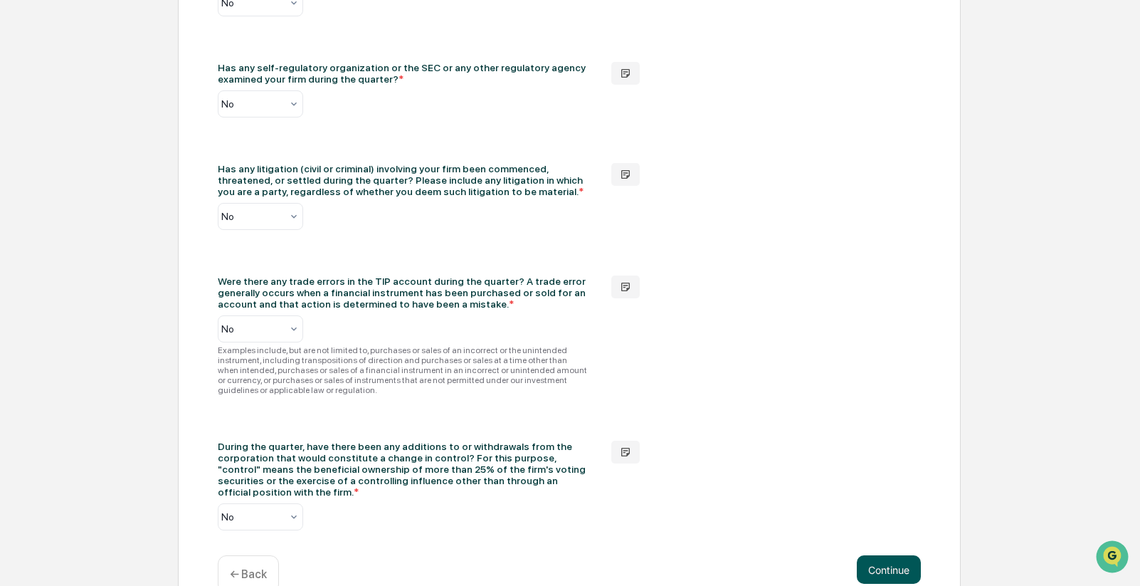
click at [902, 555] on button "Continue" at bounding box center [889, 569] width 64 height 28
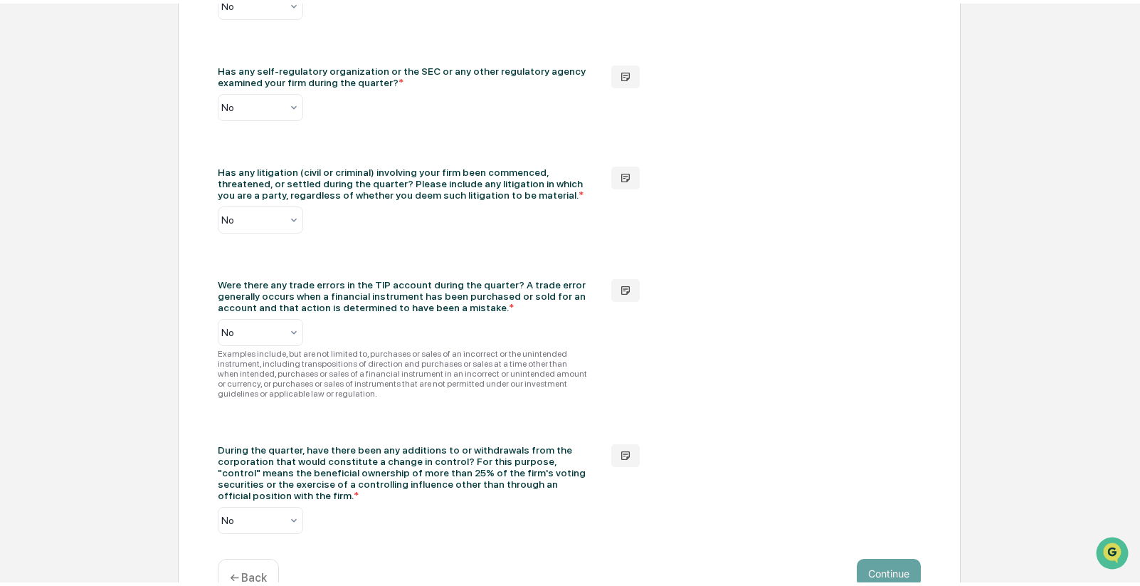
scroll to position [0, 0]
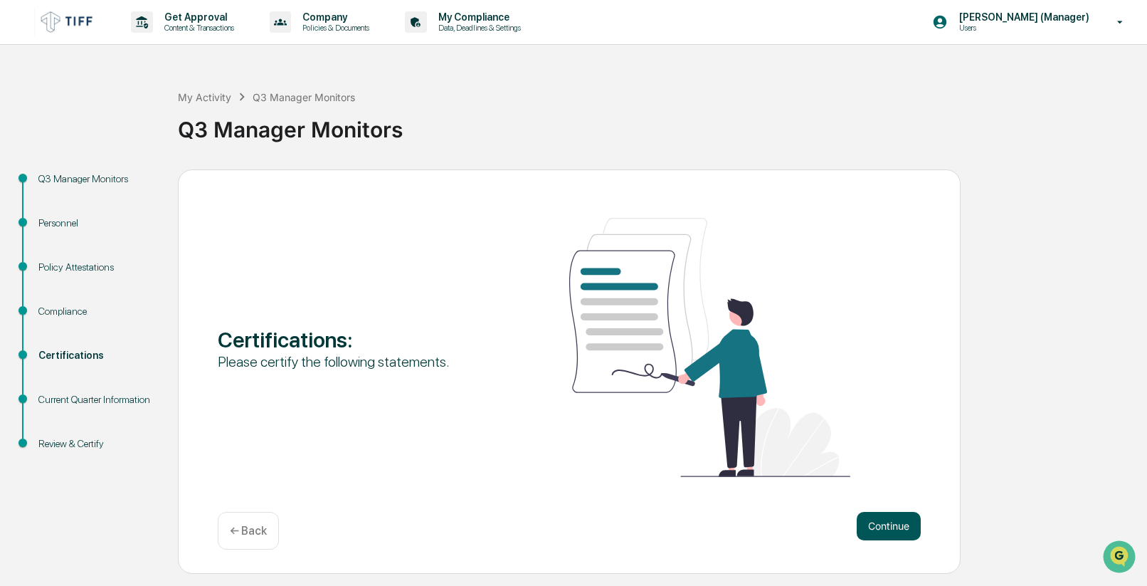
click at [890, 536] on button "Continue" at bounding box center [889, 526] width 64 height 28
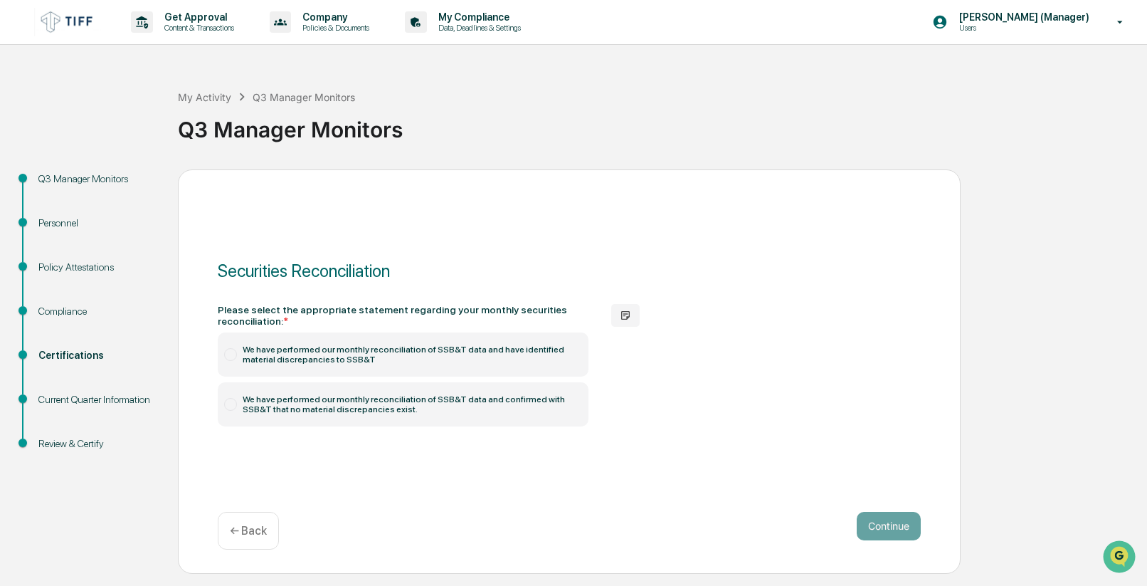
click at [751, 510] on div "Securities Reconciliation Please select the appropriate statement regarding you…" at bounding box center [569, 371] width 783 height 404
click at [224, 355] on div at bounding box center [230, 354] width 13 height 13
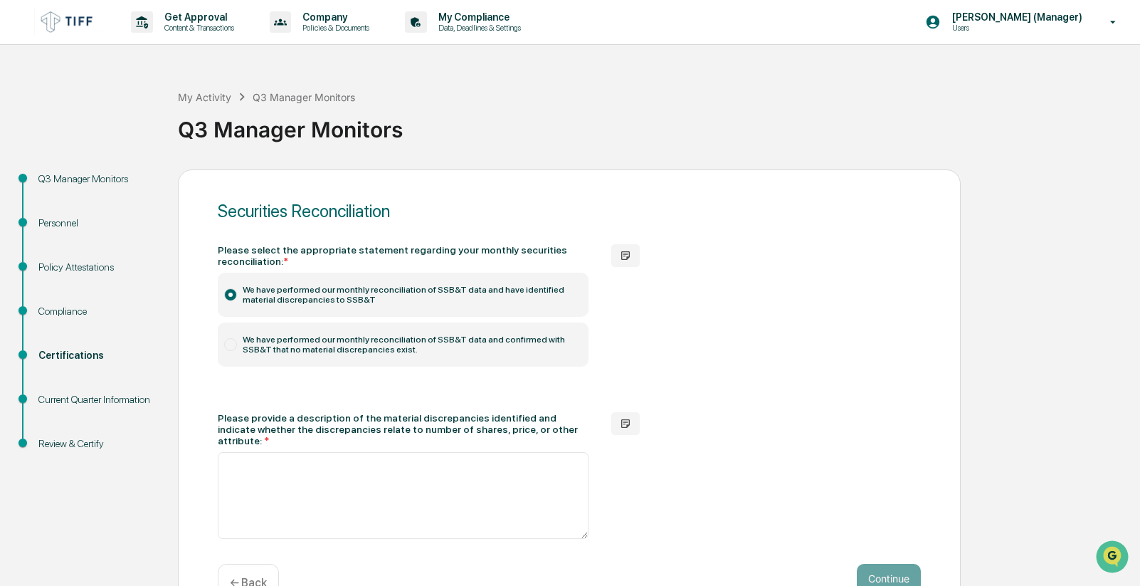
click at [462, 344] on label "We have performed our monthly reconciliation of SSB&T data and confirmed with S…" at bounding box center [403, 344] width 371 height 44
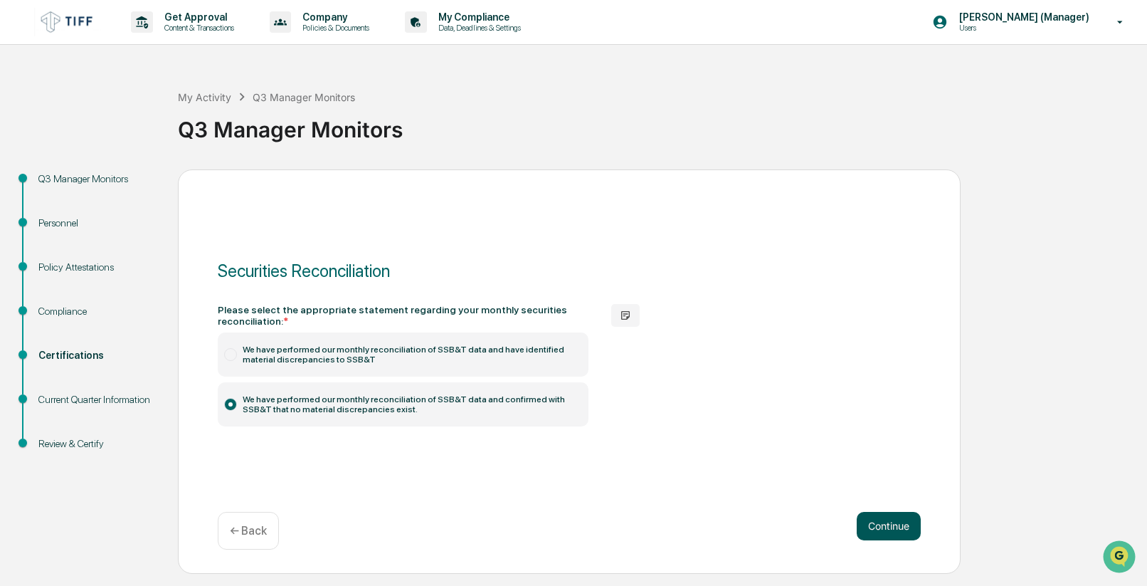
click at [902, 519] on button "Continue" at bounding box center [889, 526] width 64 height 28
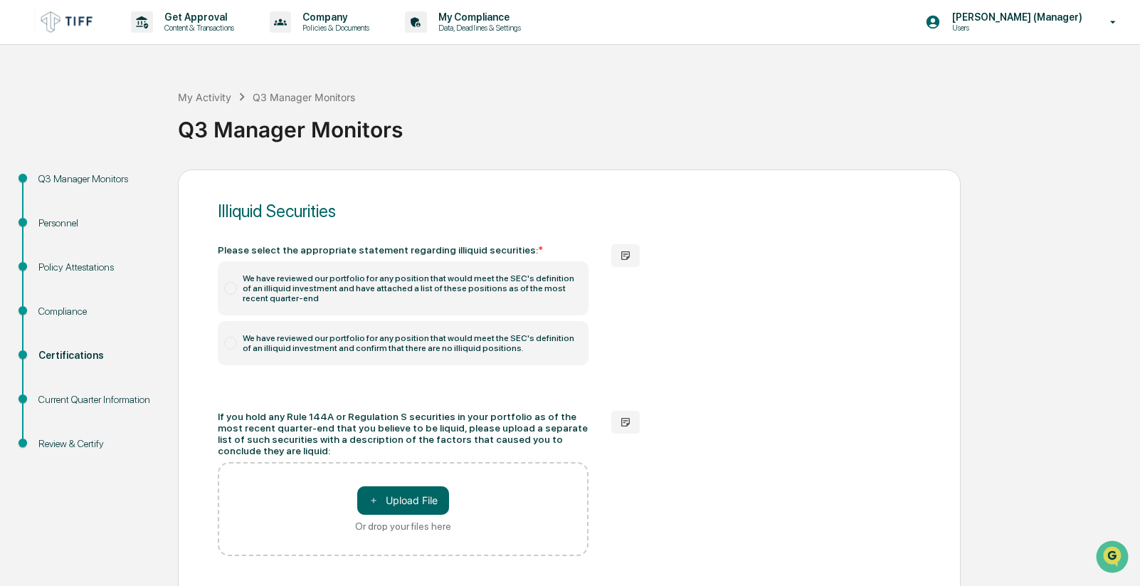
click at [231, 288] on div at bounding box center [230, 288] width 13 height 13
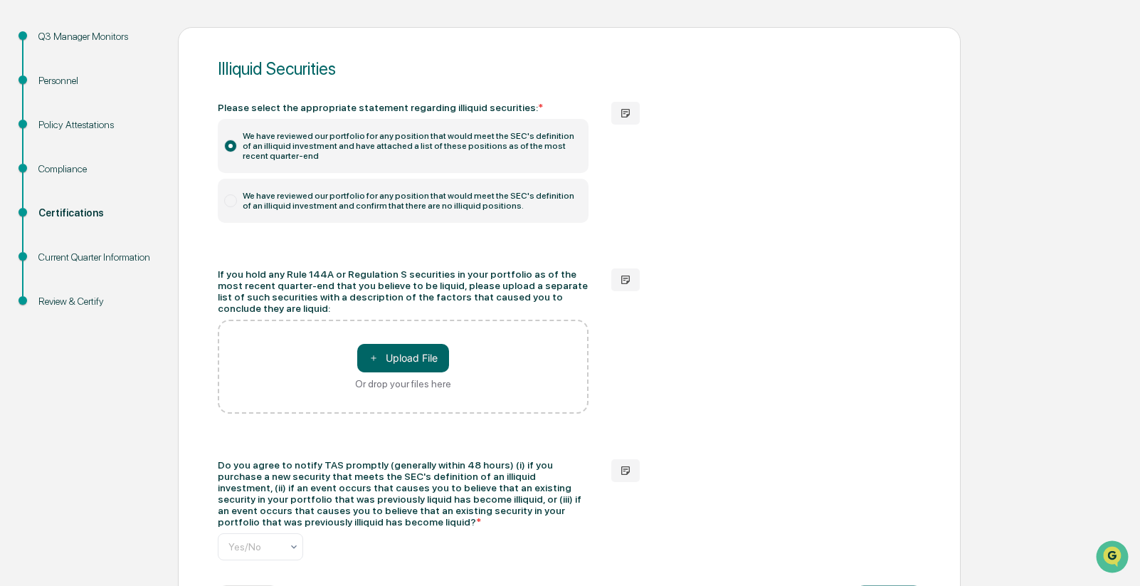
scroll to position [192, 0]
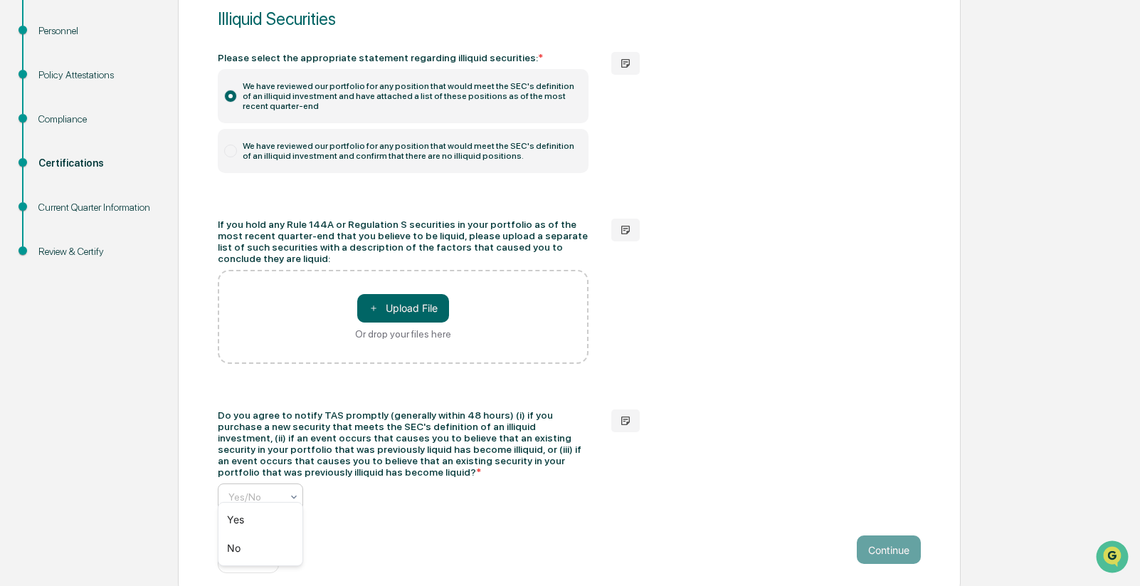
click at [290, 484] on div at bounding box center [293, 497] width 11 height 26
click at [255, 525] on div "Yes" at bounding box center [260, 519] width 84 height 28
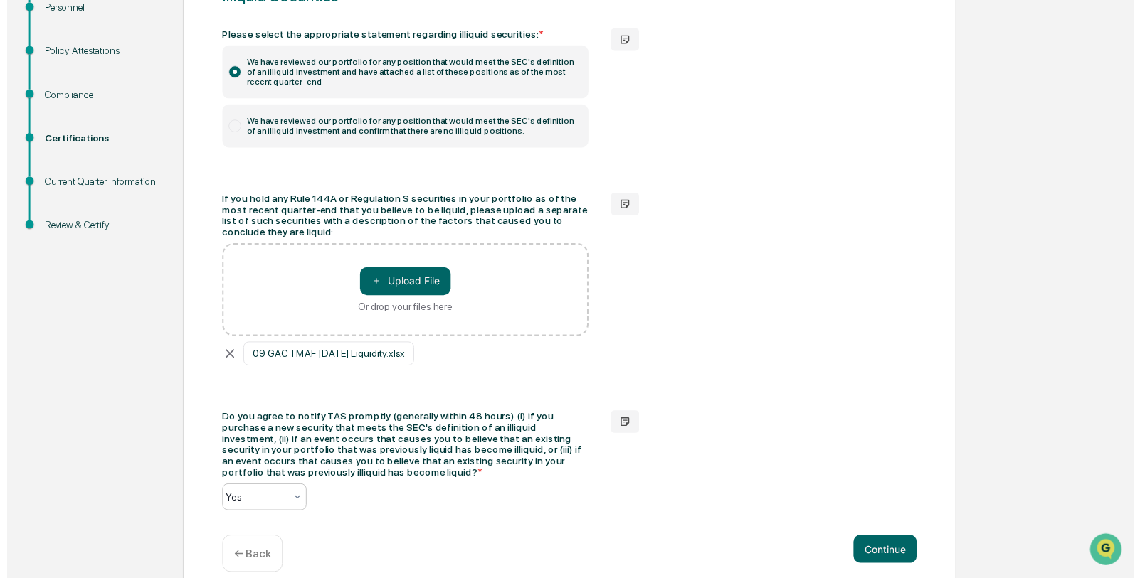
scroll to position [222, 0]
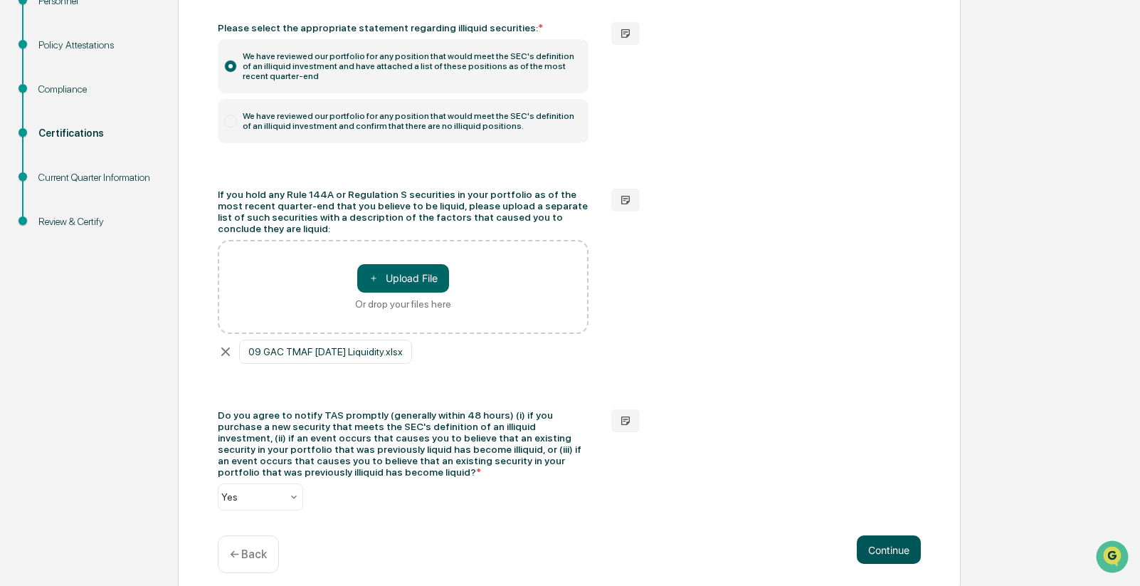
click at [888, 545] on button "Continue" at bounding box center [889, 549] width 64 height 28
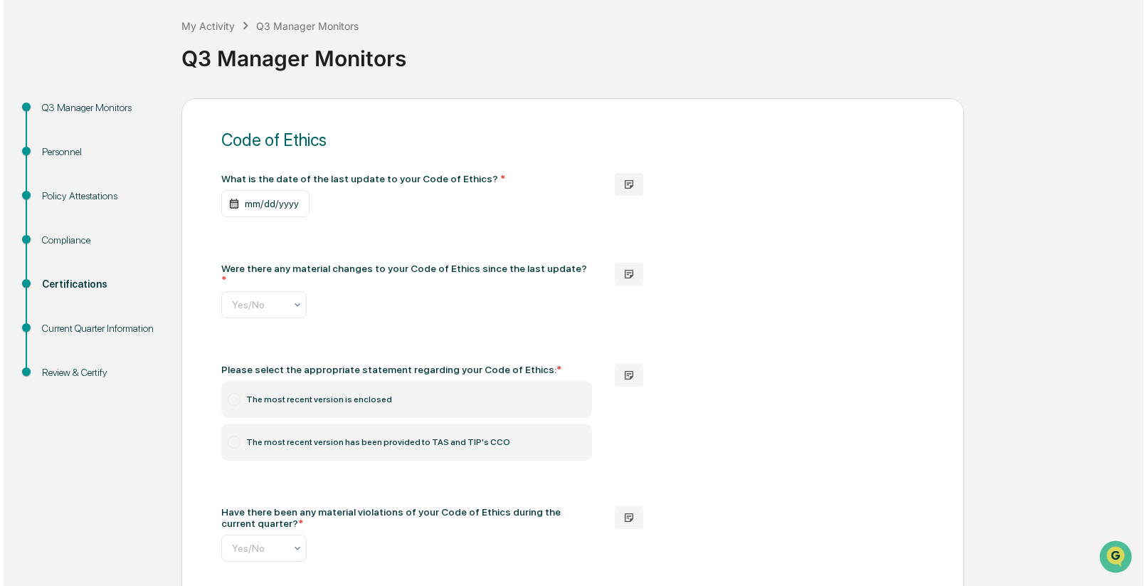
scroll to position [122, 0]
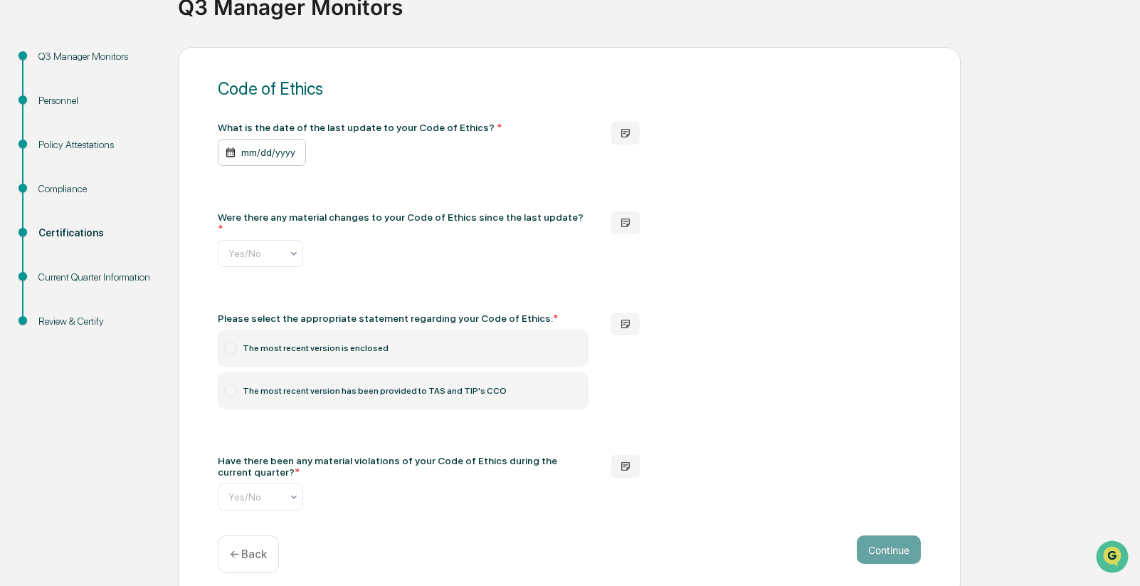
click at [231, 154] on div "mm/dd/yyyy" at bounding box center [262, 152] width 88 height 27
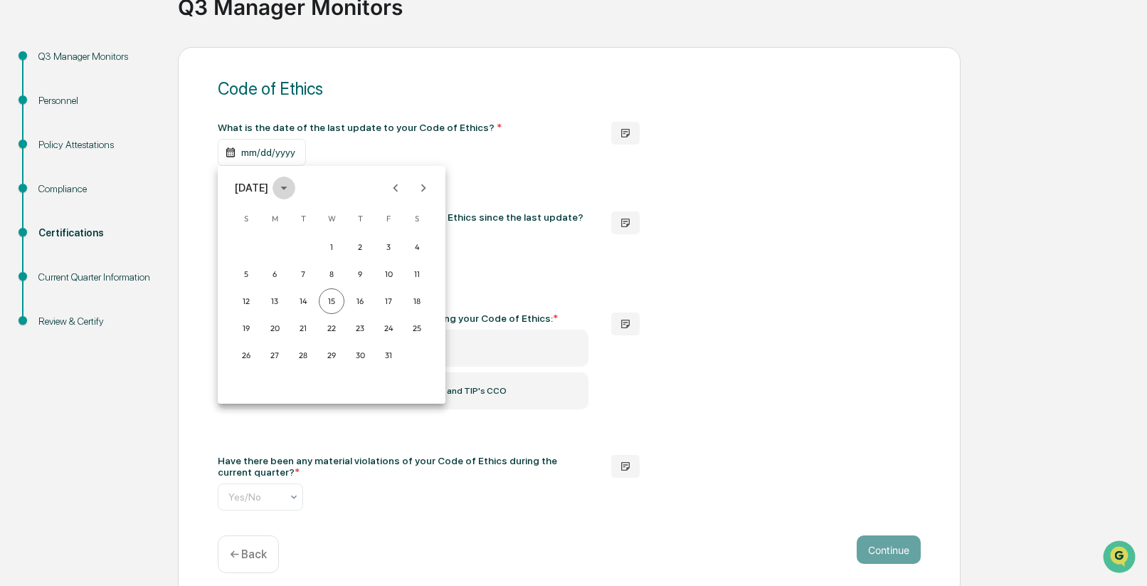
click at [292, 190] on icon "calendar view is open, switch to year view" at bounding box center [284, 188] width 16 height 16
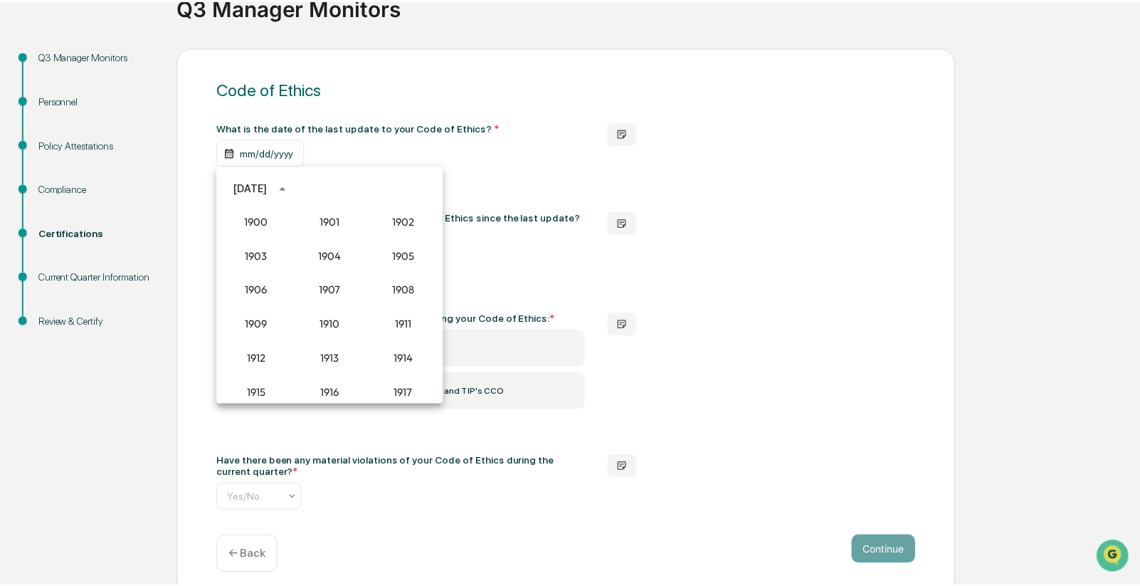
scroll to position [1318, 0]
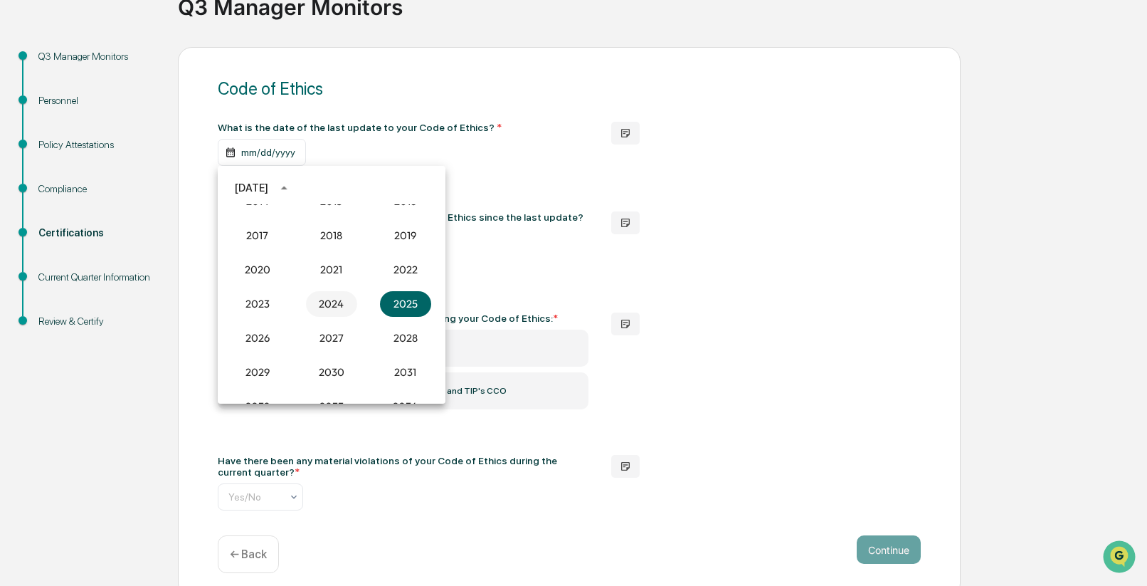
click at [334, 309] on button "2024" at bounding box center [331, 304] width 51 height 26
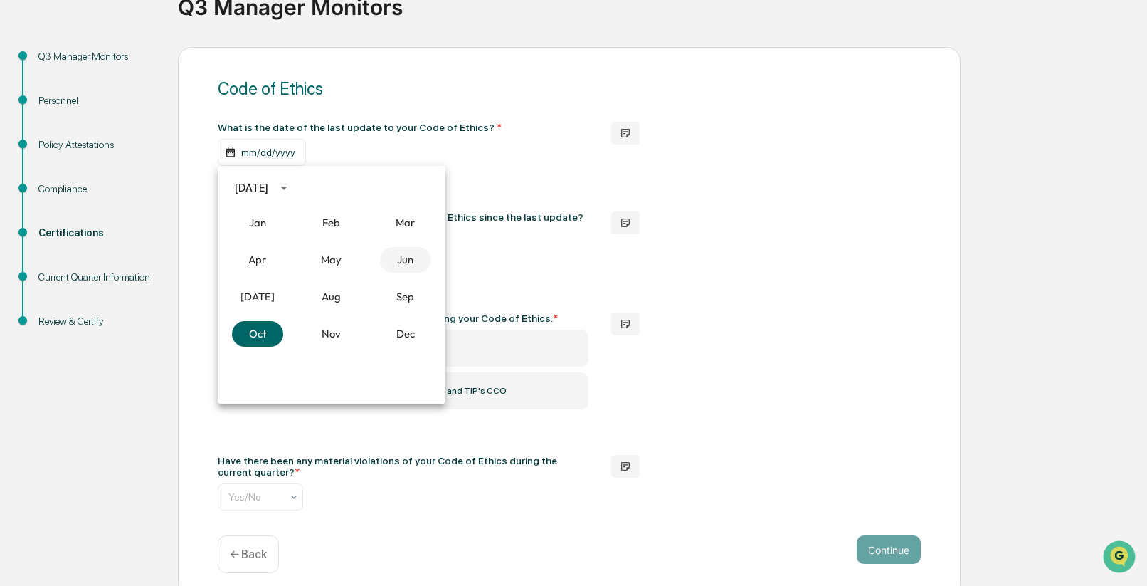
click at [399, 263] on button "Jun" at bounding box center [405, 260] width 51 height 26
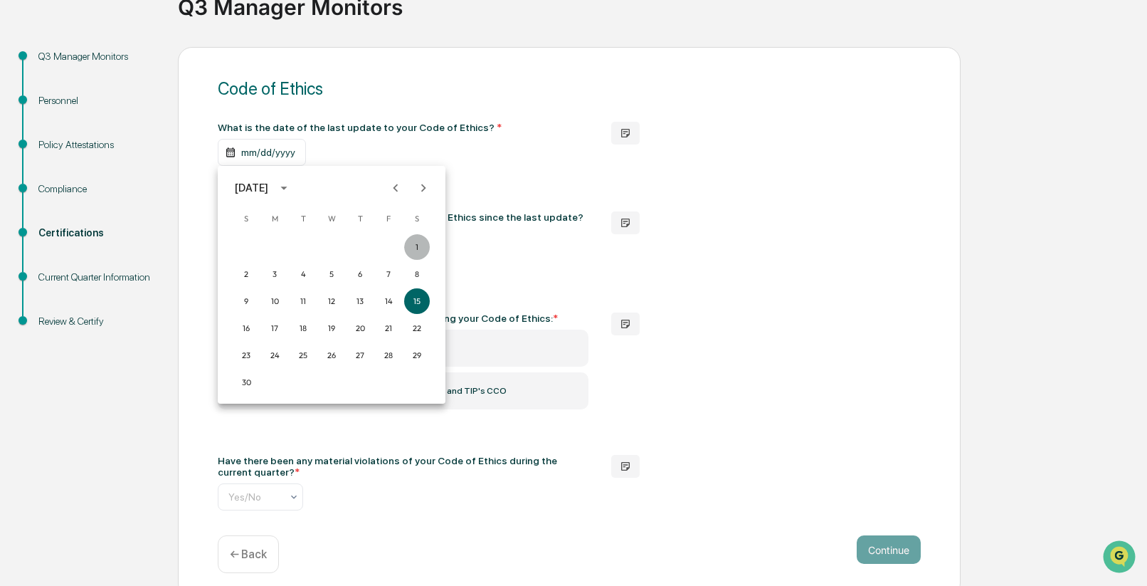
click at [416, 248] on button "1" at bounding box center [417, 247] width 26 height 26
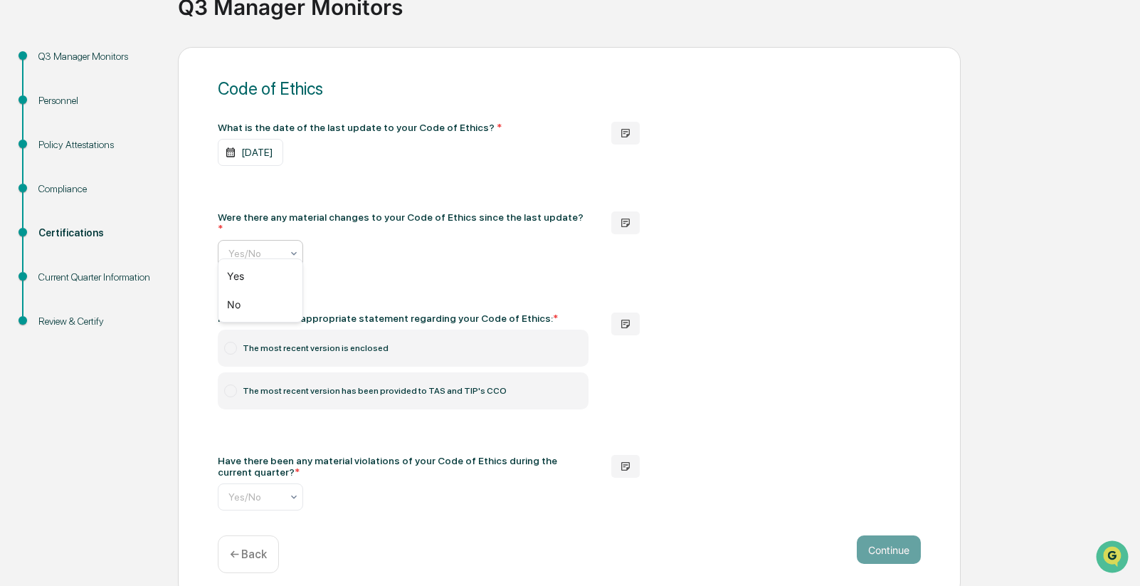
click at [295, 248] on icon at bounding box center [293, 253] width 11 height 11
click at [265, 303] on div "No" at bounding box center [260, 304] width 84 height 28
click at [433, 388] on label "The most recent version has been provided to TAS and TIP's CCO" at bounding box center [403, 390] width 371 height 37
click at [285, 491] on input "text" at bounding box center [327, 496] width 213 height 11
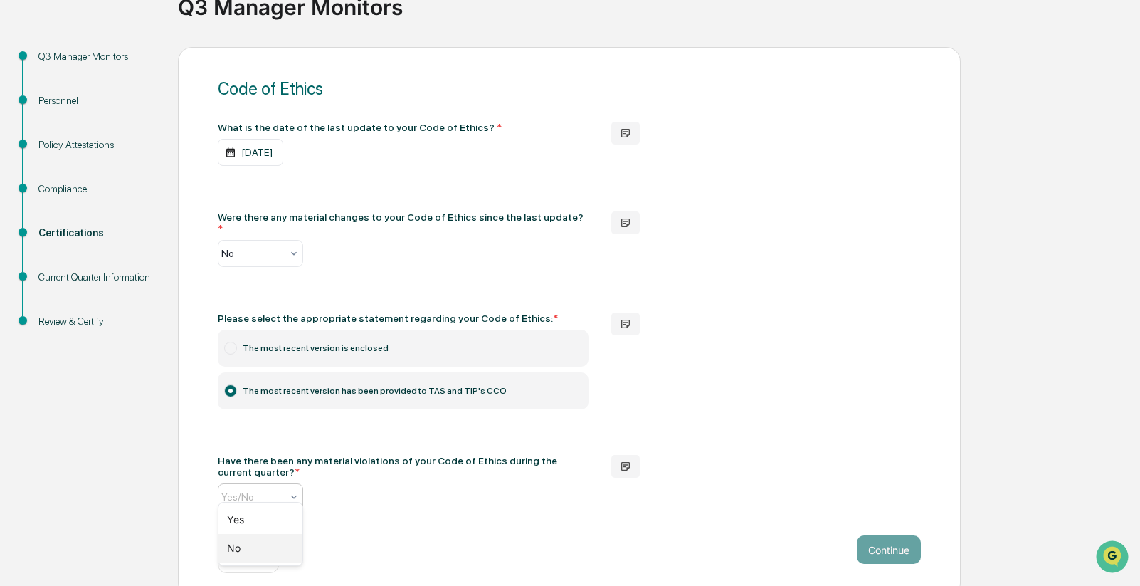
click at [270, 546] on div "No" at bounding box center [260, 548] width 84 height 28
click at [891, 539] on button "Continue" at bounding box center [889, 549] width 64 height 28
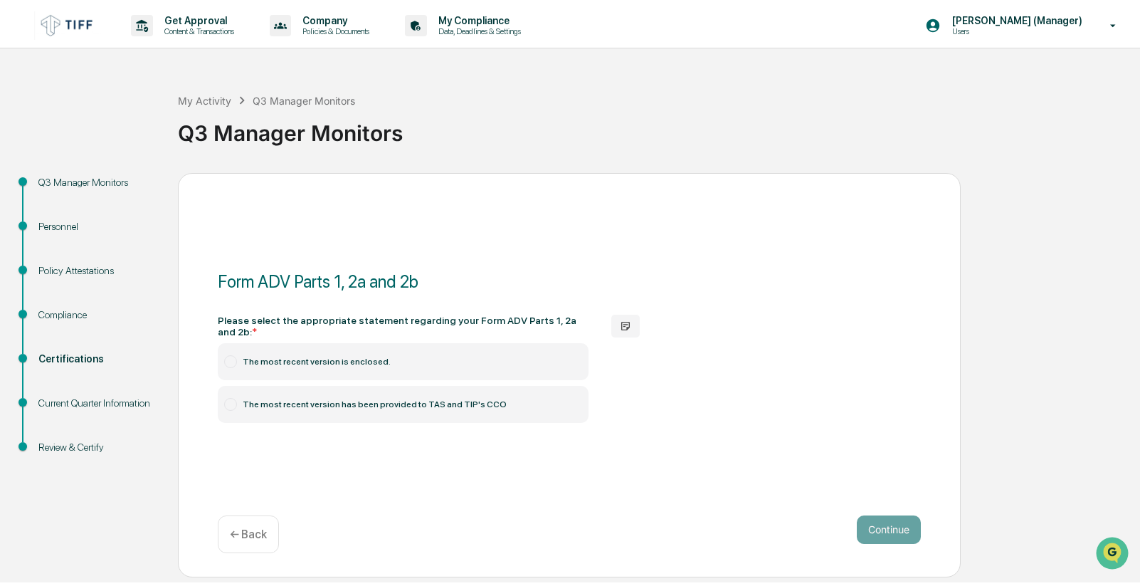
scroll to position [0, 0]
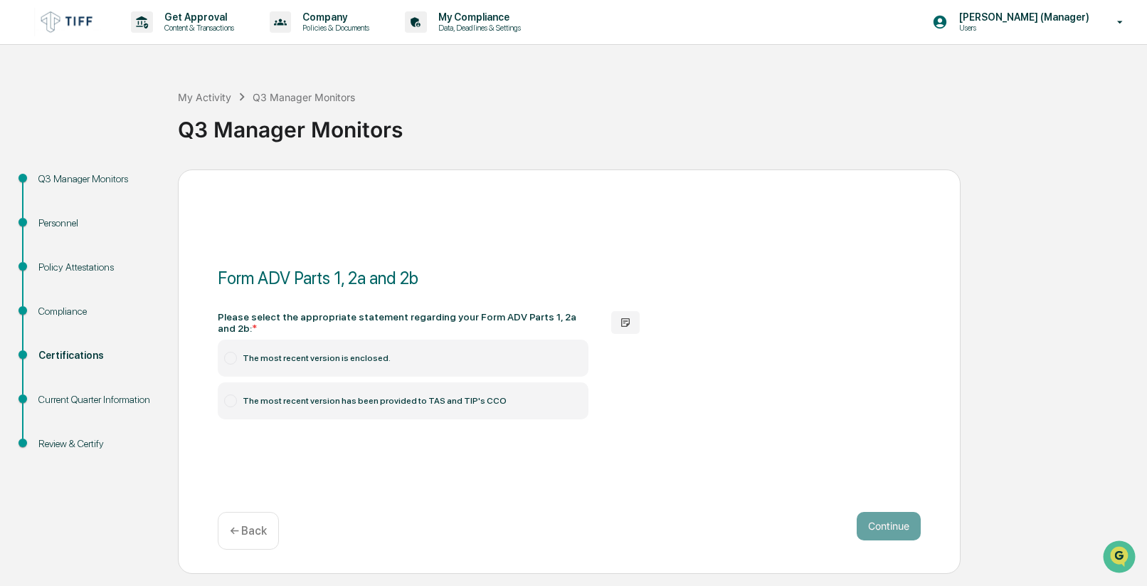
click at [314, 403] on label "The most recent version has been provided to TAS and TIP's CCO" at bounding box center [403, 400] width 371 height 37
click at [361, 445] on div "Form ADV Parts 1, 2a and 2b Please select the appropriate statement regarding y…" at bounding box center [569, 371] width 783 height 404
click at [581, 478] on div "Form ADV Parts 1, 2a and 2b Please select the appropriate statement regarding y…" at bounding box center [569, 371] width 783 height 404
click at [894, 525] on button "Continue" at bounding box center [889, 526] width 64 height 28
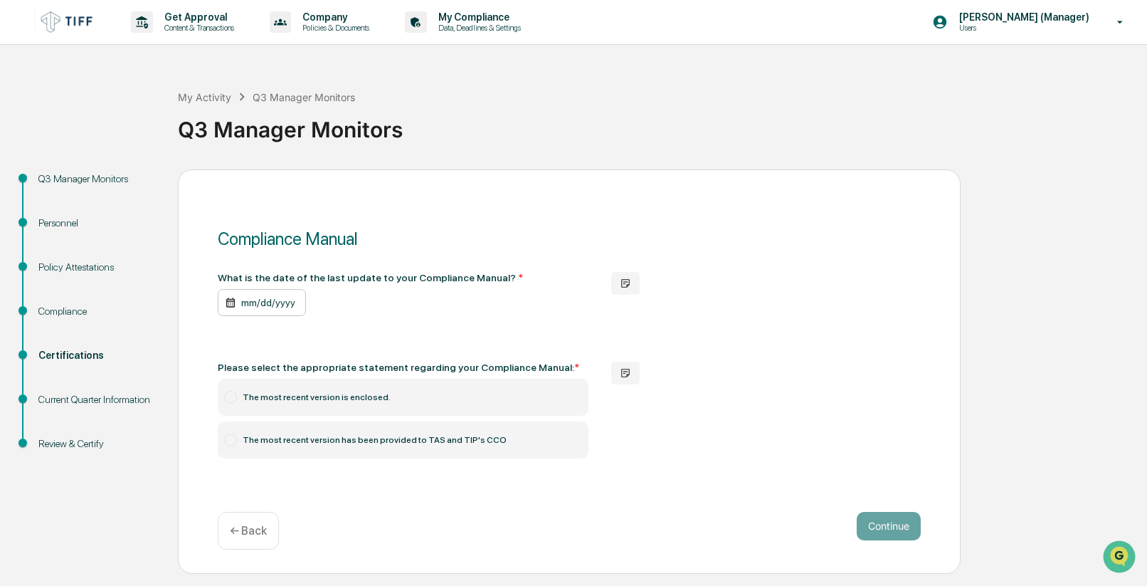
click at [264, 304] on div "mm/dd/yyyy" at bounding box center [262, 302] width 88 height 27
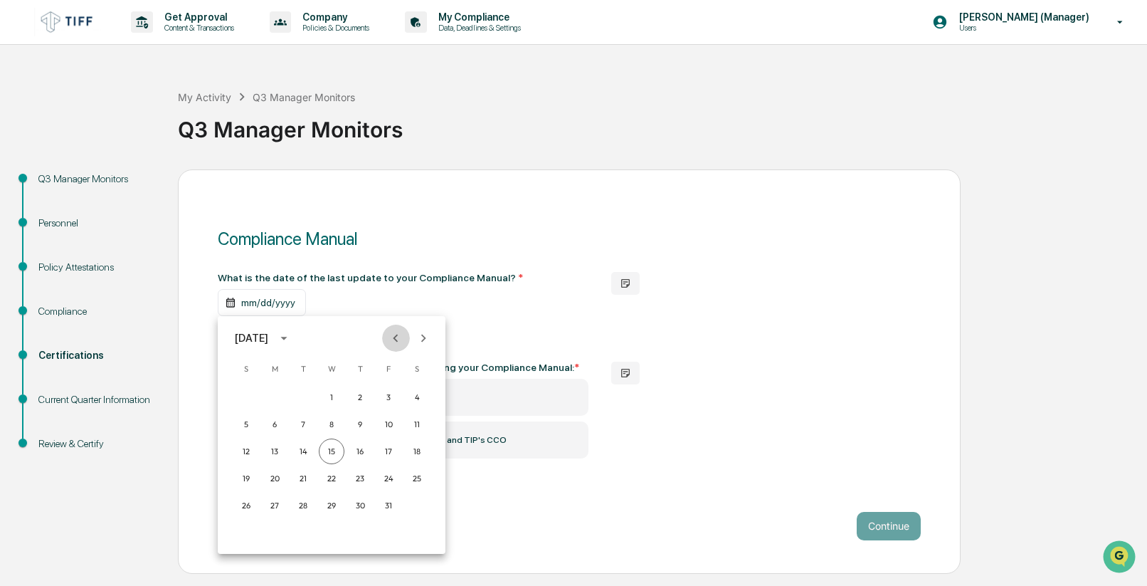
click at [397, 338] on icon "Previous month" at bounding box center [396, 338] width 16 height 16
click at [397, 339] on icon "Previous month" at bounding box center [396, 338] width 16 height 16
click at [423, 342] on icon "Next month" at bounding box center [424, 338] width 16 height 16
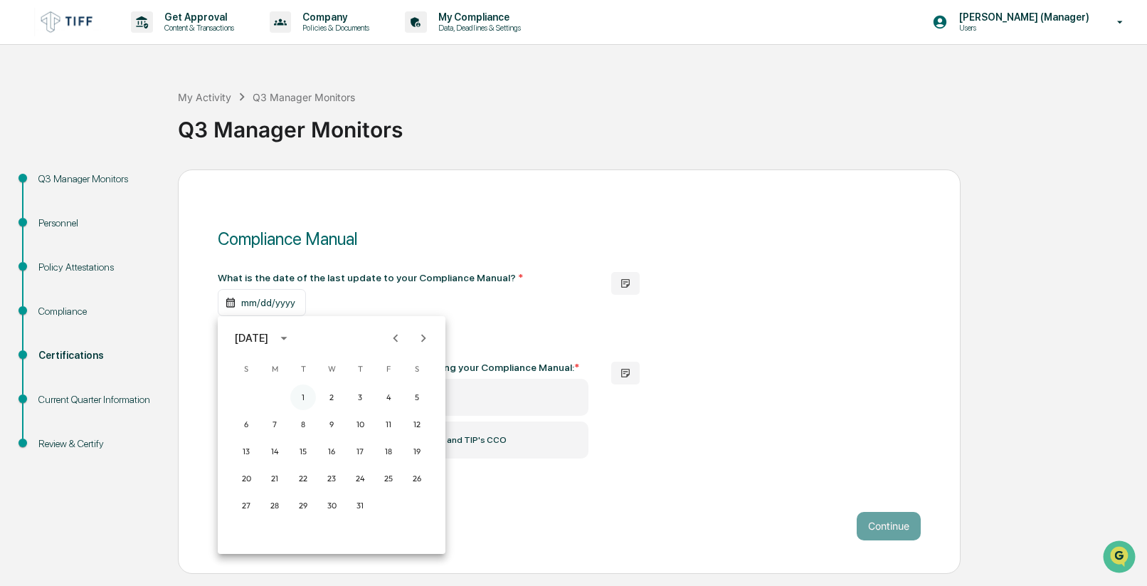
click at [301, 399] on button "1" at bounding box center [303, 397] width 26 height 26
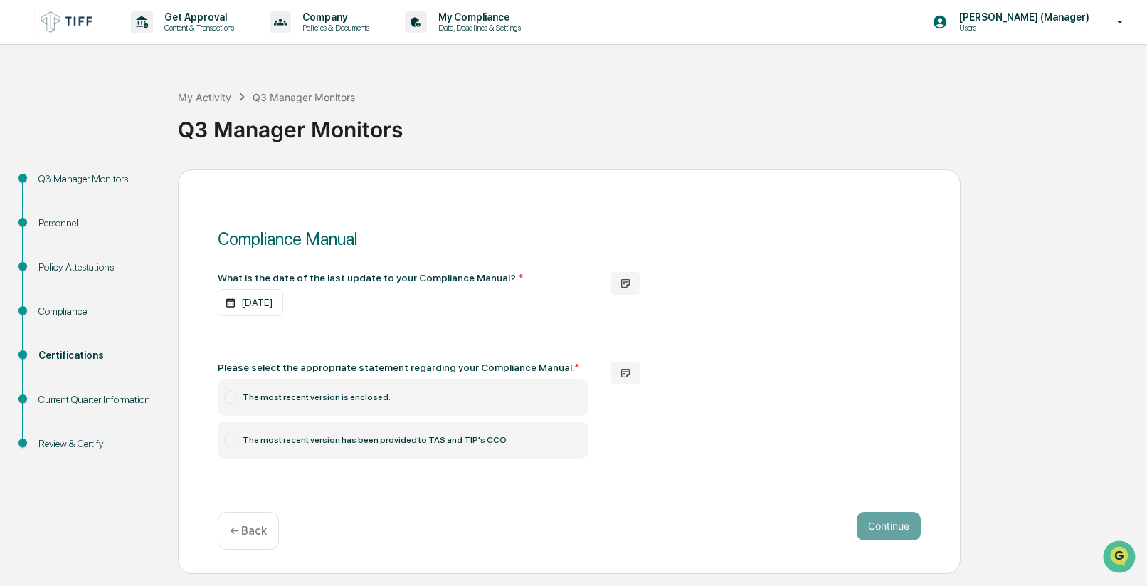
click at [330, 393] on label "The most recent version is enclosed." at bounding box center [403, 397] width 371 height 37
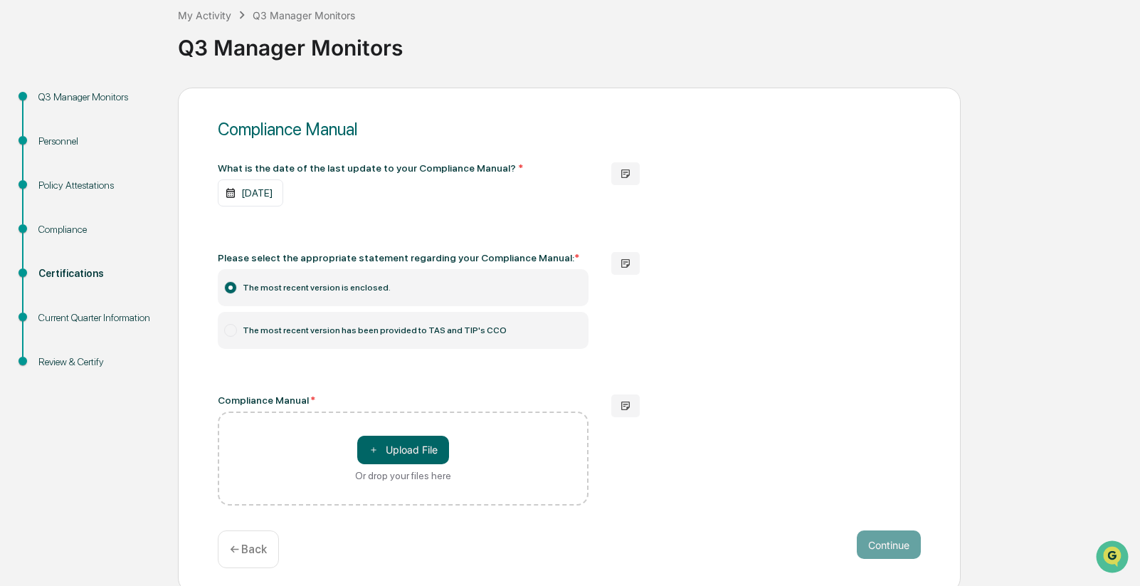
scroll to position [88, 0]
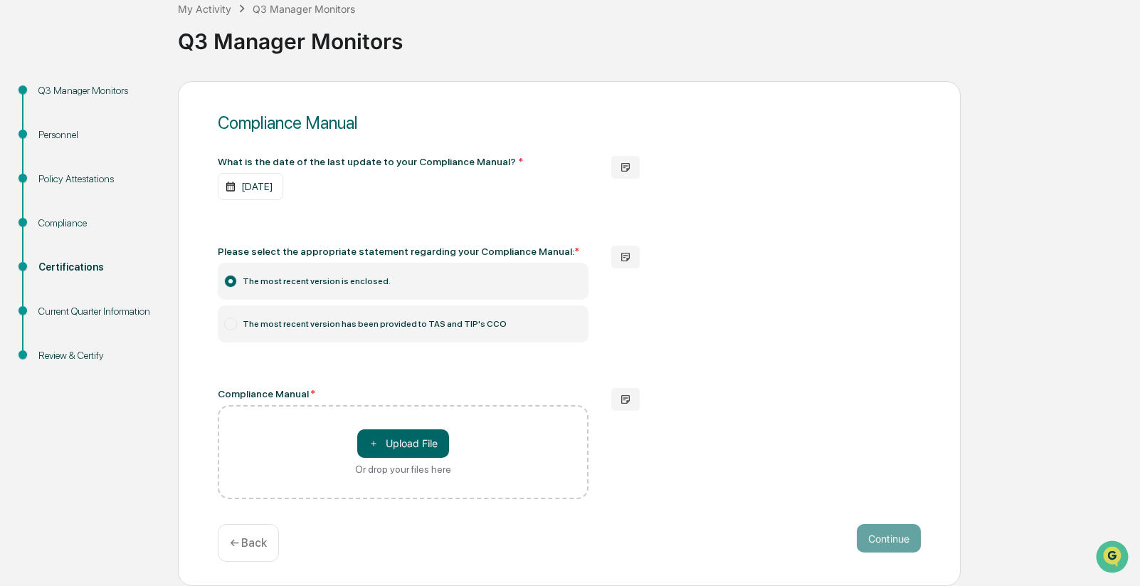
click at [43, 415] on div "Q3 Manager Monitors Personnel Policy Attestations Compliance Certifications Cur…" at bounding box center [570, 333] width 1126 height 505
click at [53, 464] on div "Q3 Manager Monitors Personnel Policy Attestations Compliance Certifications Cur…" at bounding box center [570, 333] width 1126 height 505
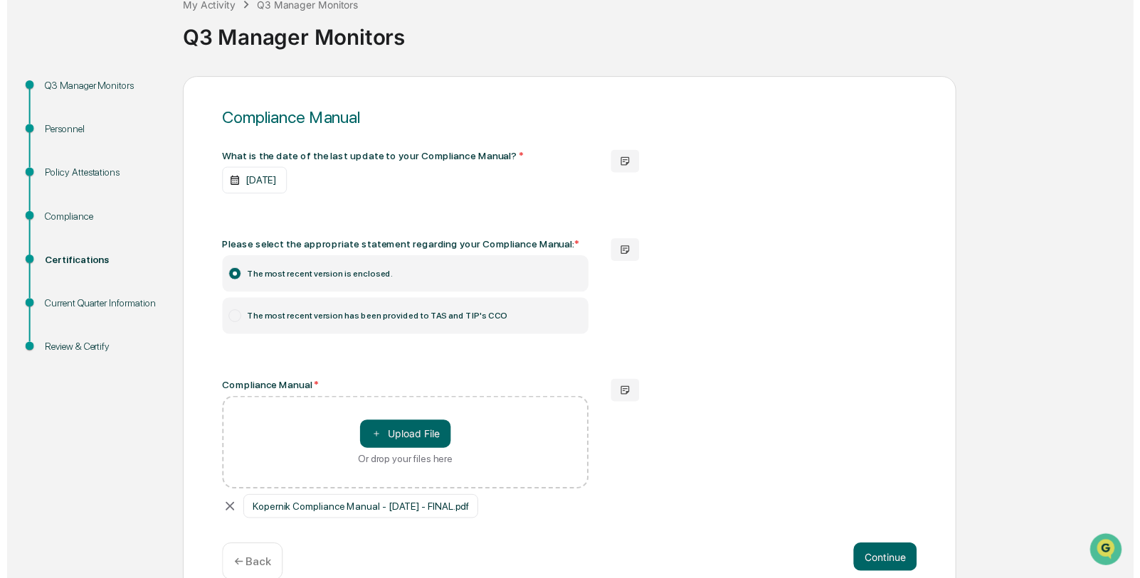
scroll to position [118, 0]
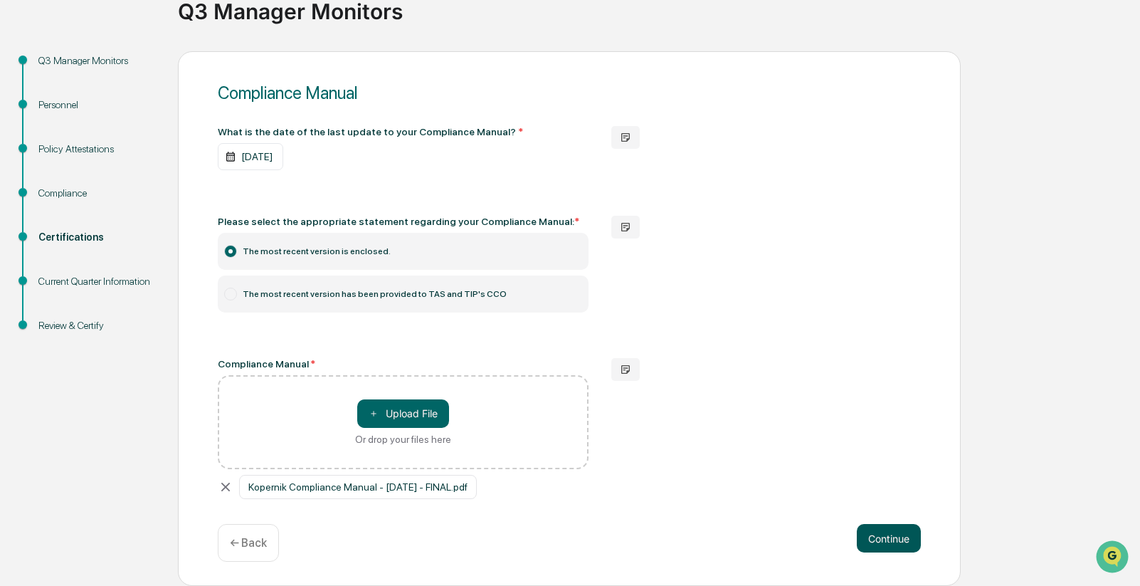
click at [891, 536] on button "Continue" at bounding box center [889, 538] width 64 height 28
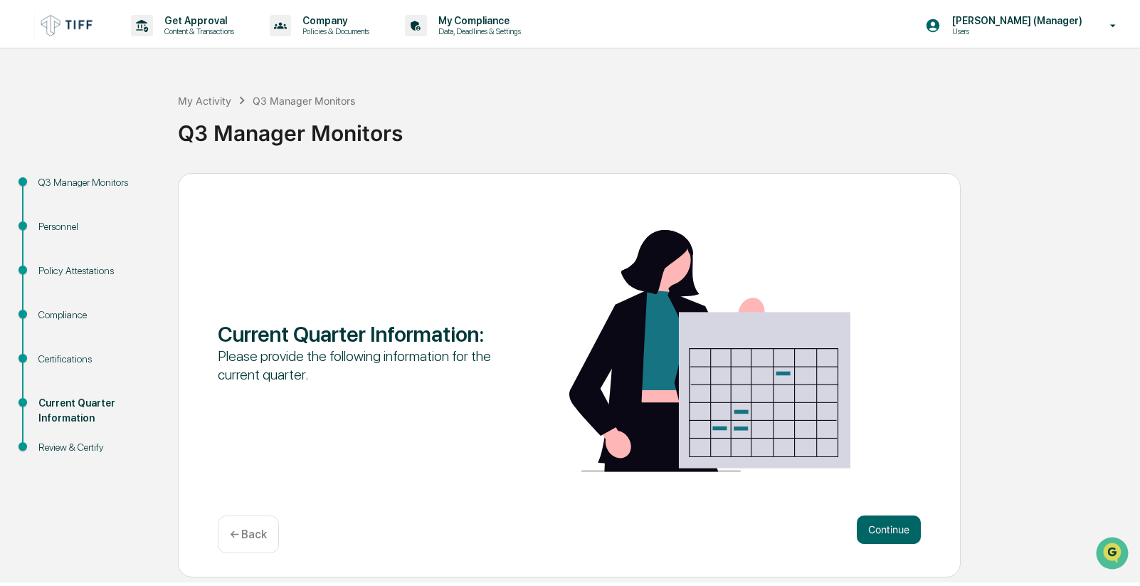
scroll to position [0, 0]
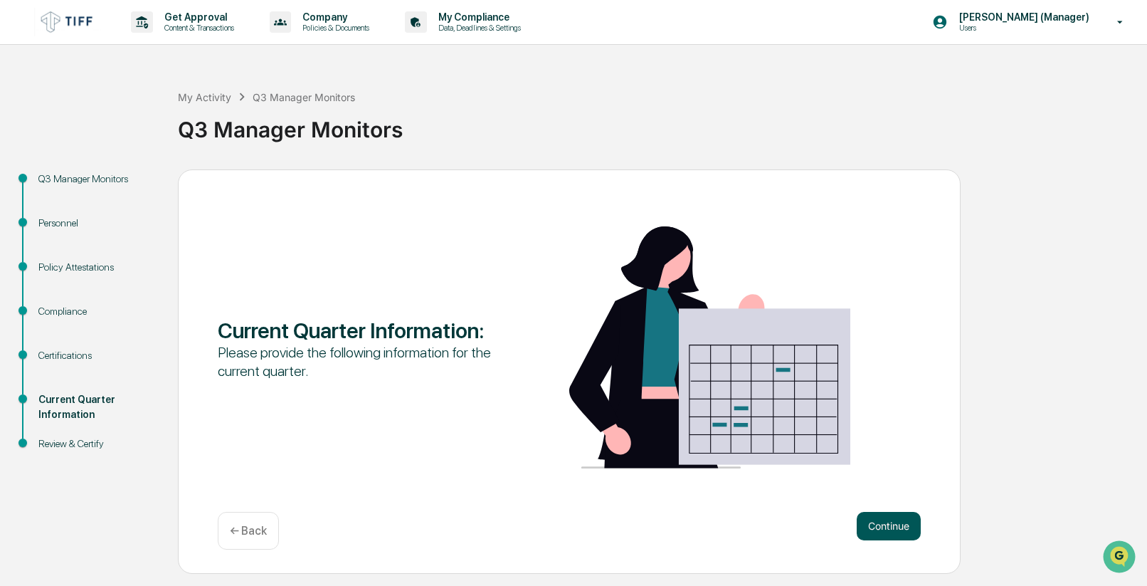
click at [894, 531] on button "Continue" at bounding box center [889, 526] width 64 height 28
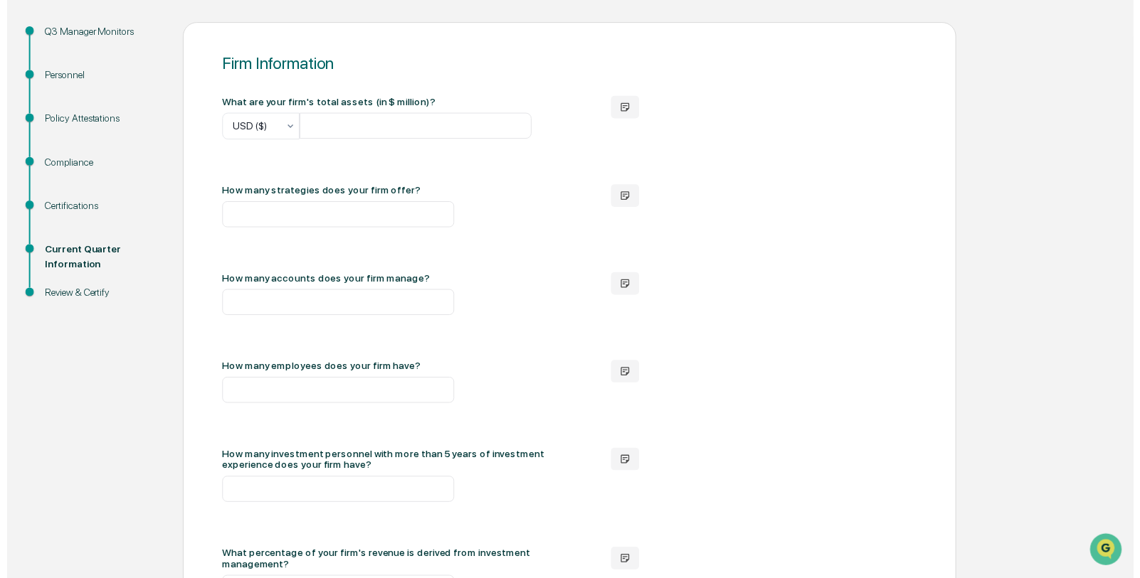
scroll to position [339, 0]
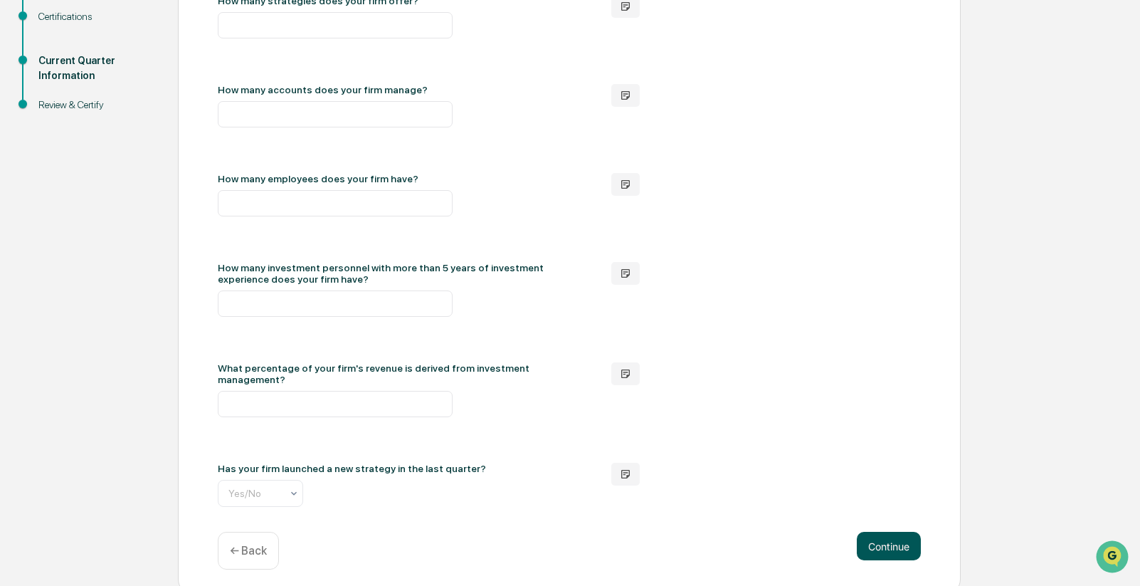
click at [902, 534] on button "Continue" at bounding box center [889, 545] width 64 height 28
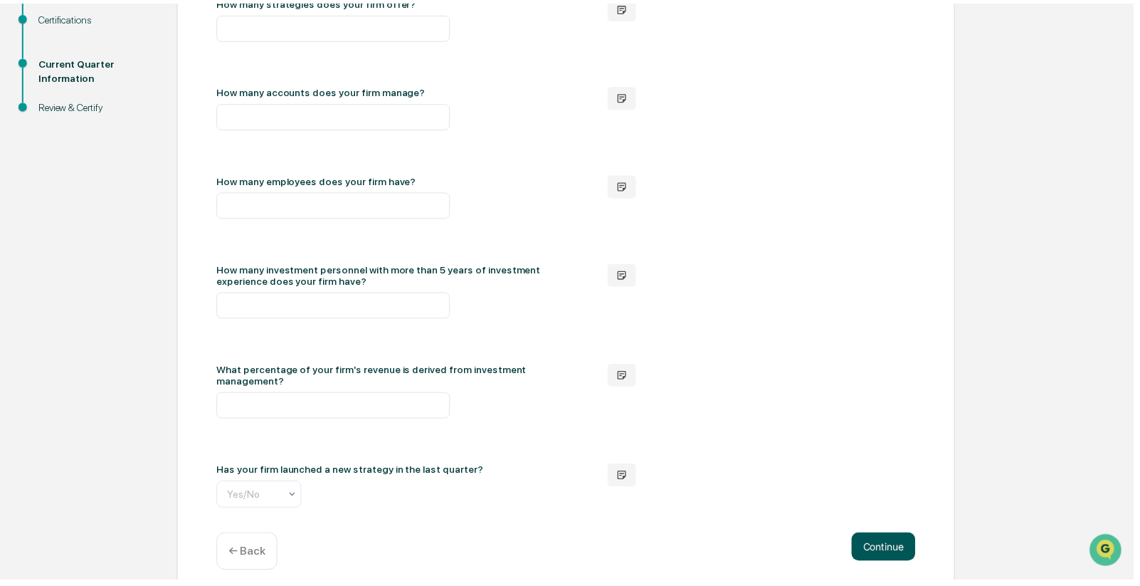
scroll to position [0, 0]
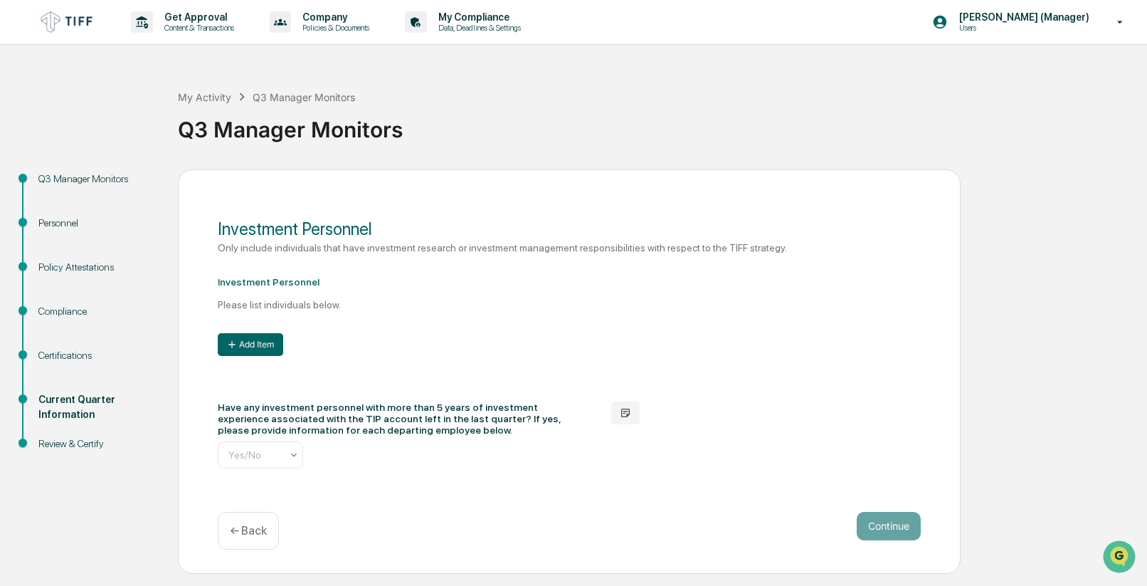
click at [263, 534] on p "← Back" at bounding box center [248, 531] width 37 height 14
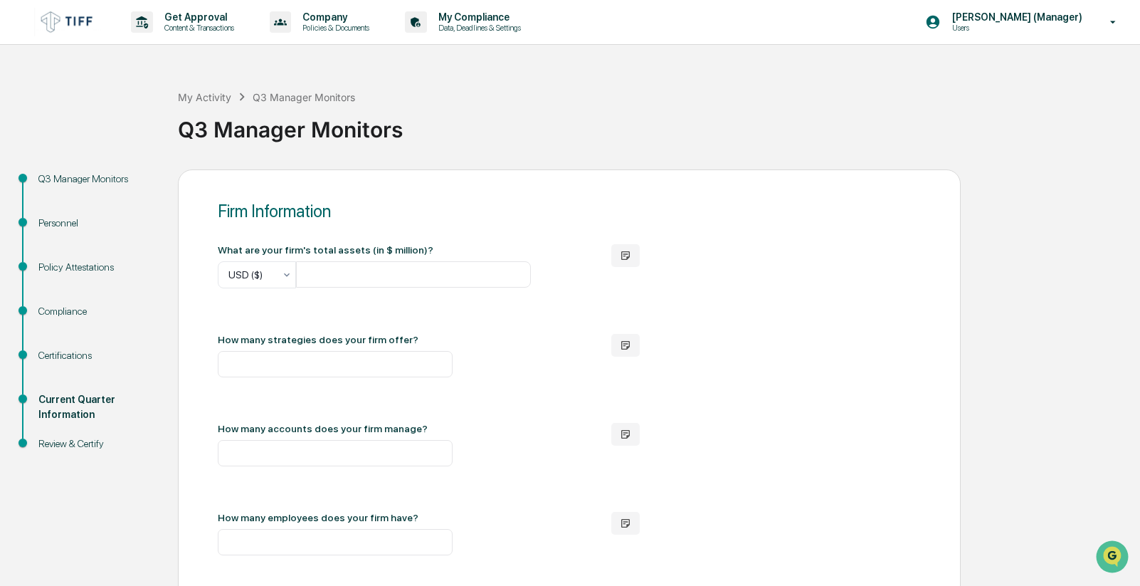
click at [1086, 318] on div "Q3 Manager Monitors Personnel Policy Attestations Compliance Certifications Cur…" at bounding box center [570, 550] width 1126 height 763
click at [1021, 290] on div "Q3 Manager Monitors Personnel Policy Attestations Compliance Certifications Cur…" at bounding box center [570, 550] width 1126 height 763
click at [941, 58] on div "Get Approval Content & Transactions Company Policies & Documents My Compliance …" at bounding box center [570, 466] width 1140 height 932
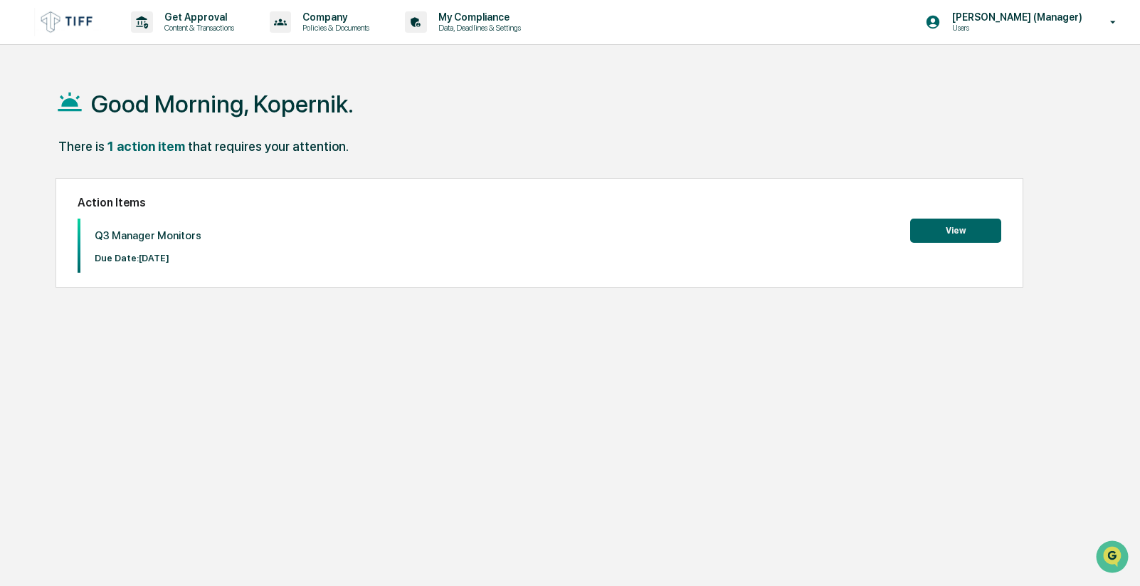
click at [1016, 16] on p "[PERSON_NAME] (Manager)" at bounding box center [1015, 16] width 149 height 11
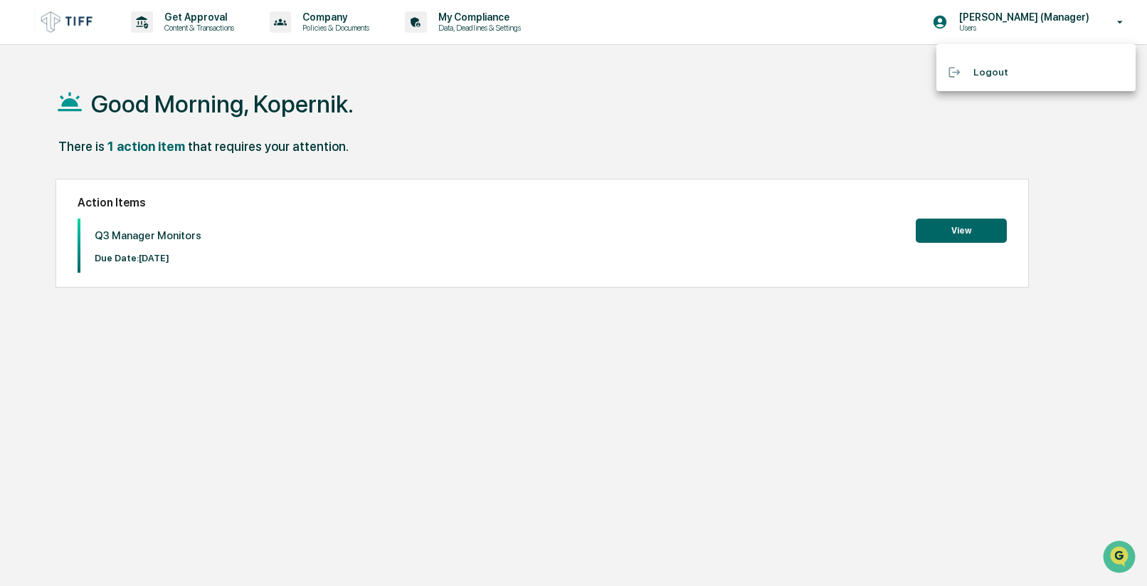
click at [481, 91] on div at bounding box center [573, 293] width 1147 height 586
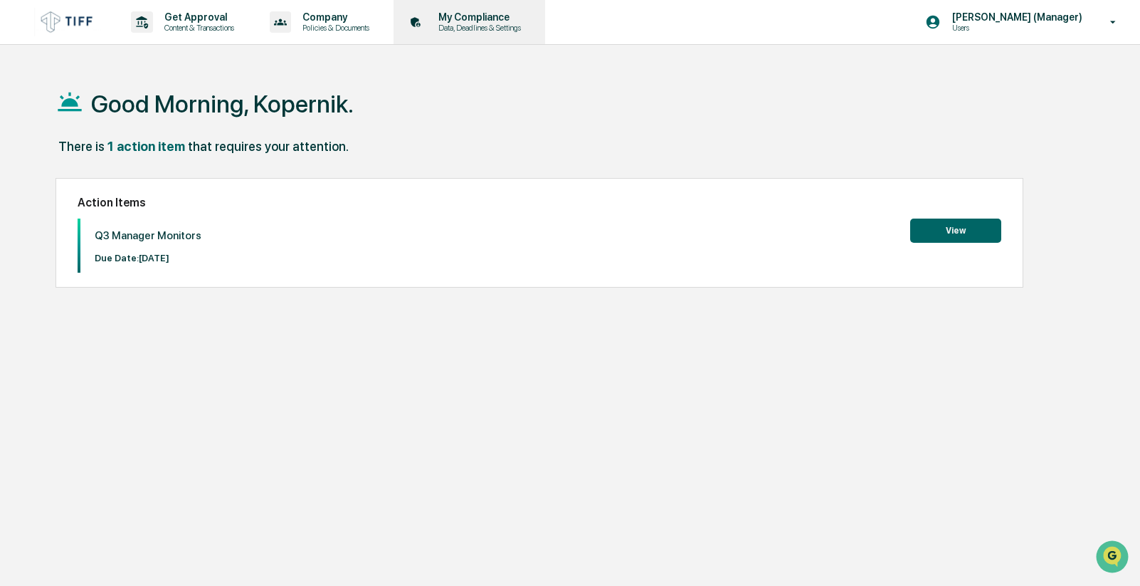
click at [487, 28] on p "Data, Deadlines & Settings" at bounding box center [477, 28] width 101 height 10
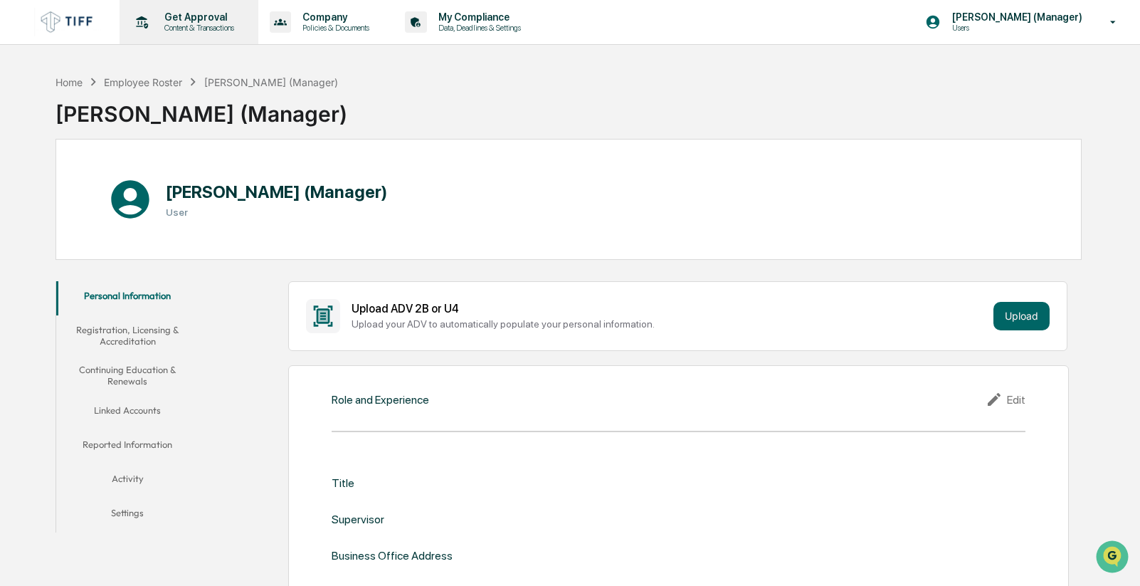
click at [174, 40] on div "Get Approval Content & Transactions" at bounding box center [187, 22] width 125 height 44
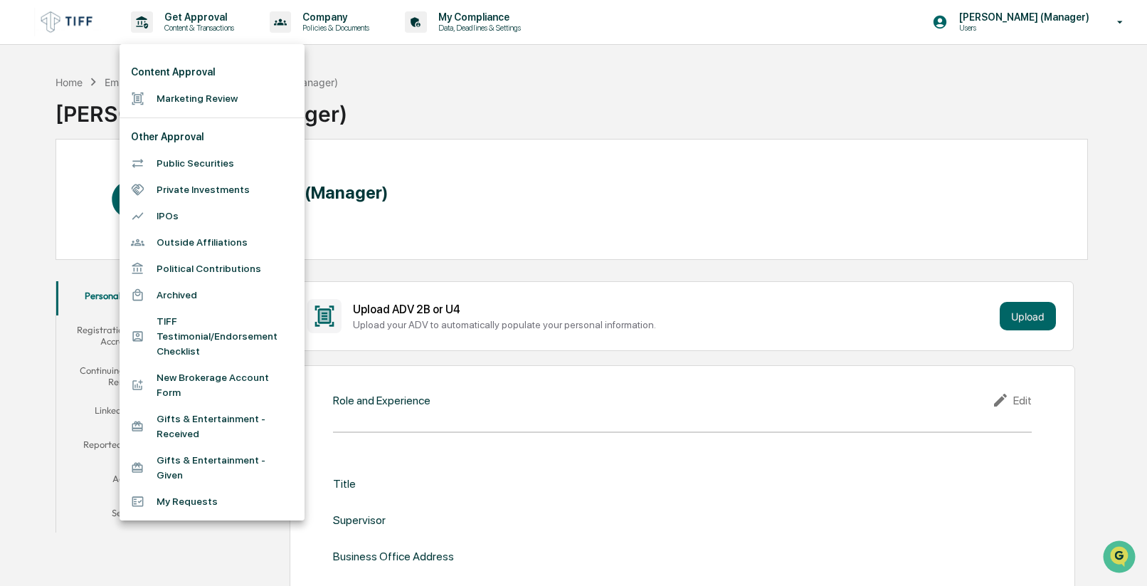
click at [317, 21] on div at bounding box center [573, 293] width 1147 height 586
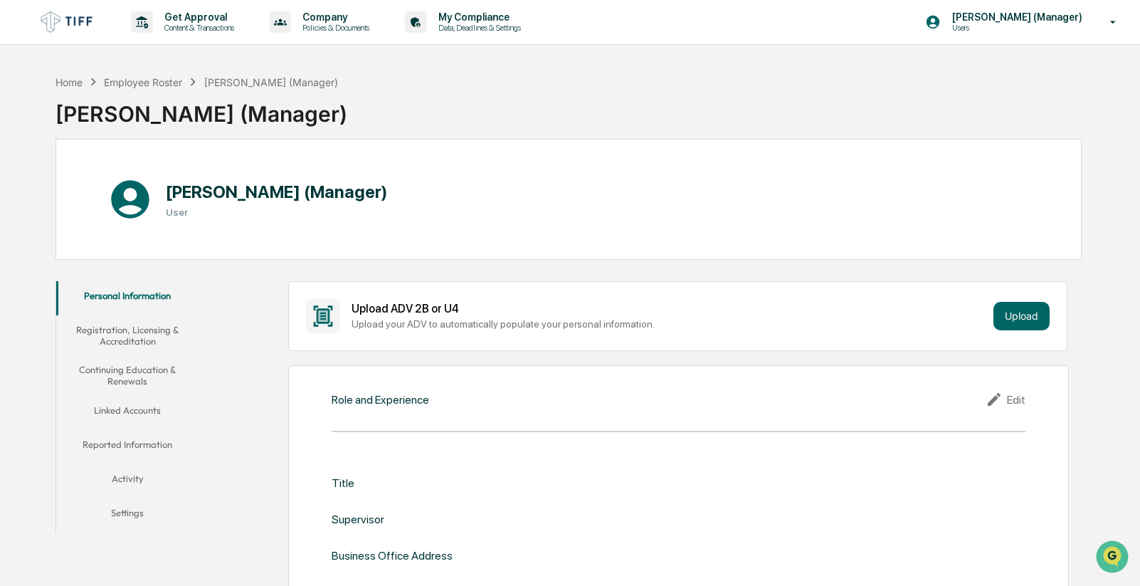
click at [321, 25] on p "Policies & Documents" at bounding box center [333, 28] width 85 height 10
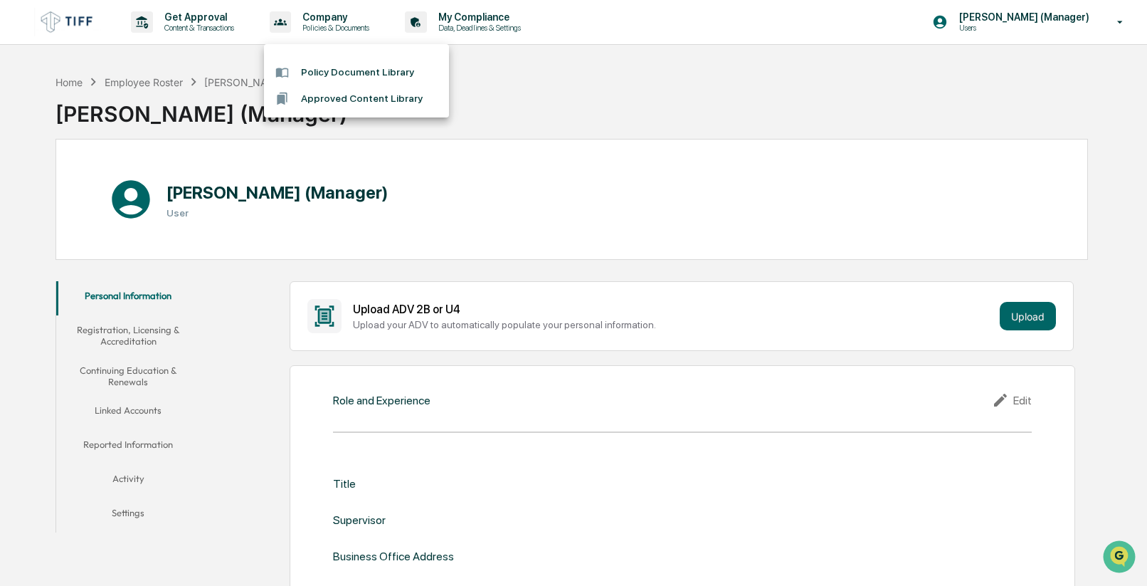
drag, startPoint x: 1101, startPoint y: 16, endPoint x: 1079, endPoint y: 18, distance: 22.2
click at [1100, 16] on div at bounding box center [573, 293] width 1147 height 586
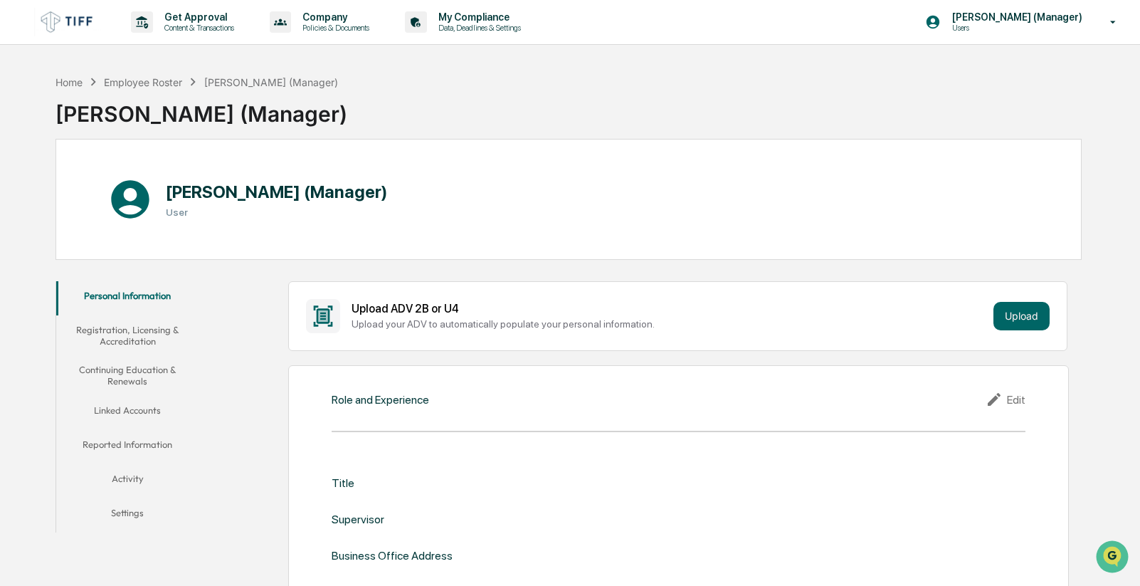
click at [75, 28] on img at bounding box center [68, 22] width 68 height 28
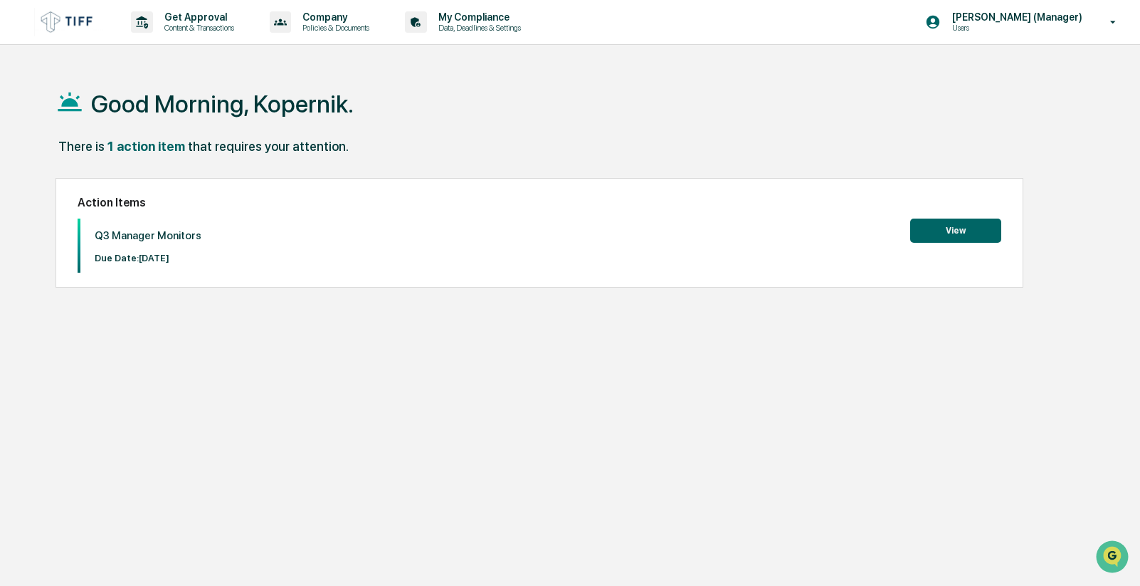
click at [943, 235] on button "View" at bounding box center [955, 230] width 91 height 24
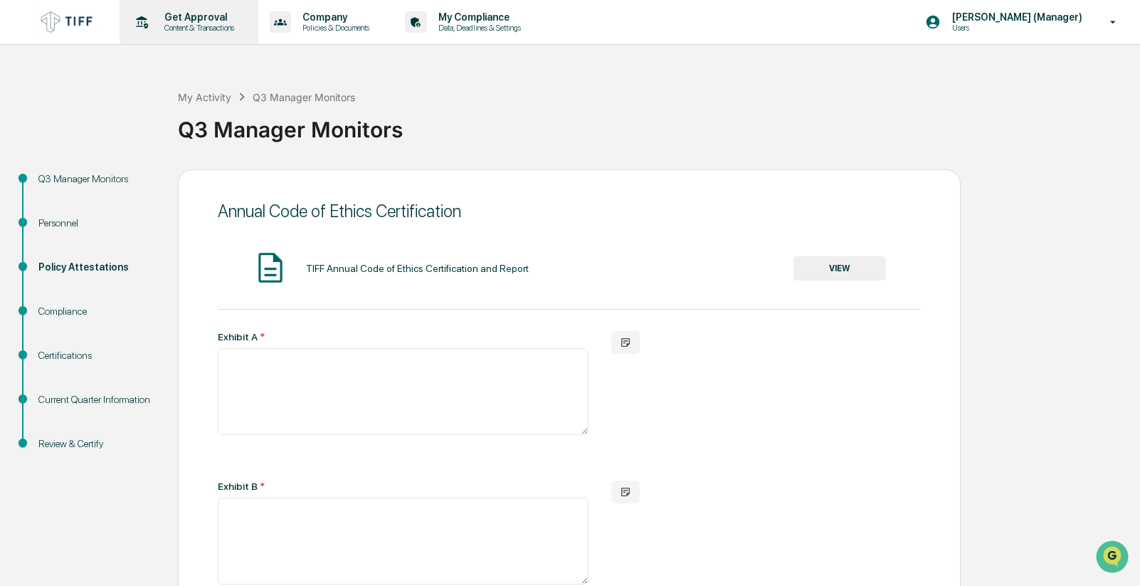
click at [200, 22] on p "Get Approval" at bounding box center [197, 16] width 88 height 11
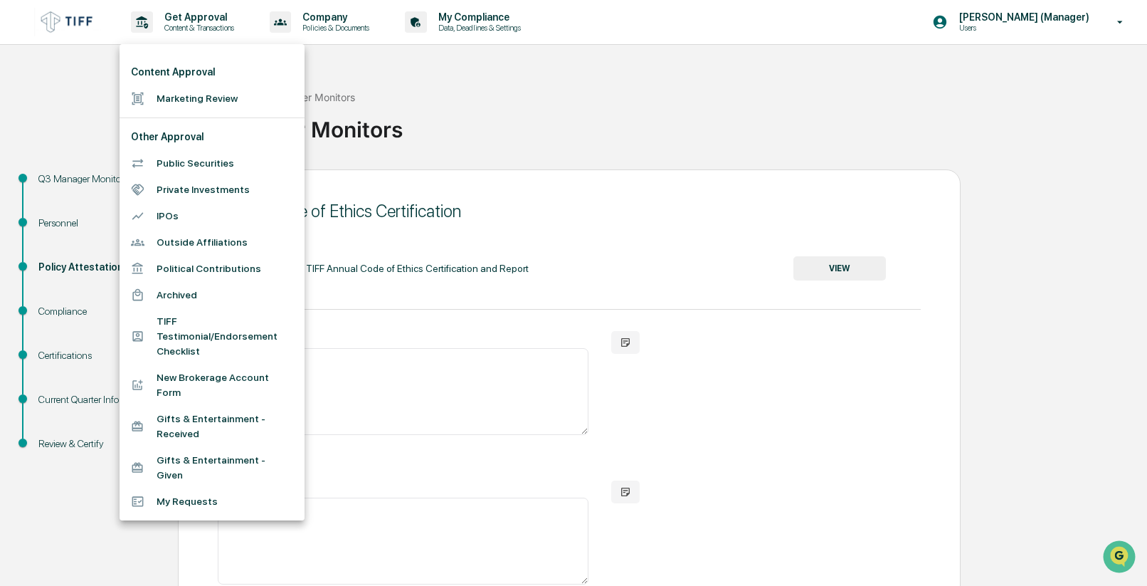
click at [315, 30] on div at bounding box center [573, 293] width 1147 height 586
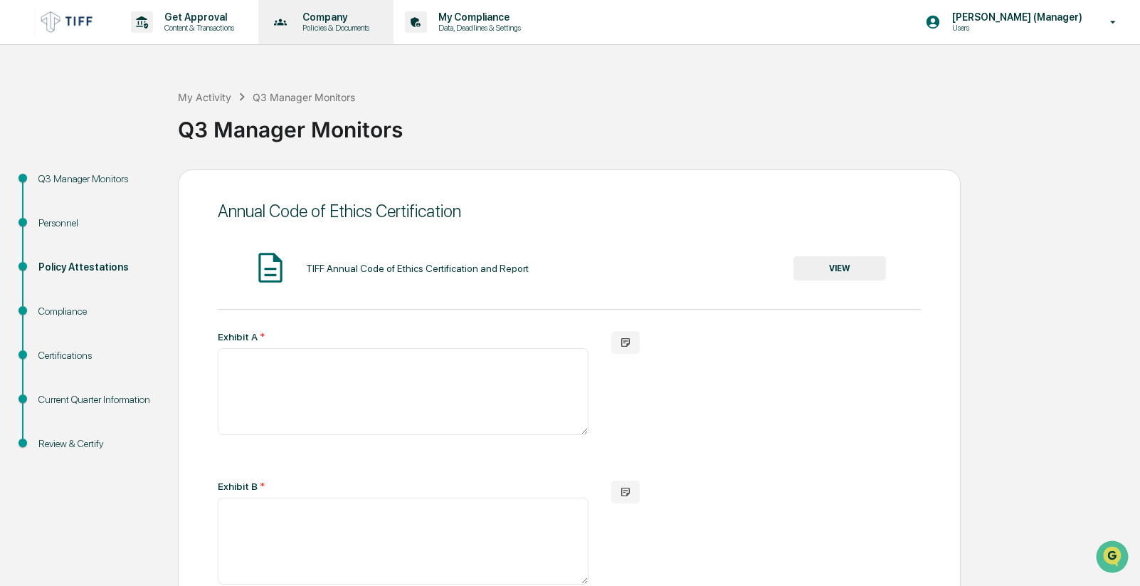
click at [329, 28] on p "Policies & Documents" at bounding box center [333, 28] width 85 height 10
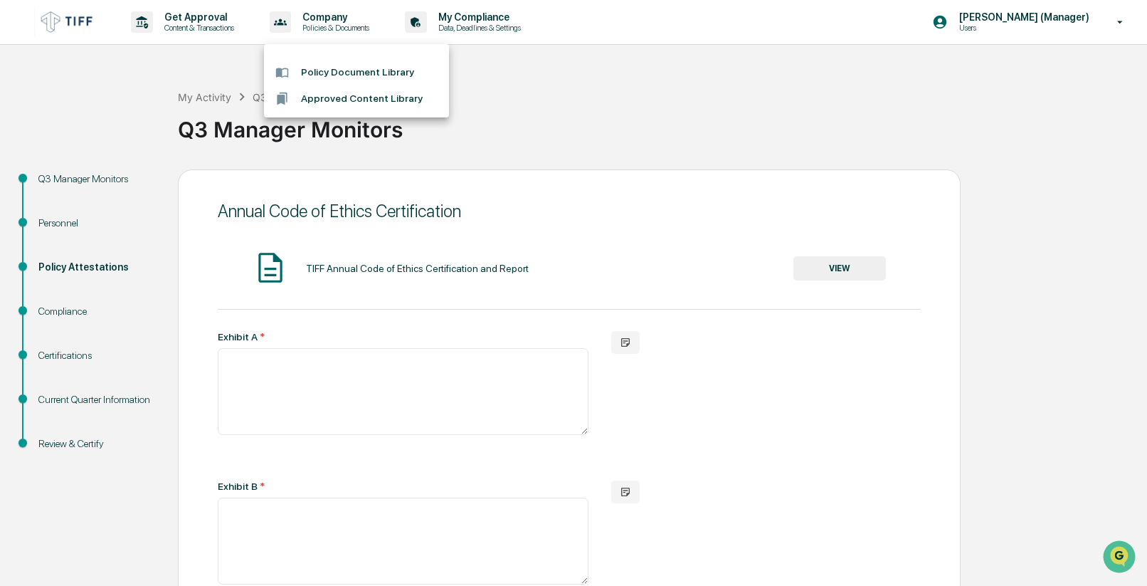
click at [381, 71] on li "Policy Document Library" at bounding box center [356, 72] width 185 height 26
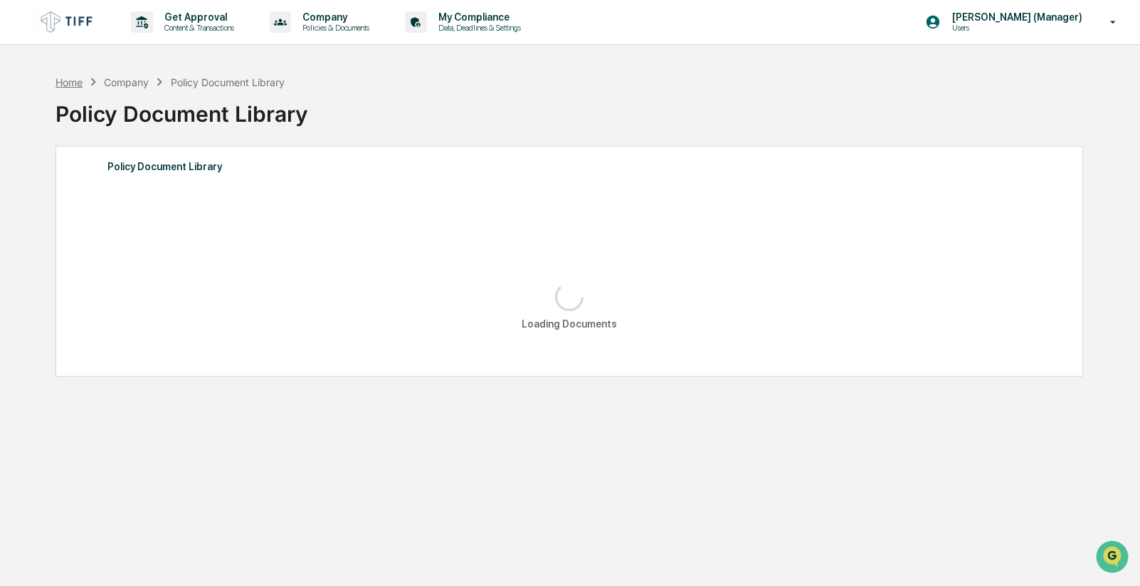
click at [80, 80] on div "Home" at bounding box center [68, 82] width 27 height 12
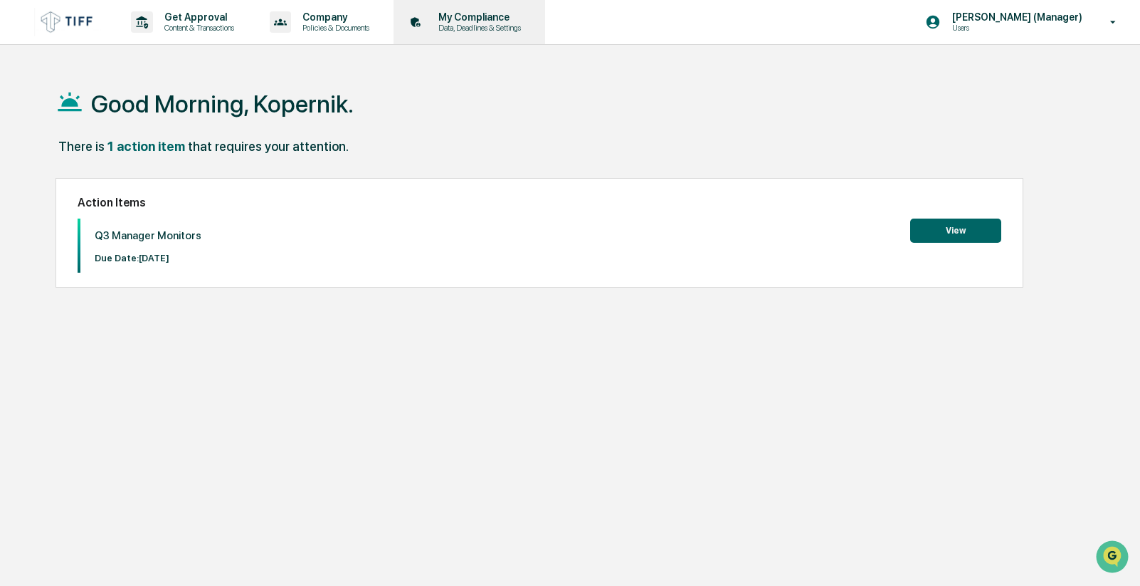
click at [450, 29] on p "Data, Deadlines & Settings" at bounding box center [477, 28] width 101 height 10
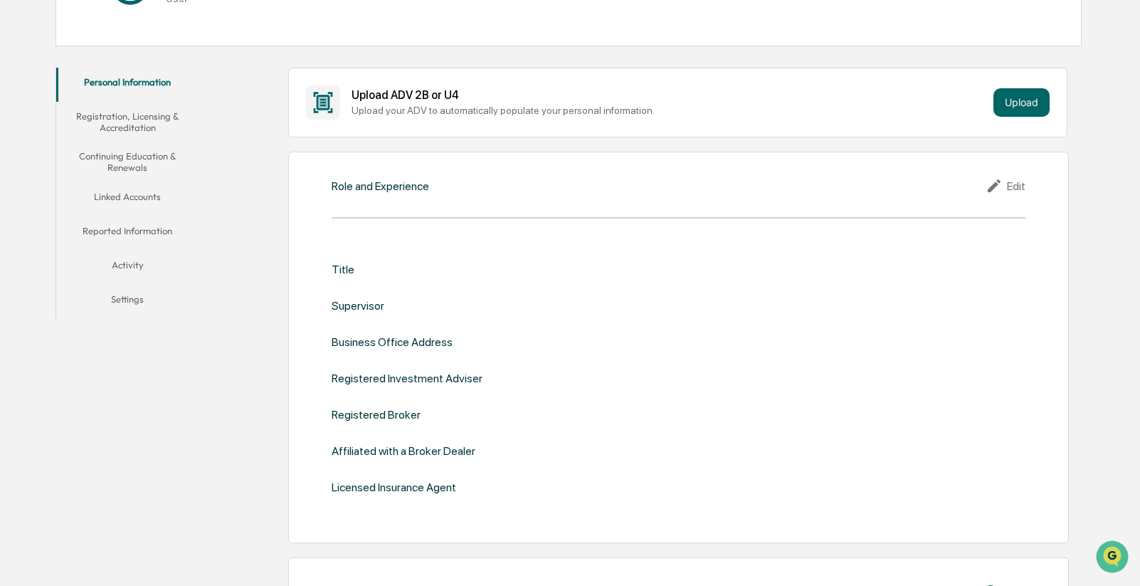
click at [132, 265] on button "Activity" at bounding box center [127, 267] width 143 height 34
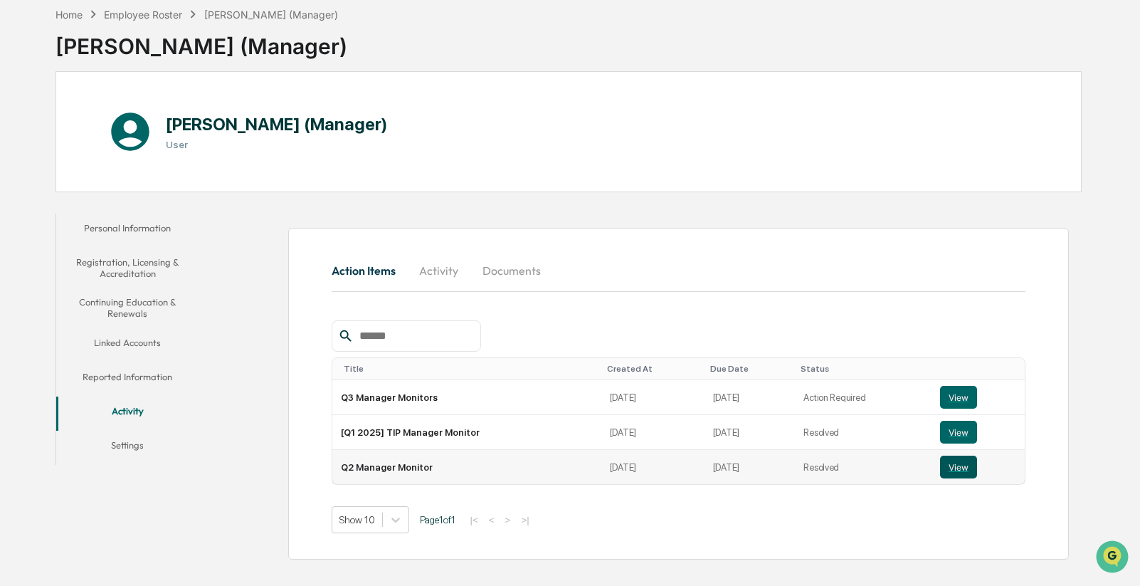
click at [941, 465] on button "View" at bounding box center [958, 466] width 37 height 23
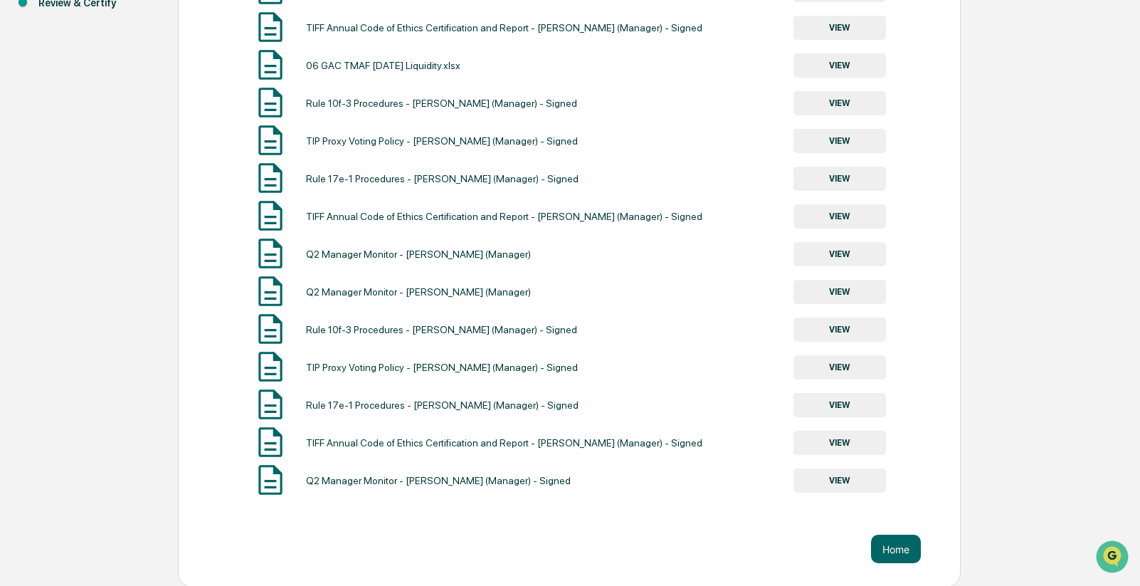
scroll to position [442, 0]
click at [815, 443] on button "VIEW" at bounding box center [839, 441] width 92 height 24
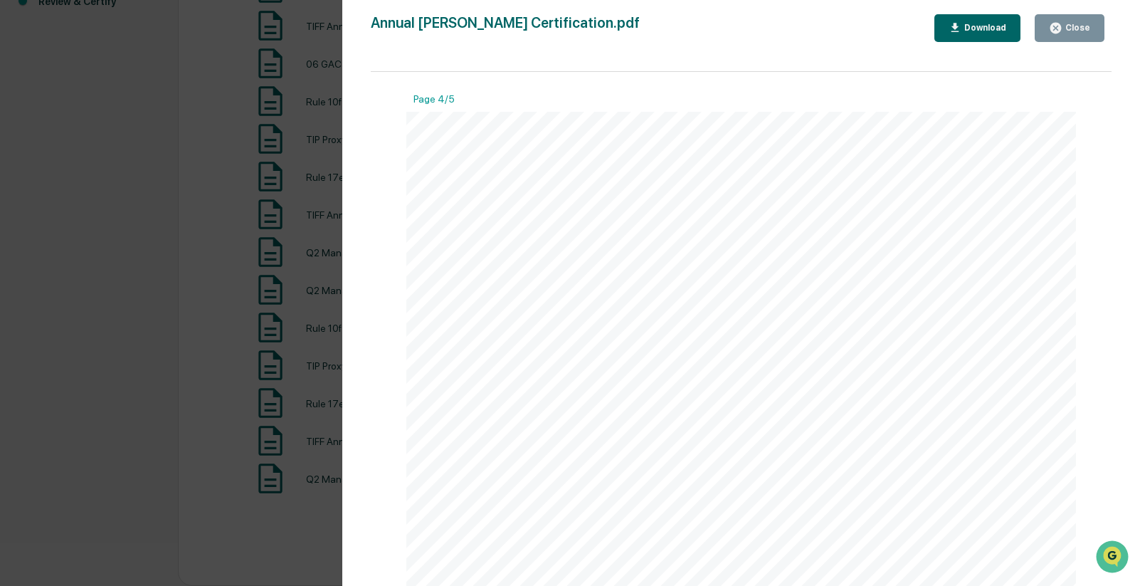
scroll to position [2632, 0]
